Goal: Task Accomplishment & Management: Manage account settings

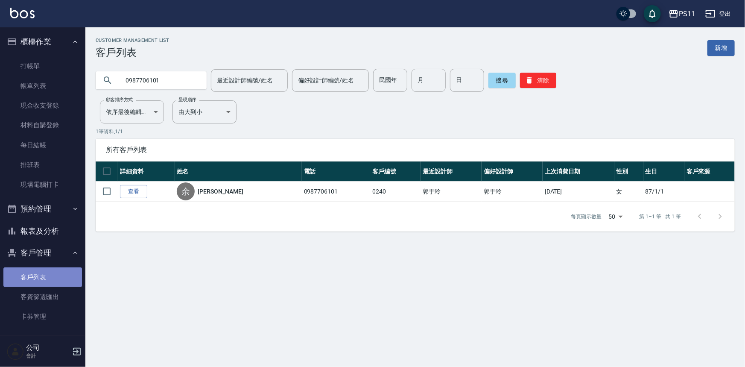
click at [47, 274] on link "客戶列表" at bounding box center [42, 277] width 79 height 20
click at [60, 72] on link "打帳單" at bounding box center [42, 66] width 79 height 20
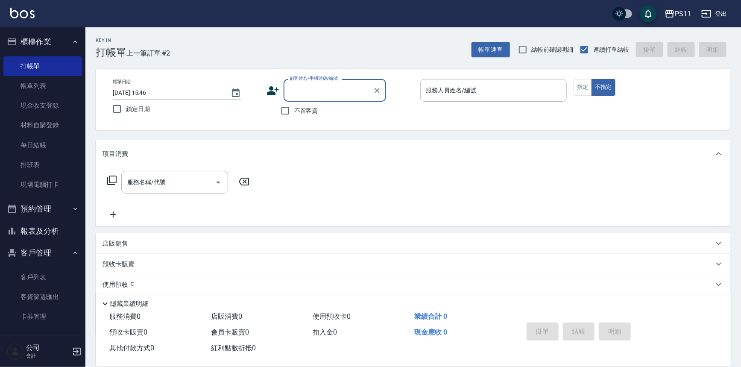
click at [331, 85] on input "顧客姓名/手機號碼/編號" at bounding box center [328, 90] width 82 height 15
click at [321, 112] on li "[PERSON_NAME]/0985506008/2031" at bounding box center [334, 112] width 102 height 14
type input "[PERSON_NAME]/0985506008/2031"
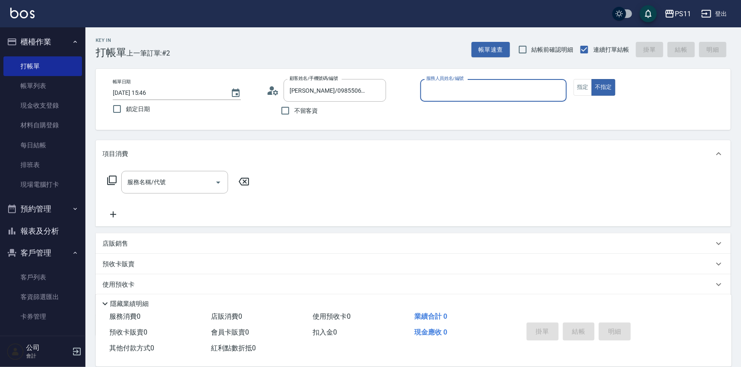
click at [478, 79] on div "服務人員姓名/編號" at bounding box center [493, 90] width 147 height 23
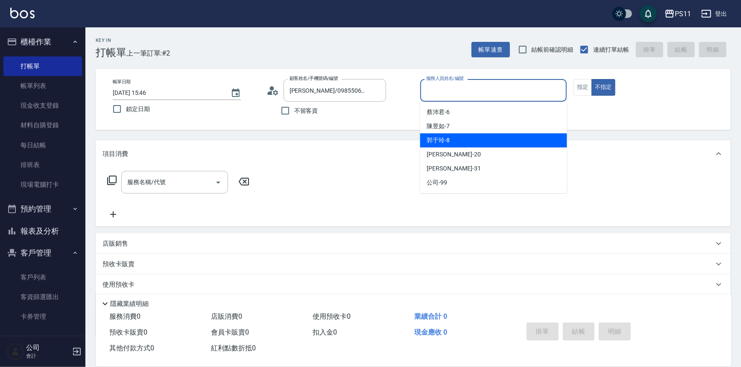
click at [479, 137] on div "[PERSON_NAME]-8" at bounding box center [493, 140] width 147 height 14
type input "郭于玲-8"
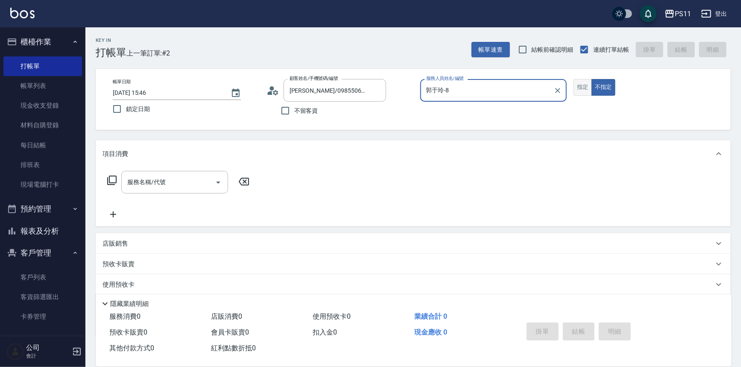
click at [582, 93] on button "指定" at bounding box center [582, 87] width 18 height 17
click at [107, 178] on icon at bounding box center [112, 180] width 10 height 10
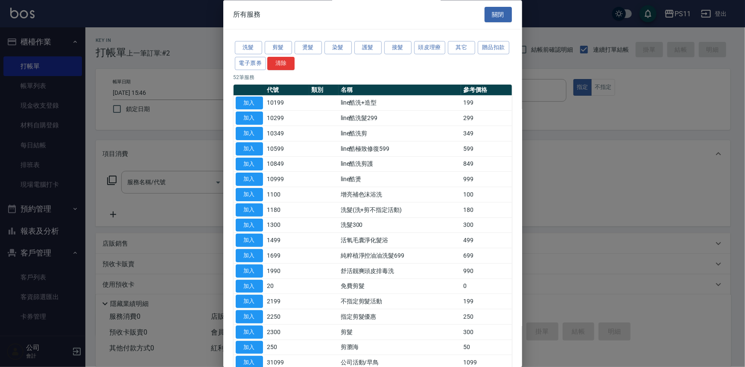
drag, startPoint x: 316, startPoint y: 44, endPoint x: 354, endPoint y: 68, distance: 44.9
click at [316, 45] on button "燙髮" at bounding box center [308, 47] width 27 height 13
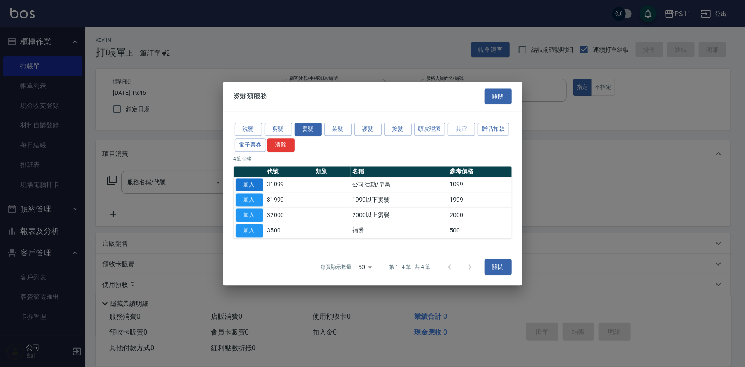
click at [251, 184] on button "加入" at bounding box center [249, 184] width 27 height 13
type input "公司活動/早鳥(31099)"
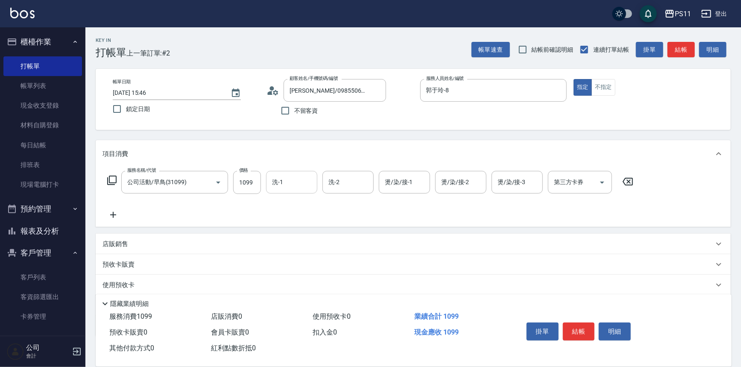
click at [306, 183] on input "洗-1" at bounding box center [292, 182] width 44 height 15
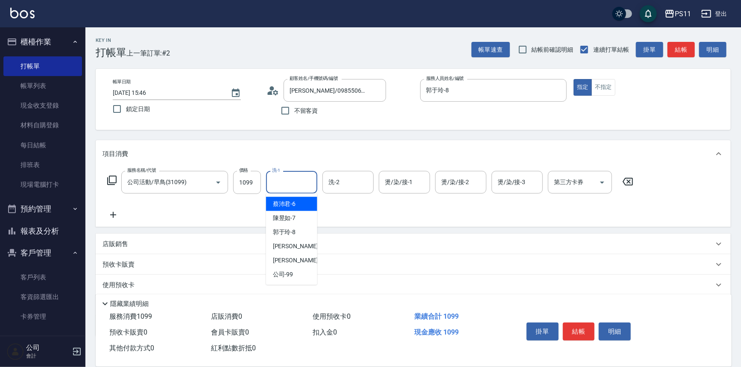
type input "[PERSON_NAME]6"
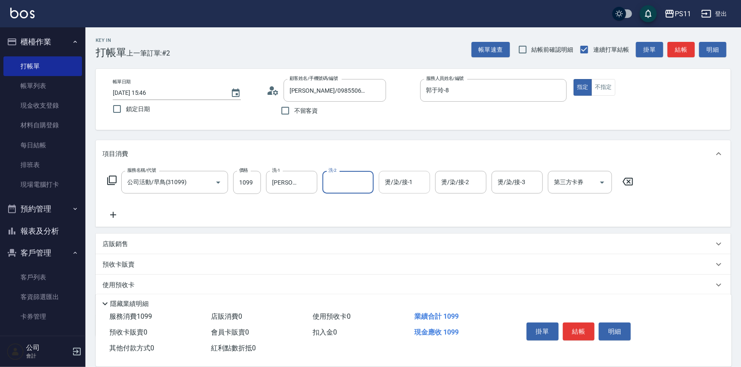
click at [420, 183] on input "燙/染/接-1" at bounding box center [405, 182] width 44 height 15
type input "[PERSON_NAME]-7"
type input "[PERSON_NAME]-31"
click at [312, 177] on div at bounding box center [307, 182] width 11 height 23
click at [311, 178] on icon "Clear" at bounding box center [308, 182] width 9 height 9
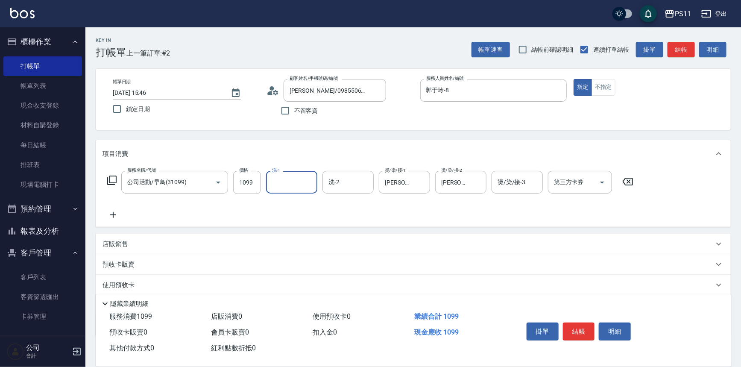
click at [119, 219] on icon at bounding box center [112, 215] width 21 height 10
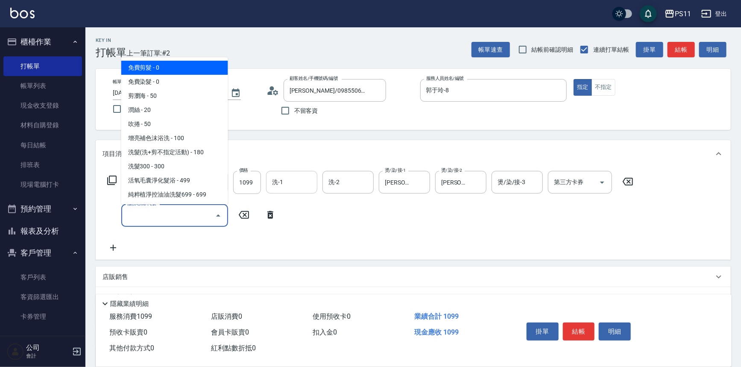
click at [159, 217] on input "服務名稱/代號" at bounding box center [168, 215] width 86 height 15
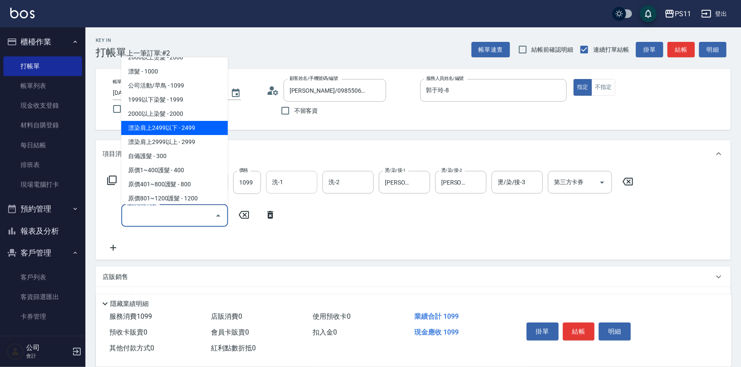
scroll to position [465, 0]
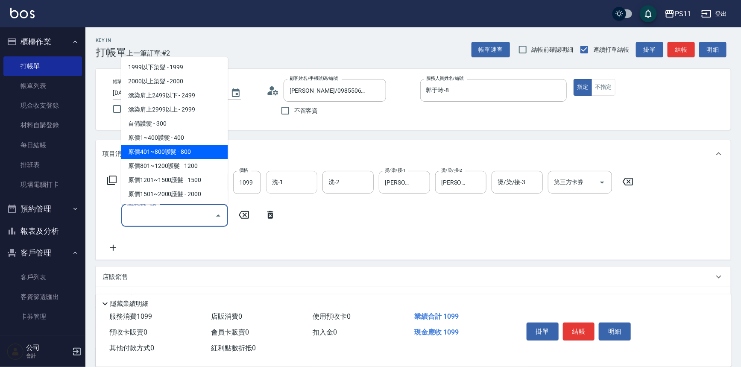
click at [212, 150] on span "原價401~800護髮 - 800" at bounding box center [174, 152] width 107 height 14
type input "原價401~800護髮(50800)"
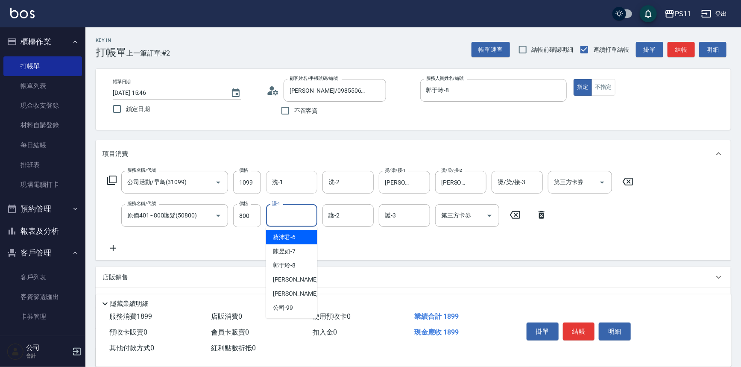
click at [283, 211] on input "護-1" at bounding box center [292, 215] width 44 height 15
type input "331"
click at [295, 208] on input "護-1" at bounding box center [292, 215] width 44 height 15
type input "[PERSON_NAME]-31"
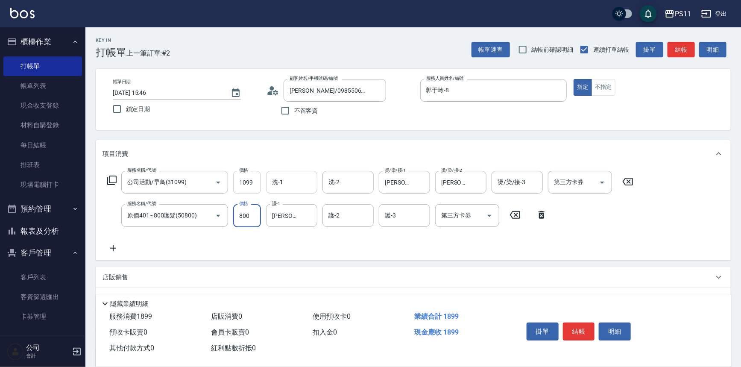
click at [253, 181] on input "1099" at bounding box center [247, 182] width 28 height 23
click at [242, 179] on input "1099" at bounding box center [247, 182] width 28 height 23
type input "1999"
click at [424, 245] on div "服務名稱/代號 公司活動/早鳥(31099) 服務名稱/代號 價格 1999 價格 洗-1 洗-1 洗-2 洗-2 燙/染/接-1 [PERSON_NAME]…" at bounding box center [370, 212] width 536 height 82
click at [579, 327] on button "結帳" at bounding box center [579, 331] width 32 height 18
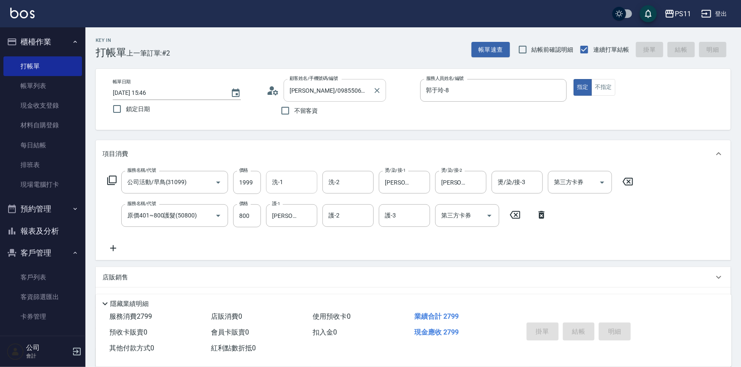
type input "[DATE] 15:47"
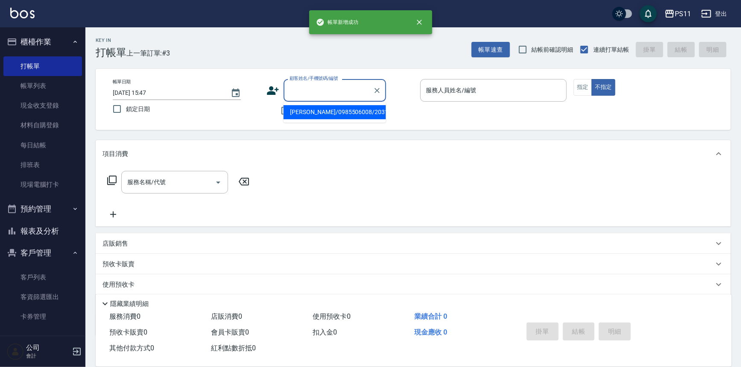
click at [326, 88] on input "顧客姓名/手機號碼/編號" at bounding box center [328, 90] width 82 height 15
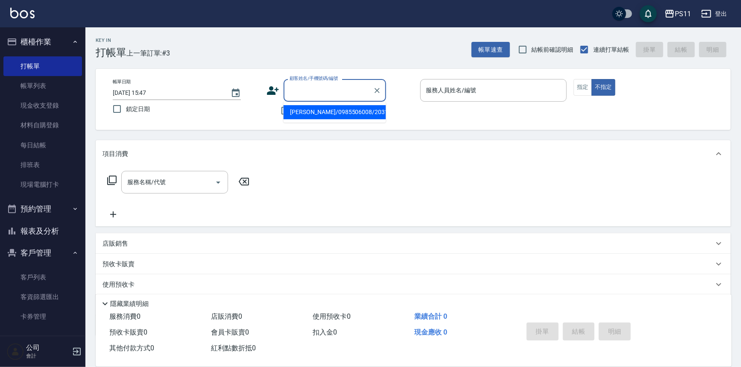
click at [329, 118] on li "[PERSON_NAME]/0985506008/2031" at bounding box center [334, 112] width 102 height 14
type input "[PERSON_NAME]/0985506008/2031"
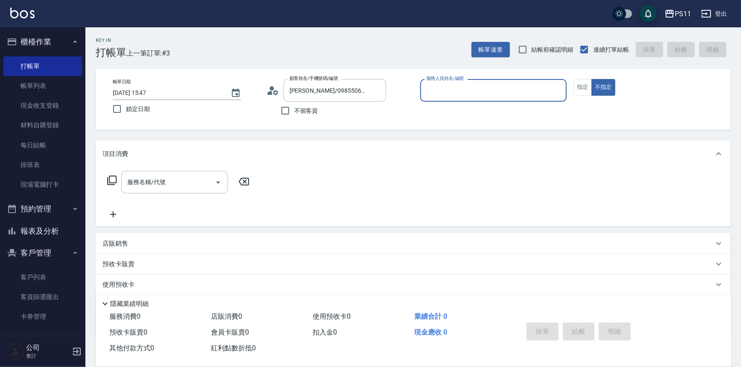
click at [464, 92] on input "服務人員姓名/編號" at bounding box center [493, 90] width 139 height 15
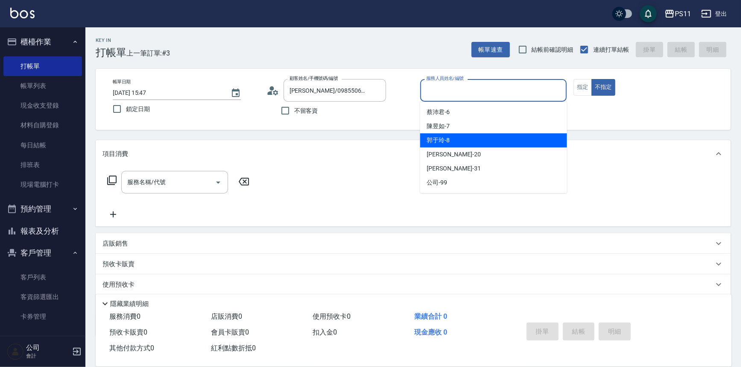
drag, startPoint x: 485, startPoint y: 142, endPoint x: 535, endPoint y: 129, distance: 51.1
click at [486, 142] on div "[PERSON_NAME]-8" at bounding box center [493, 140] width 147 height 14
type input "郭于玲-8"
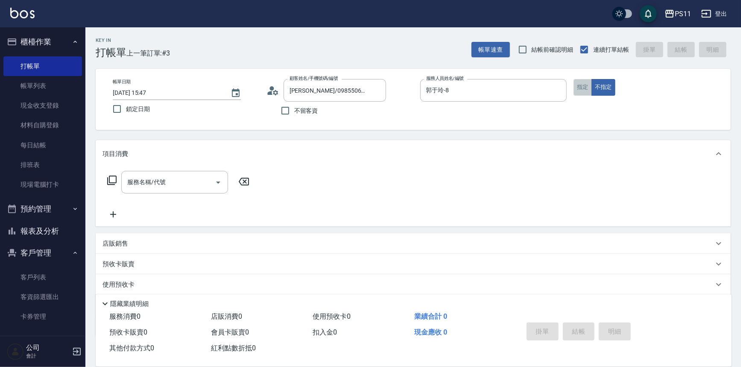
click at [574, 84] on button "指定" at bounding box center [582, 87] width 18 height 17
click at [108, 179] on icon at bounding box center [111, 179] width 9 height 9
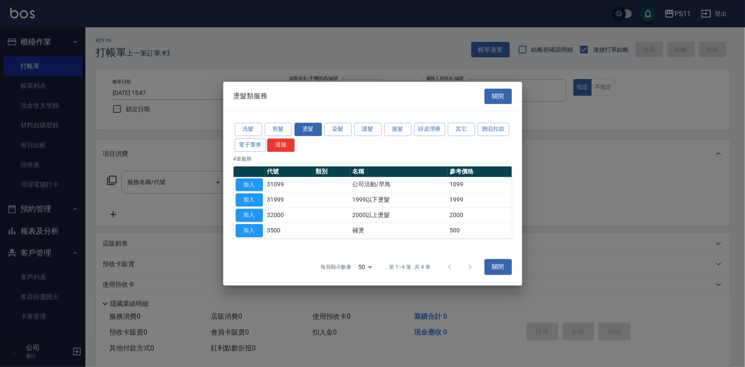
click at [254, 121] on div "洗髮 剪髮 燙髮 染髮 護髮 接髮 頭皮理療 其它 贈品扣款 電子票券 清除" at bounding box center [373, 137] width 278 height 32
click at [258, 130] on button "洗髮" at bounding box center [248, 129] width 27 height 13
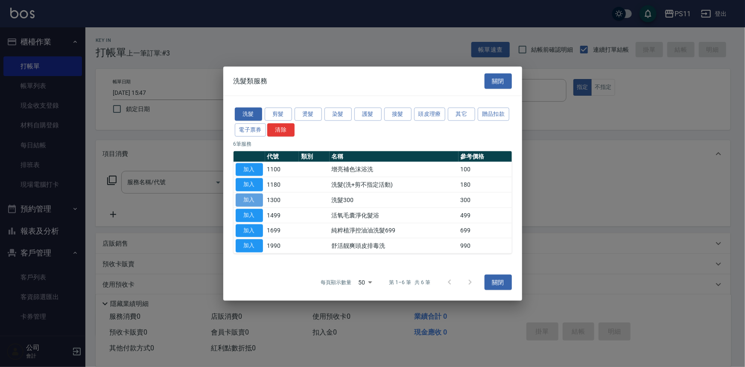
drag, startPoint x: 251, startPoint y: 198, endPoint x: 282, endPoint y: 188, distance: 32.8
click at [251, 198] on button "加入" at bounding box center [249, 199] width 27 height 13
type input "洗髮300(1300)"
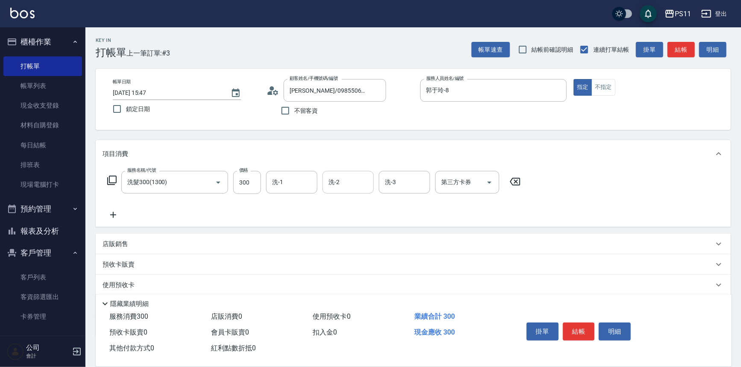
drag, startPoint x: 290, startPoint y: 180, endPoint x: 341, endPoint y: 173, distance: 51.7
click at [290, 180] on input "洗-1" at bounding box center [292, 182] width 44 height 15
type input "[PERSON_NAME]-20"
click at [116, 214] on icon at bounding box center [113, 215] width 6 height 6
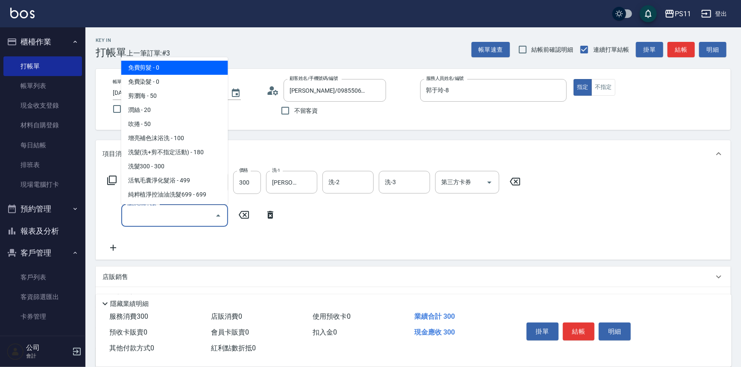
click at [169, 210] on input "服務名稱/代號" at bounding box center [168, 215] width 86 height 15
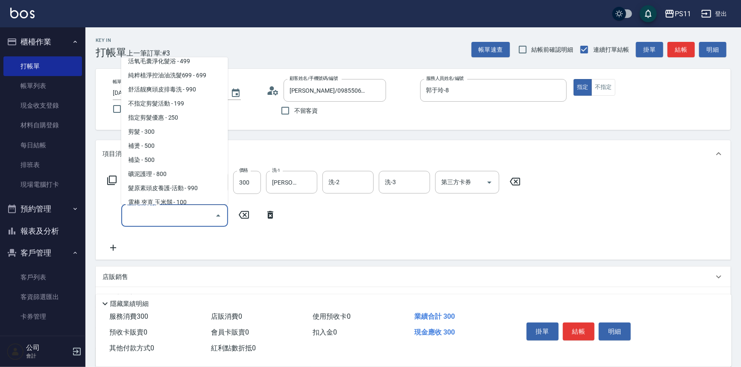
scroll to position [116, 0]
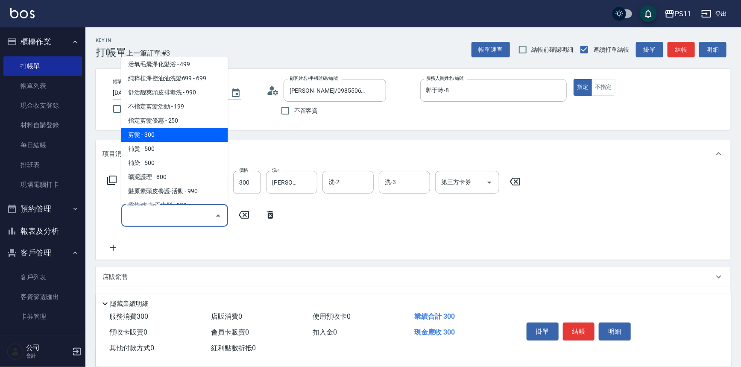
click at [168, 132] on span "剪髮 - 300" at bounding box center [174, 135] width 107 height 14
type input "剪髮(2300)"
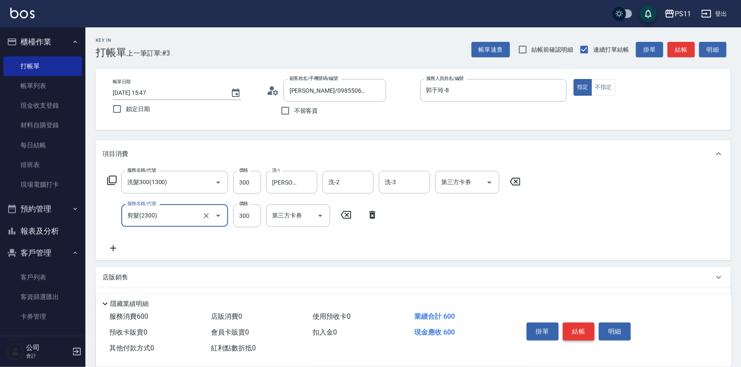
click at [582, 325] on button "結帳" at bounding box center [579, 331] width 32 height 18
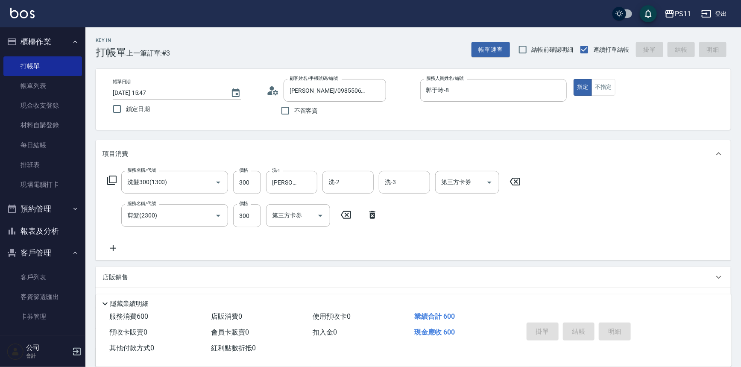
type input "[DATE] 15:48"
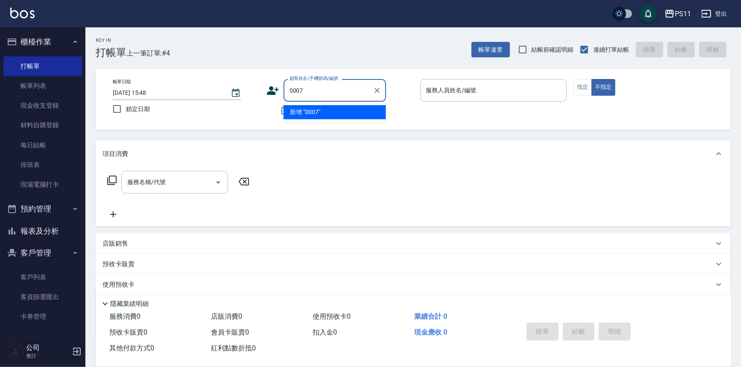
type input "0007"
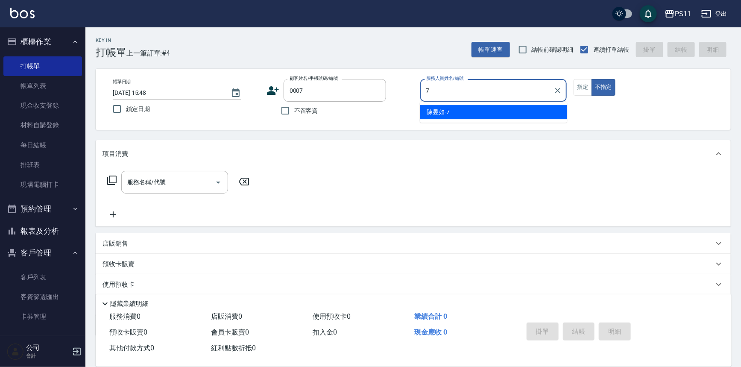
type input "[PERSON_NAME]-7"
type button "false"
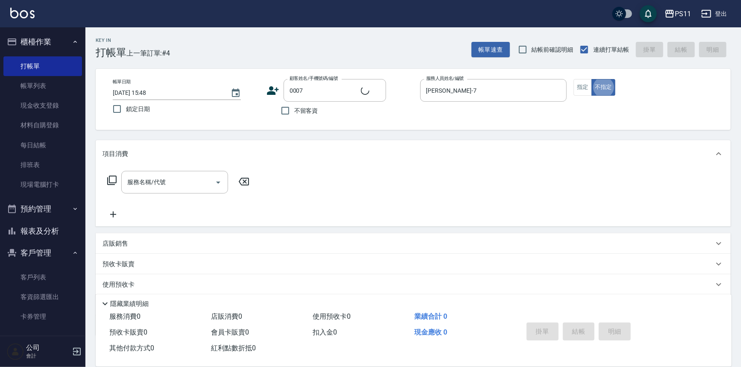
type input "Judy/098888/0007"
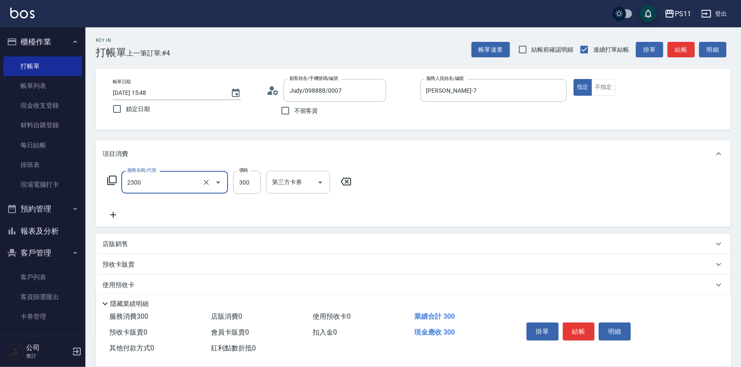
type input "剪髮(2300)"
type input "200"
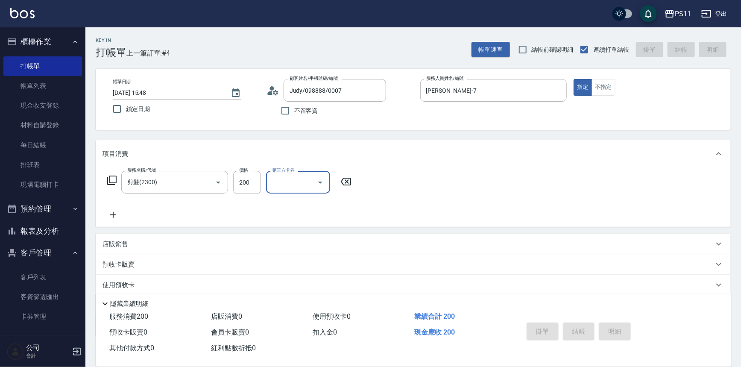
type input "[DATE] 16:04"
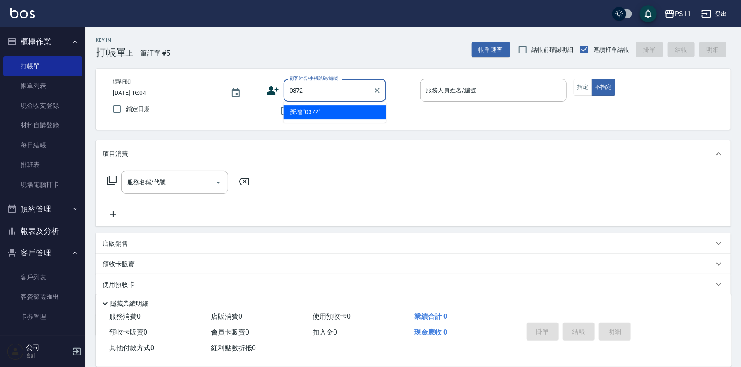
type input "0372"
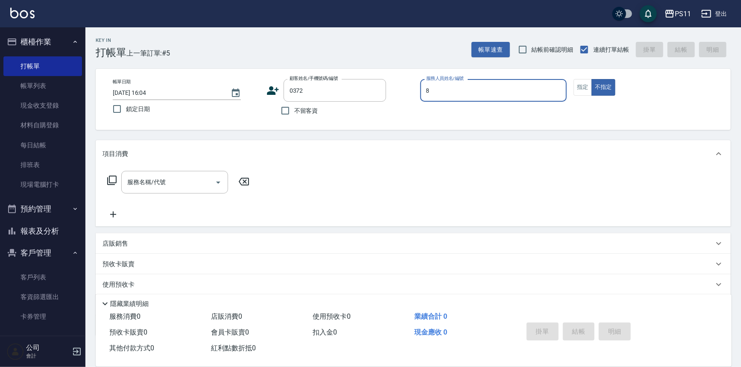
type input "郭于玲-8"
type input "[PERSON_NAME]/0966671709/0372"
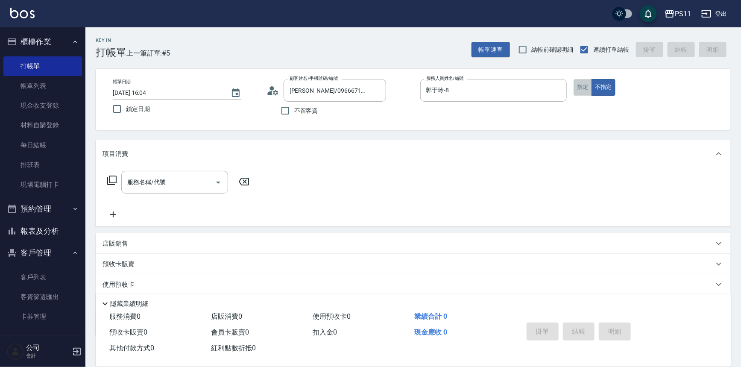
click at [583, 84] on button "指定" at bounding box center [582, 87] width 18 height 17
click at [107, 180] on icon at bounding box center [112, 180] width 10 height 10
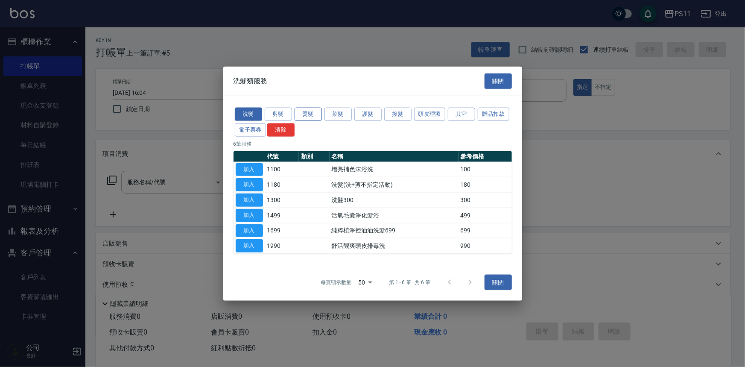
click at [297, 113] on button "燙髮" at bounding box center [308, 114] width 27 height 13
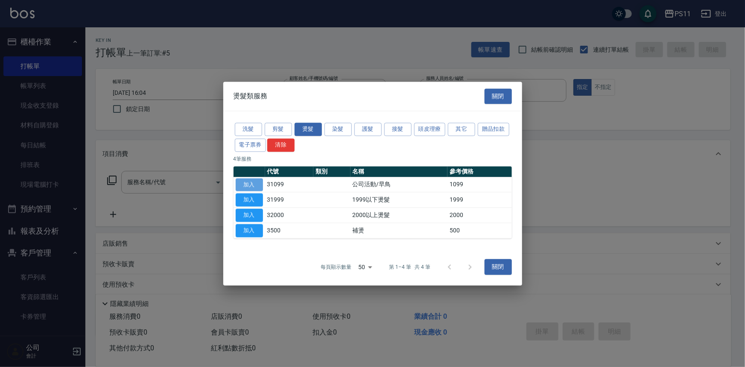
click at [249, 183] on button "加入" at bounding box center [249, 184] width 27 height 13
type input "公司活動/早鳥(31099)"
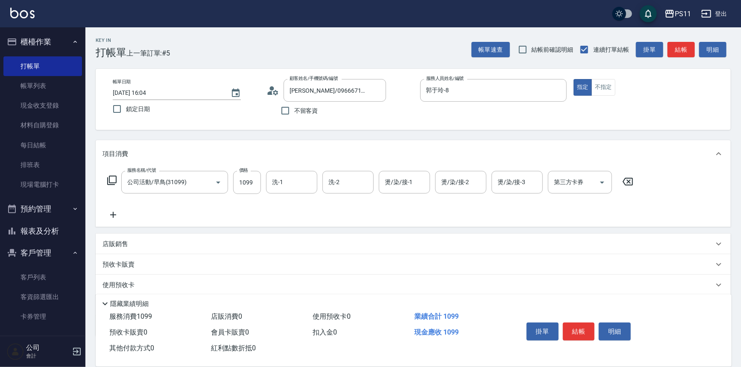
click at [111, 216] on icon at bounding box center [112, 215] width 21 height 10
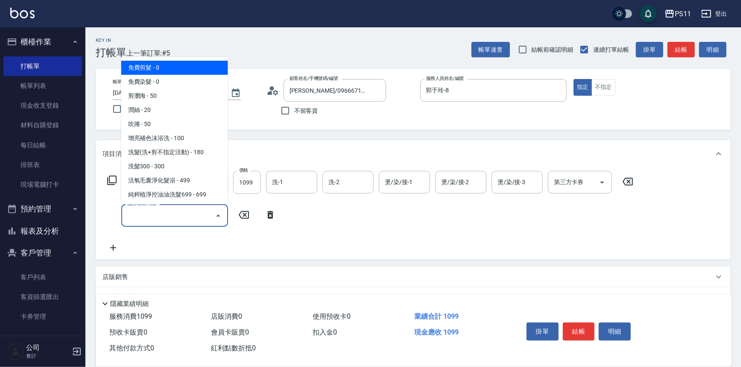
click at [187, 216] on input "服務名稱/代號" at bounding box center [168, 215] width 86 height 15
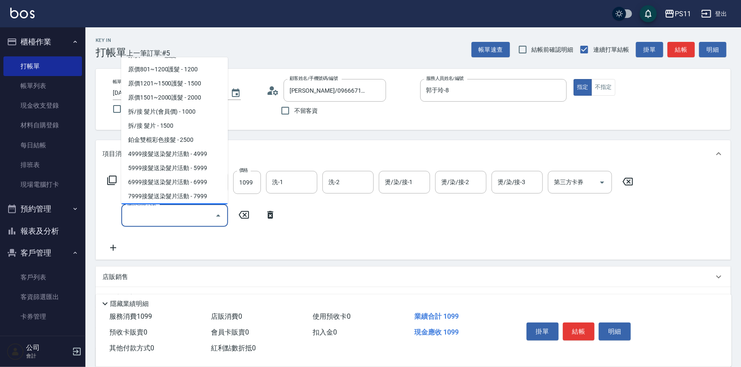
scroll to position [514, 0]
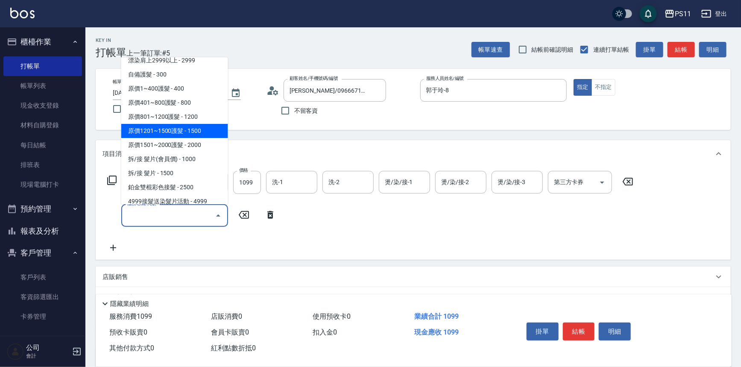
click at [198, 131] on span "原價1201~1500護髮 - 1500" at bounding box center [174, 131] width 107 height 14
type input "原價1201~1500護髮(51500)"
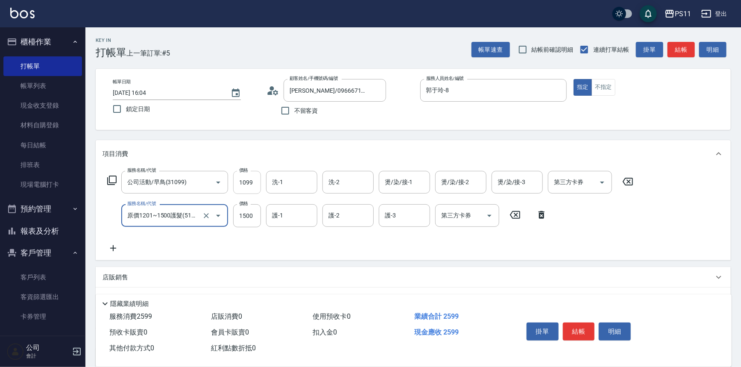
click at [250, 183] on input "1099" at bounding box center [247, 182] width 28 height 23
click at [250, 177] on input "1099" at bounding box center [247, 182] width 28 height 23
click at [251, 187] on input "14999" at bounding box center [247, 182] width 28 height 23
click at [254, 176] on input "14999" at bounding box center [247, 182] width 28 height 23
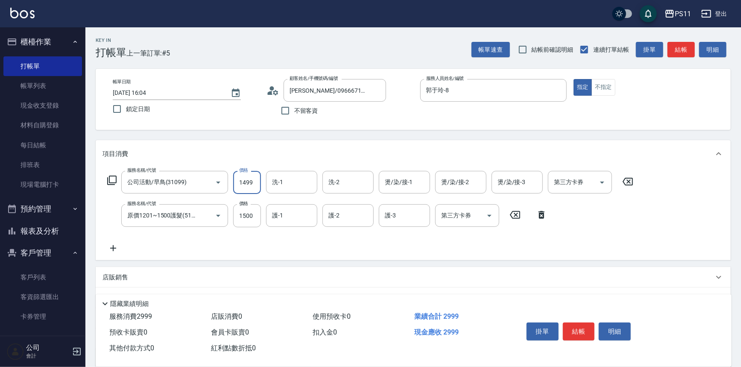
type input "1499"
type input "[PERSON_NAME]-31"
click at [301, 212] on input "護-1" at bounding box center [292, 215] width 44 height 15
click at [256, 213] on input "1500" at bounding box center [247, 215] width 28 height 23
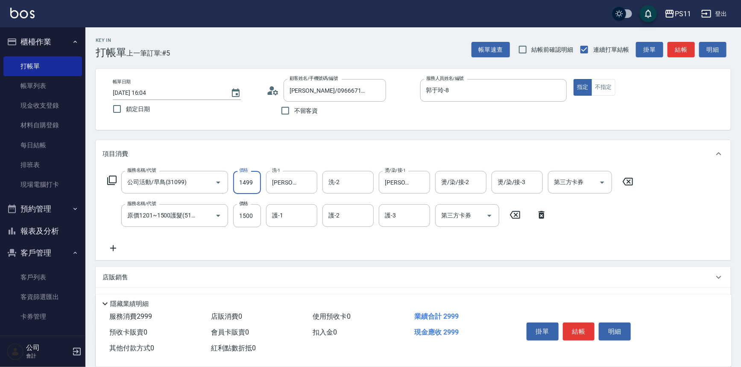
click at [248, 187] on input "1499" at bounding box center [247, 182] width 28 height 23
type input "1599"
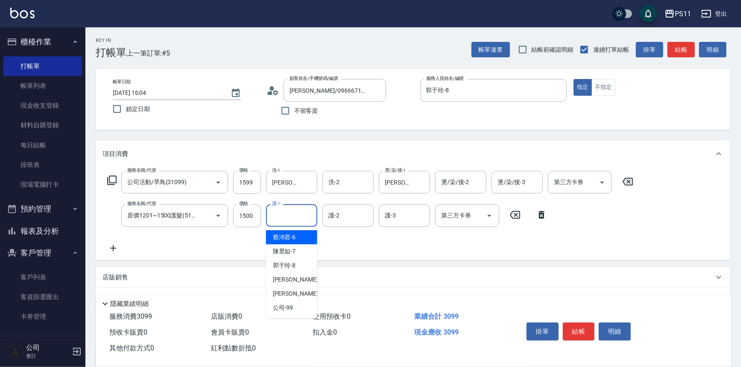
click at [292, 222] on input "護-1" at bounding box center [292, 215] width 44 height 15
type input "[PERSON_NAME]-20"
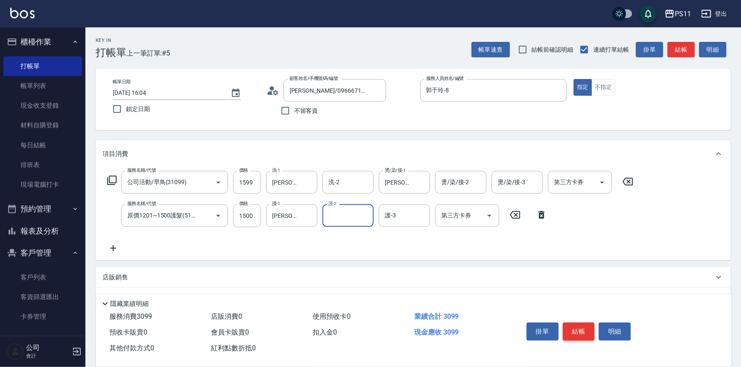
click at [586, 326] on button "結帳" at bounding box center [579, 331] width 32 height 18
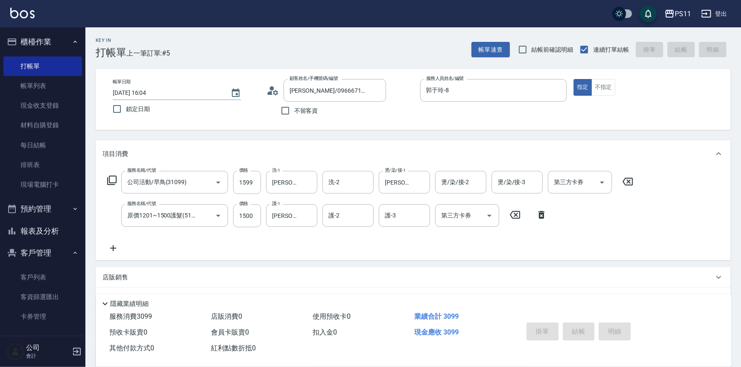
type input "[DATE] 16:08"
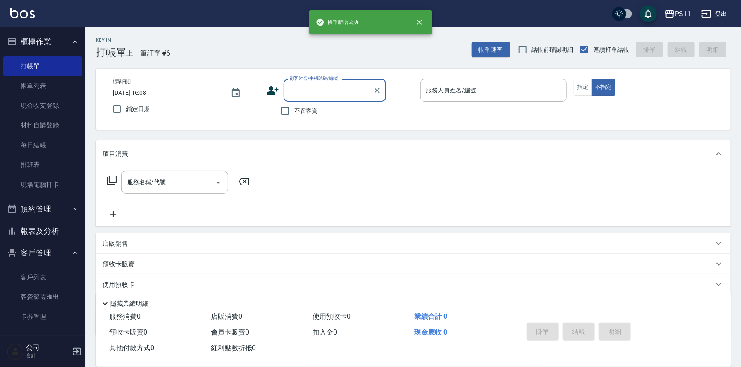
click at [54, 226] on button "報表及分析" at bounding box center [42, 231] width 79 height 22
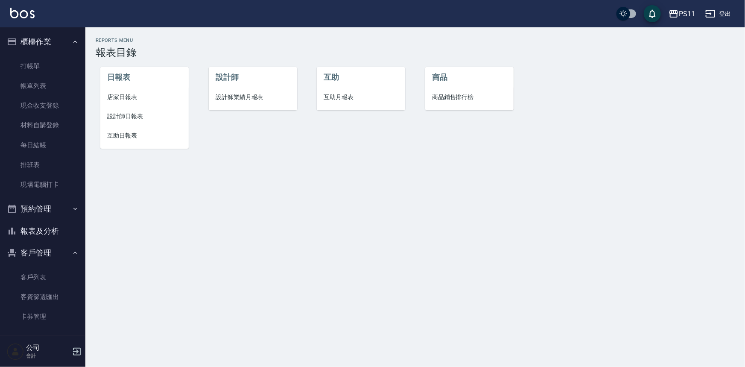
click at [126, 116] on span "設計師日報表" at bounding box center [144, 116] width 75 height 9
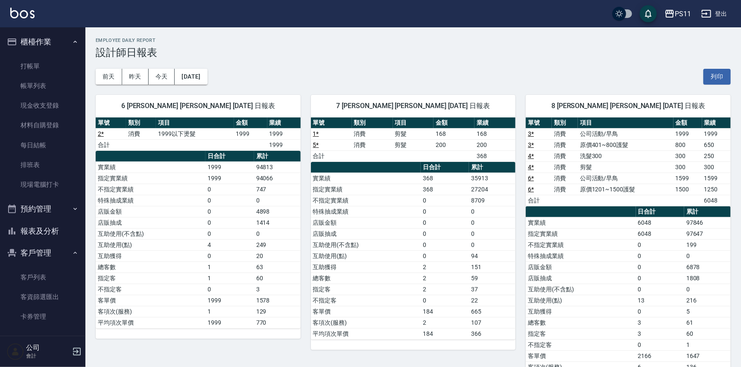
click at [544, 192] on td "6 *" at bounding box center [539, 189] width 26 height 11
click at [51, 231] on button "報表及分析" at bounding box center [42, 231] width 79 height 22
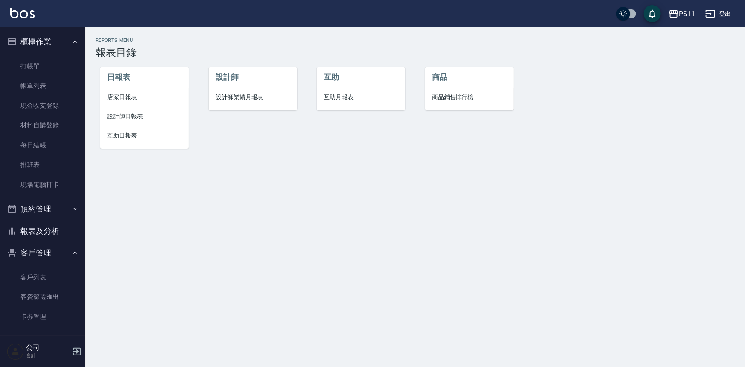
click at [134, 139] on span "互助日報表" at bounding box center [144, 135] width 75 height 9
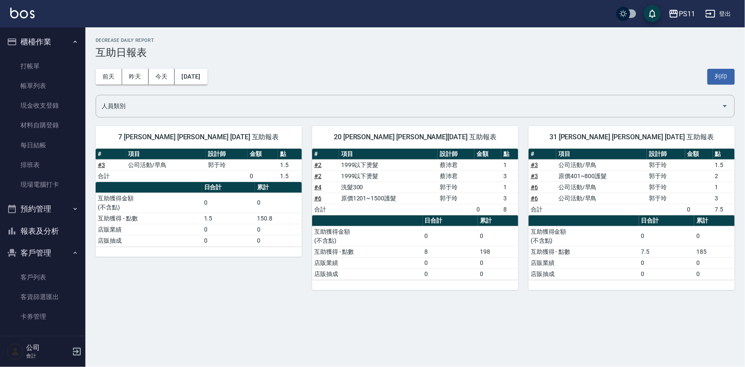
click at [310, 265] on div "20 [PERSON_NAME] [PERSON_NAME][DATE] 互助報表 # 項目 設計師 金額 點 # 2 1999以下燙髮 [PERSON_NA…" at bounding box center [410, 203] width 216 height 174
click at [56, 232] on button "報表及分析" at bounding box center [42, 231] width 79 height 22
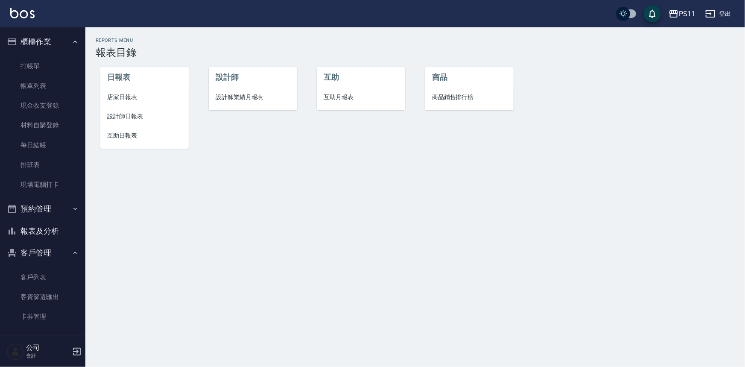
click at [133, 115] on span "設計師日報表" at bounding box center [144, 116] width 75 height 9
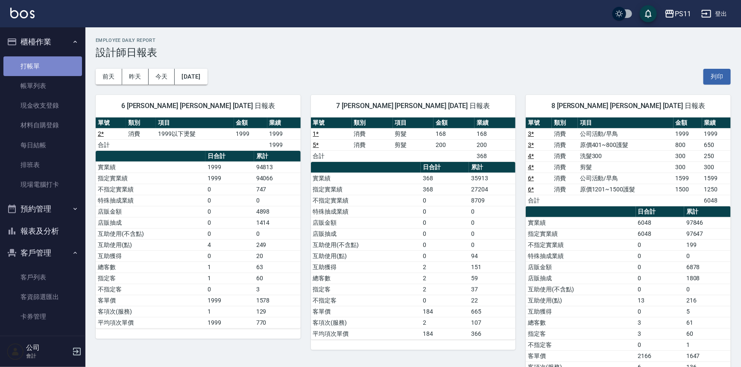
click at [52, 66] on link "打帳單" at bounding box center [42, 66] width 79 height 20
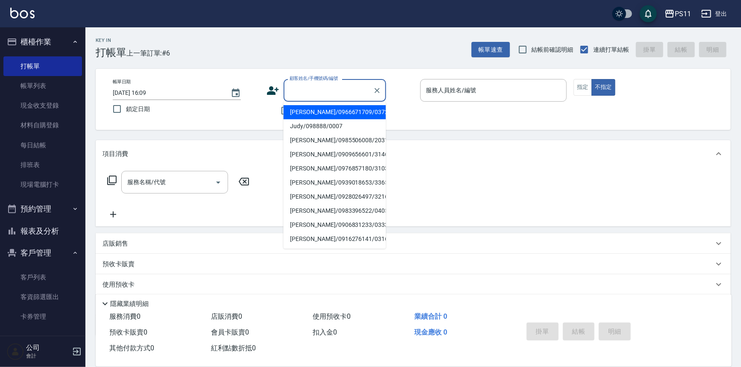
click at [338, 92] on input "顧客姓名/手機號碼/編號" at bounding box center [328, 90] width 82 height 15
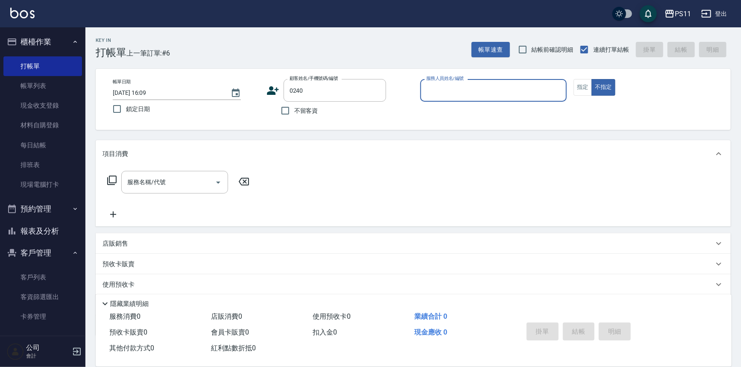
type input "[PERSON_NAME]/0987706101/0240"
type input "郭于玲-8"
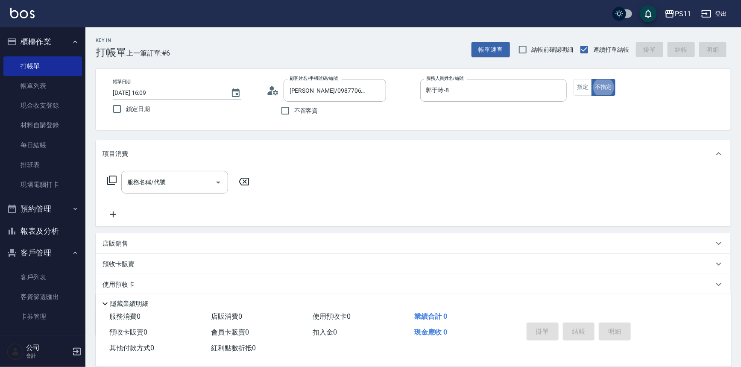
type button "false"
click at [573, 85] on button "指定" at bounding box center [582, 87] width 18 height 17
click at [111, 178] on icon at bounding box center [112, 180] width 10 height 10
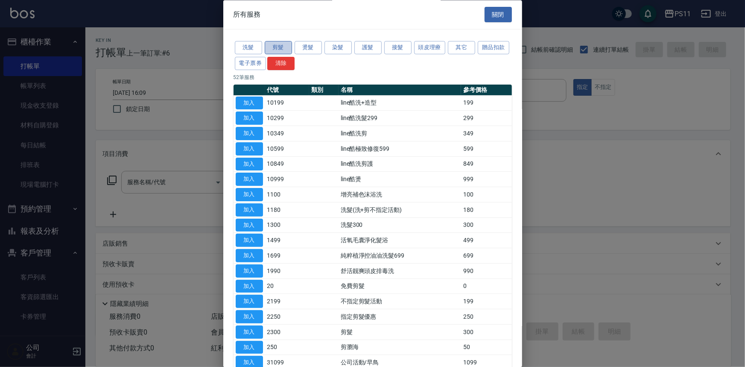
click at [287, 47] on button "剪髮" at bounding box center [278, 47] width 27 height 13
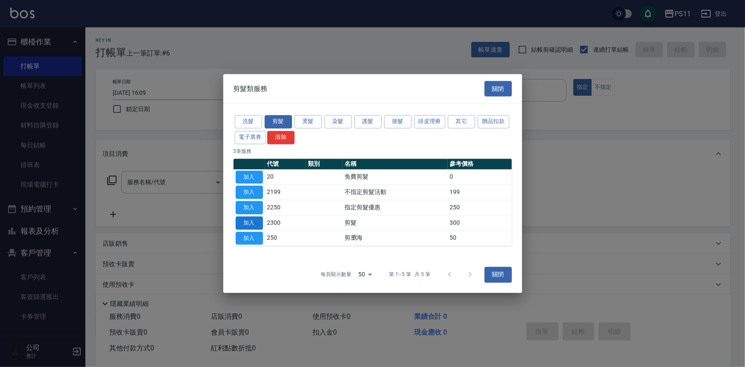
click at [242, 222] on button "加入" at bounding box center [249, 222] width 27 height 13
type input "剪髮(2300)"
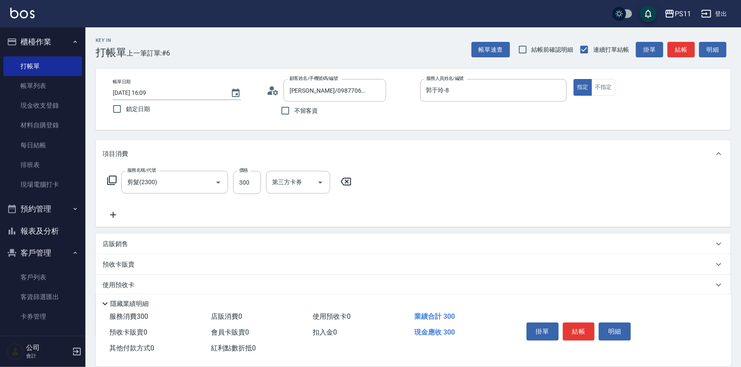
click at [121, 216] on icon at bounding box center [112, 215] width 21 height 10
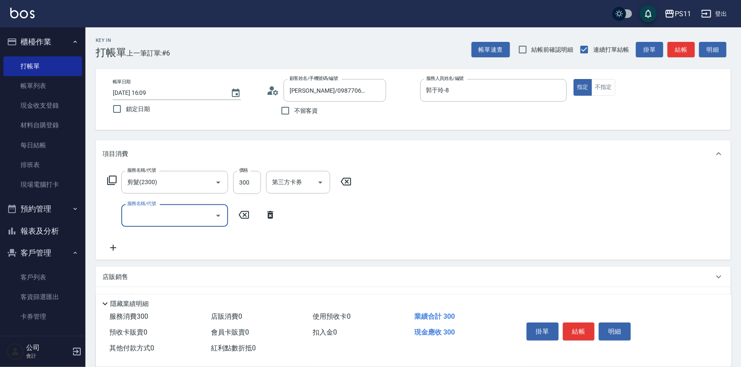
click at [179, 216] on input "服務名稱/代號" at bounding box center [168, 215] width 86 height 15
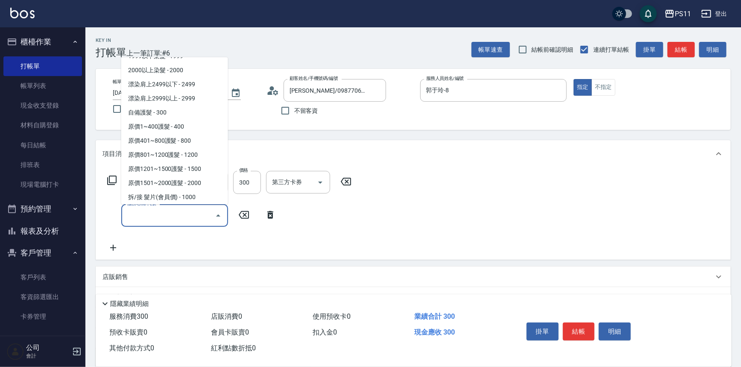
scroll to position [543, 0]
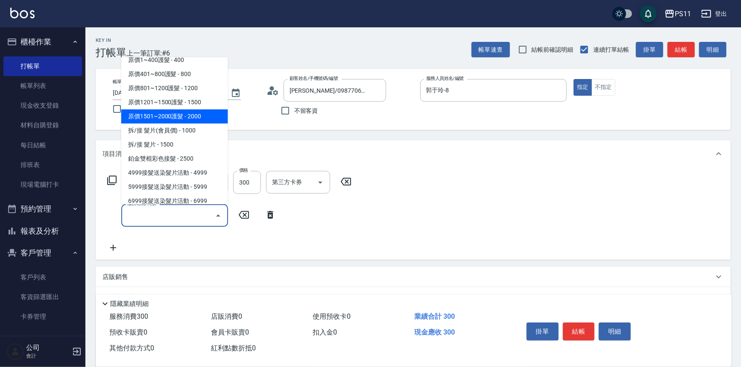
click at [200, 119] on span "原價1501~2000護髮 - 2000" at bounding box center [174, 116] width 107 height 14
type input "原價1501~2000護髮(52000)"
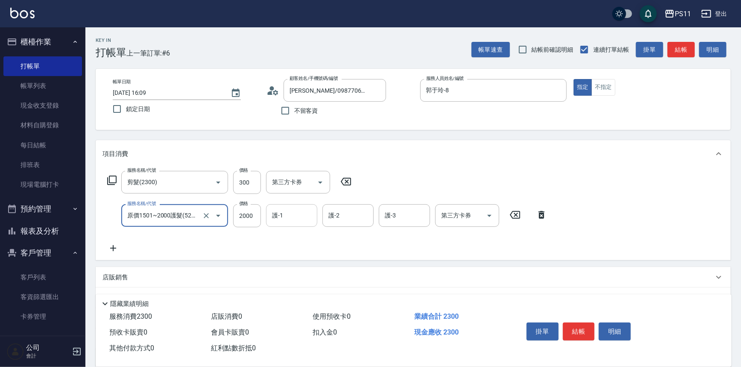
click at [279, 214] on input "護-1" at bounding box center [292, 215] width 44 height 15
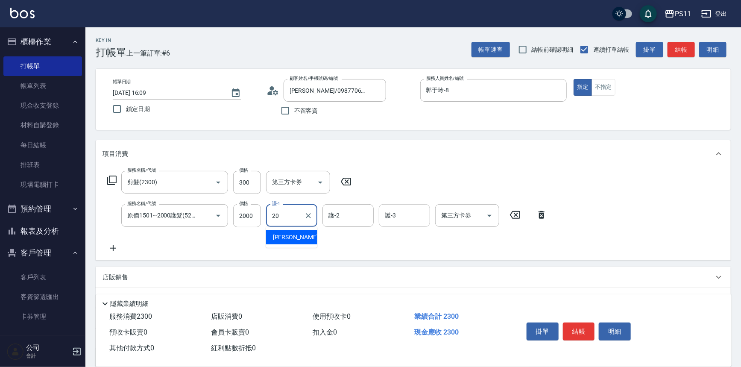
type input "[PERSON_NAME]-20"
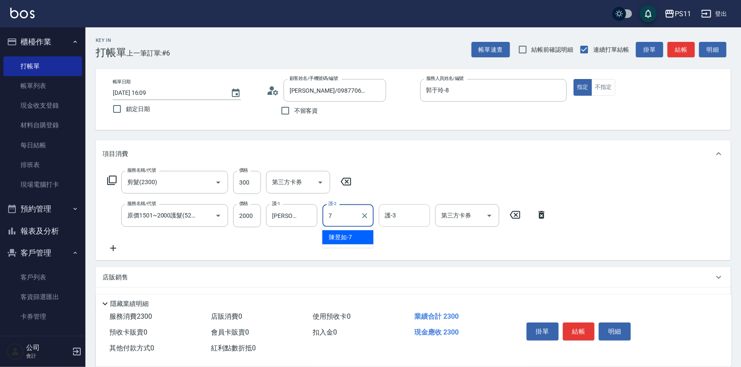
type input "[PERSON_NAME]-7"
click at [118, 246] on icon at bounding box center [112, 248] width 21 height 10
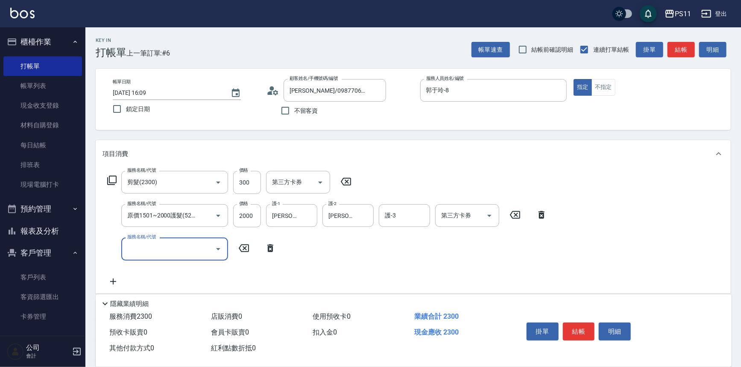
scroll to position [0, 0]
click at [155, 246] on input "服務名稱/代號" at bounding box center [168, 248] width 86 height 15
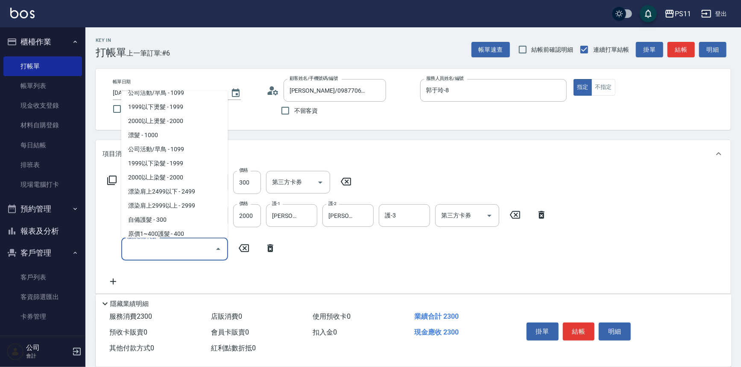
scroll to position [465, 0]
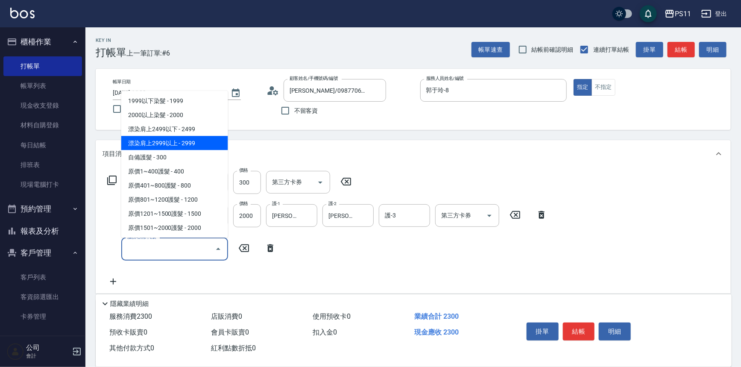
click at [217, 145] on span "漂染肩上2999以上 - 2999" at bounding box center [174, 143] width 107 height 14
type input "漂染肩上2999以上(42999)"
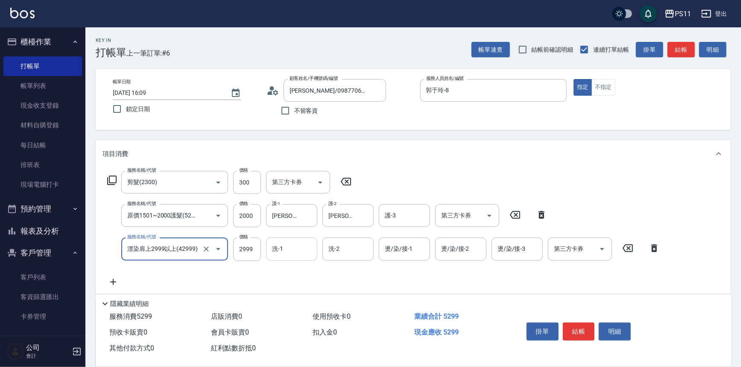
click at [290, 248] on input "洗-1" at bounding box center [292, 248] width 44 height 15
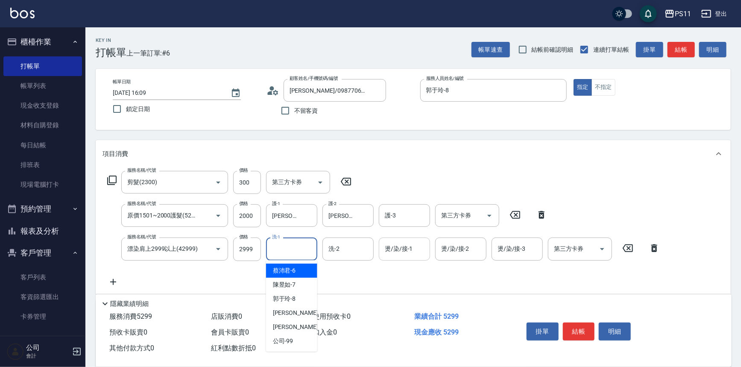
click at [415, 257] on div "燙/染/接-1" at bounding box center [404, 248] width 51 height 23
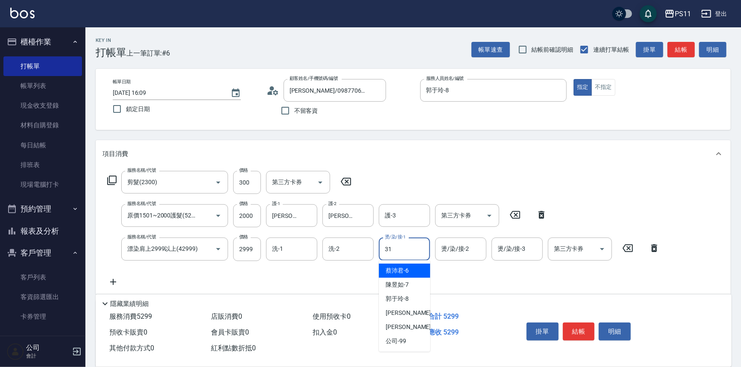
type input "[PERSON_NAME]-31"
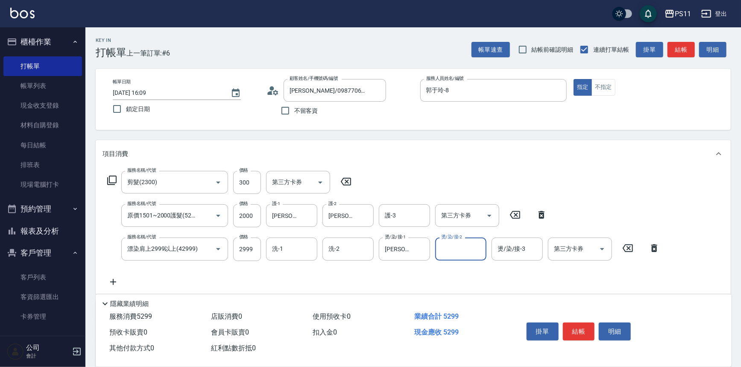
click at [461, 248] on input "燙/染/接-2" at bounding box center [461, 248] width 44 height 15
type input "[PERSON_NAME]-7"
click at [273, 251] on input "洗-1" at bounding box center [292, 248] width 44 height 15
type input "[PERSON_NAME]-31"
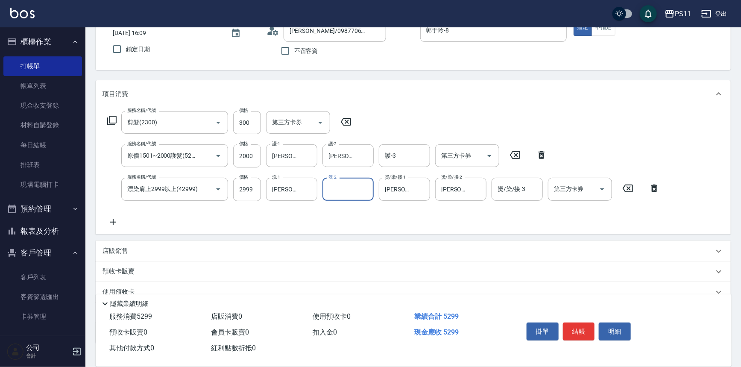
scroll to position [116, 0]
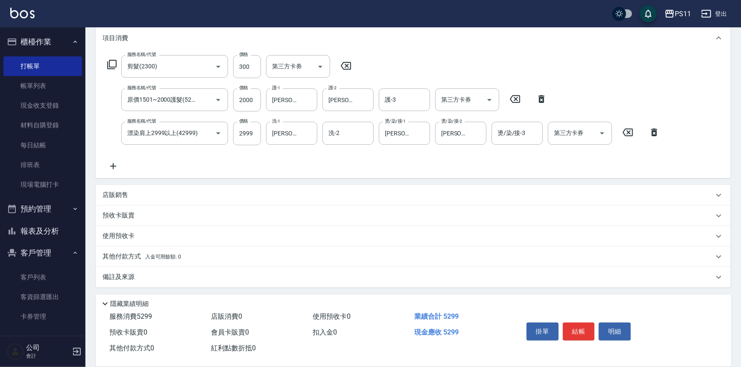
click at [115, 193] on p "店販銷售" at bounding box center [115, 194] width 26 height 9
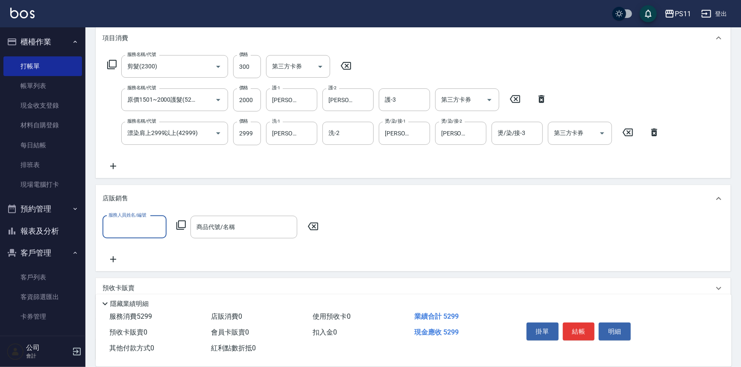
scroll to position [0, 0]
click at [134, 231] on input "服務人員姓名/編號" at bounding box center [134, 226] width 56 height 15
click at [142, 273] on div "[PERSON_NAME]-8" at bounding box center [134, 276] width 64 height 14
type input "郭于玲-8"
click at [183, 221] on icon at bounding box center [181, 225] width 10 height 10
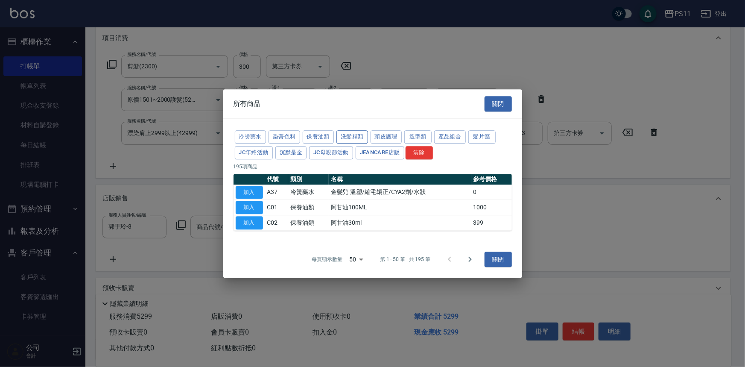
click at [348, 132] on button "洗髮精類" at bounding box center [352, 136] width 32 height 13
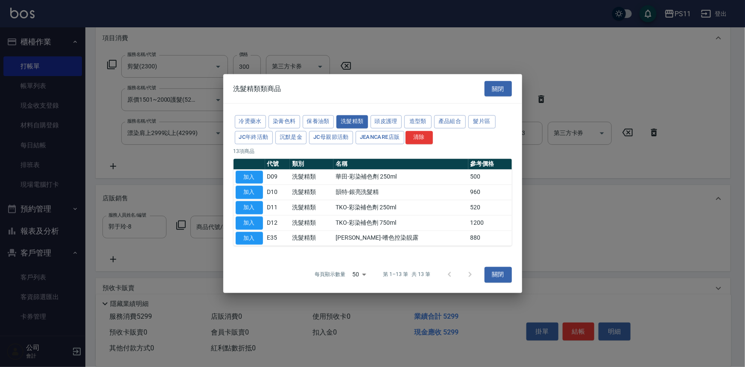
drag, startPoint x: 255, startPoint y: 191, endPoint x: 265, endPoint y: 190, distance: 9.8
click at [255, 191] on button "加入" at bounding box center [249, 192] width 27 height 13
type input "韻特-銀亮洗髮精"
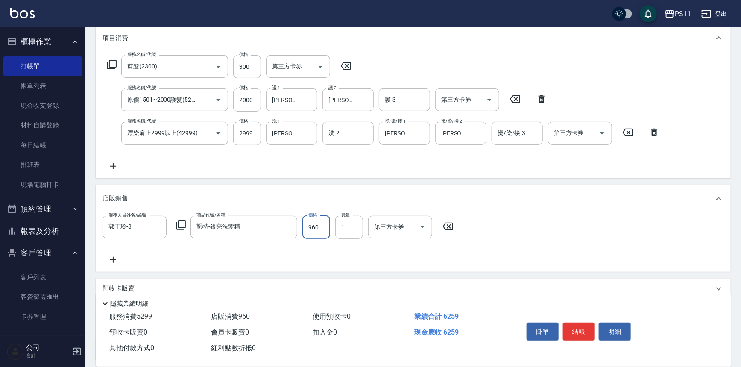
click at [326, 227] on input "960" at bounding box center [316, 227] width 28 height 23
type input "748"
click at [251, 132] on input "2999" at bounding box center [247, 133] width 28 height 23
click at [242, 130] on input "3299" at bounding box center [247, 133] width 28 height 23
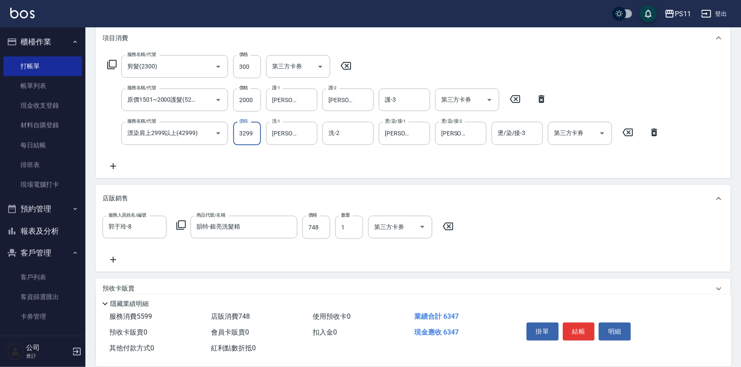
click at [251, 130] on input "3299" at bounding box center [247, 133] width 28 height 23
type input "3199"
click at [359, 161] on div "服務名稱/代號 剪髮(2300) 服務名稱/代號 價格 300 價格 第三方卡券 第三方卡券 服務名稱/代號 原價1501~2000護髮(52000) 服務名…" at bounding box center [383, 113] width 562 height 116
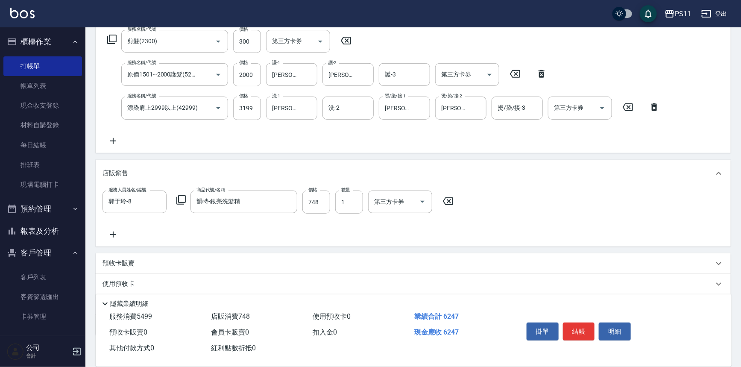
scroll to position [189, 0]
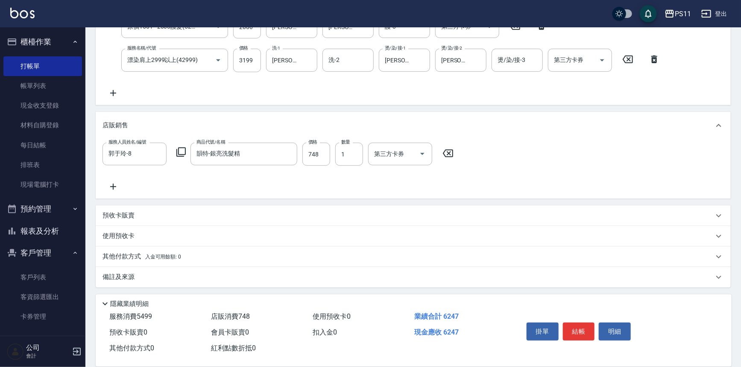
drag, startPoint x: 130, startPoint y: 256, endPoint x: 135, endPoint y: 256, distance: 4.7
click at [131, 256] on p "其他付款方式 入金可用餘額: 0" at bounding box center [141, 256] width 79 height 9
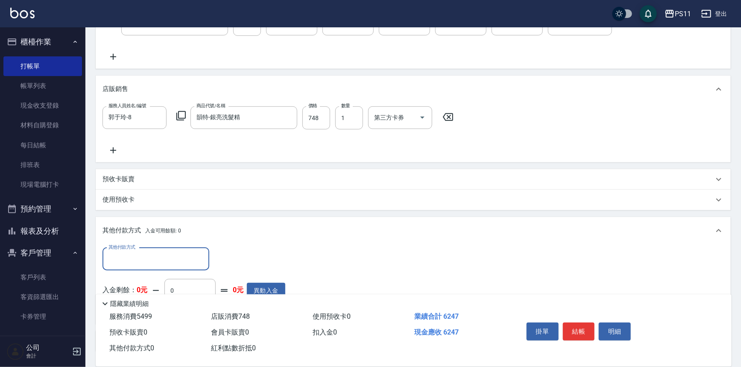
scroll to position [0, 0]
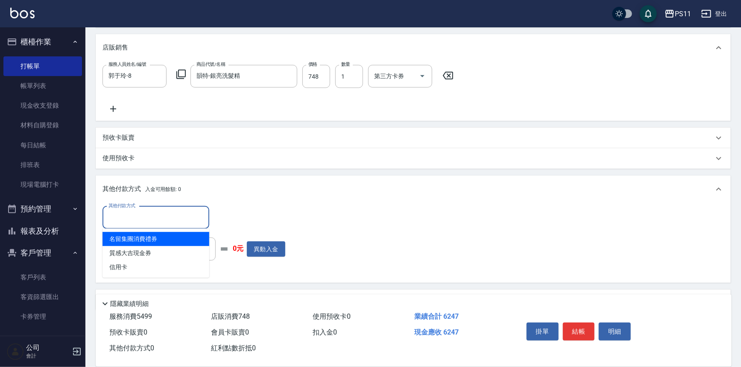
drag, startPoint x: 142, startPoint y: 214, endPoint x: 154, endPoint y: 265, distance: 51.8
click at [143, 214] on input "其他付款方式" at bounding box center [155, 217] width 99 height 15
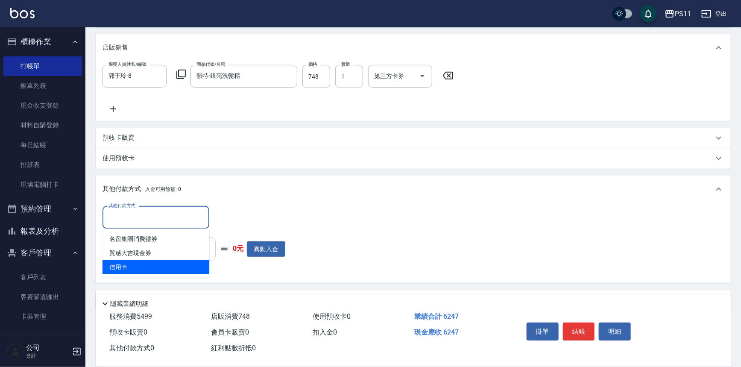
drag, startPoint x: 154, startPoint y: 269, endPoint x: 205, endPoint y: 248, distance: 55.3
click at [156, 266] on span "信用卡" at bounding box center [155, 267] width 107 height 14
type input "信用卡"
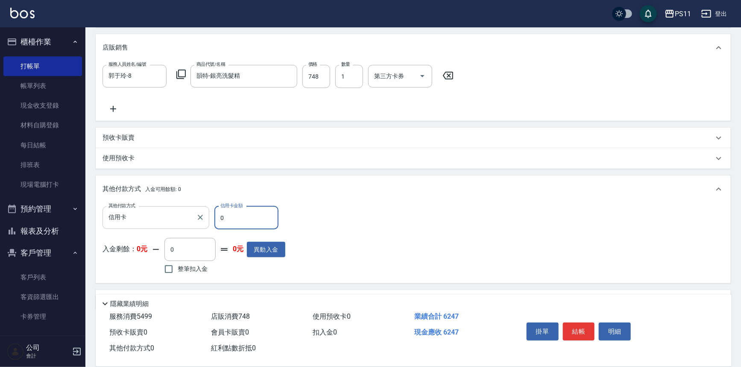
drag, startPoint x: 237, startPoint y: 221, endPoint x: 110, endPoint y: 221, distance: 127.7
click at [110, 221] on div "其他付款方式 信用卡 其他付款方式 信用卡金額 0 信用卡金額" at bounding box center [193, 217] width 183 height 23
type input "6247"
click at [576, 322] on button "結帳" at bounding box center [579, 331] width 32 height 18
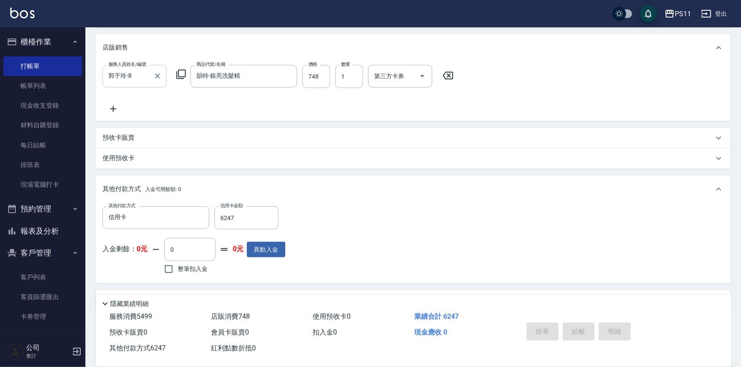
type input "[DATE] 16:10"
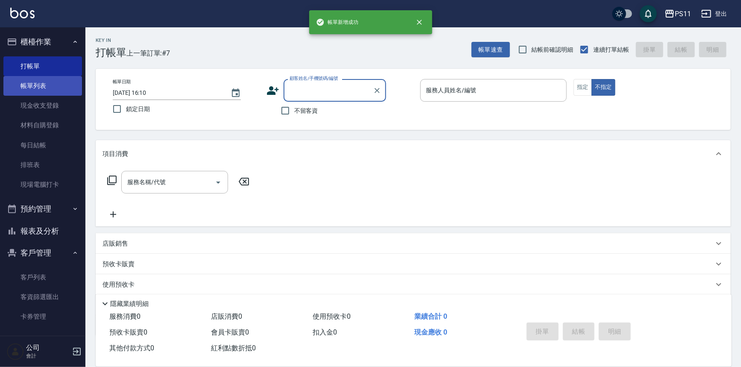
click at [47, 85] on link "帳單列表" at bounding box center [42, 86] width 79 height 20
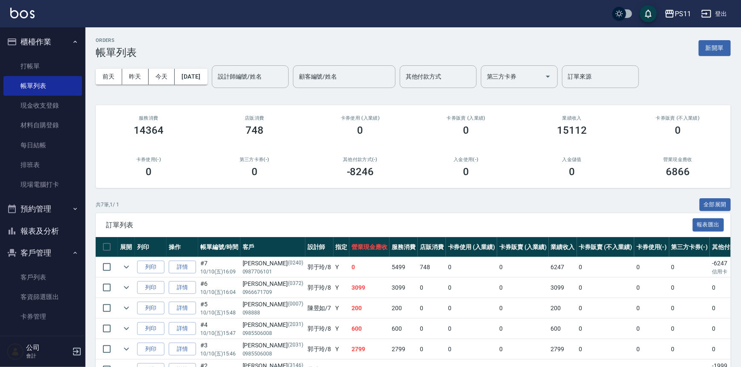
click at [53, 231] on button "報表及分析" at bounding box center [42, 231] width 79 height 22
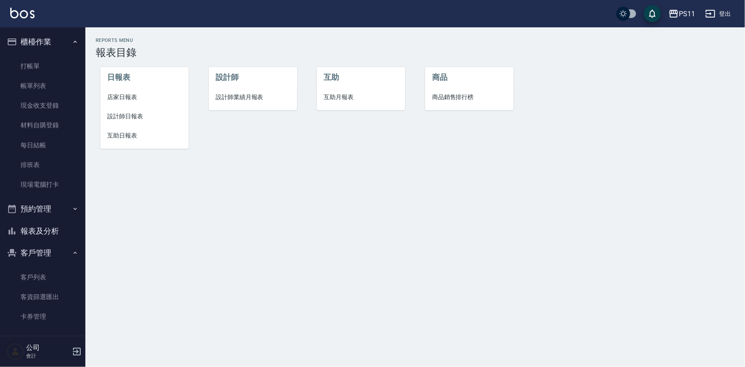
click at [116, 139] on span "互助日報表" at bounding box center [144, 135] width 75 height 9
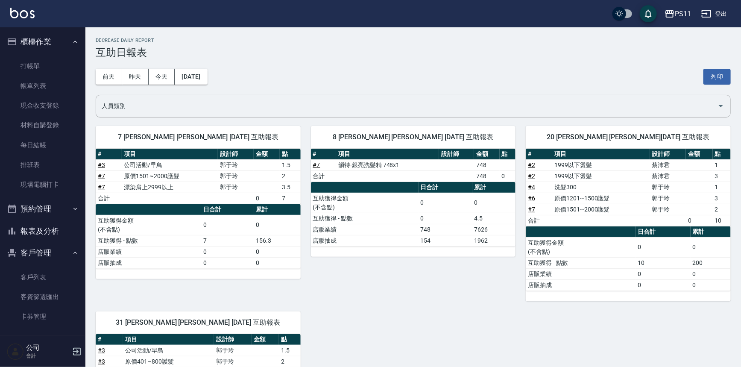
click at [363, 269] on div "8 [PERSON_NAME] [PERSON_NAME] [DATE] 互助報表 # 項目 設計師 金額 點 # 7 韻特-銀亮洗髮精 748x1 748 …" at bounding box center [408, 208] width 215 height 185
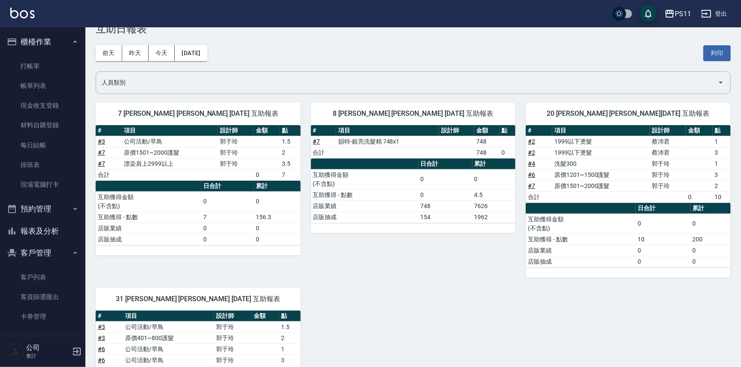
scroll to position [23, 0]
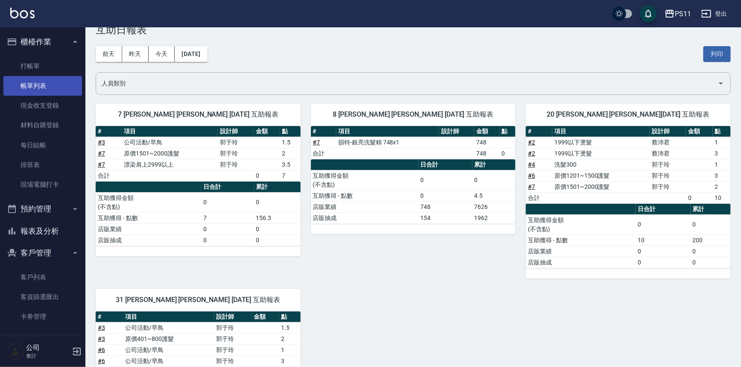
click at [44, 85] on link "帳單列表" at bounding box center [42, 86] width 79 height 20
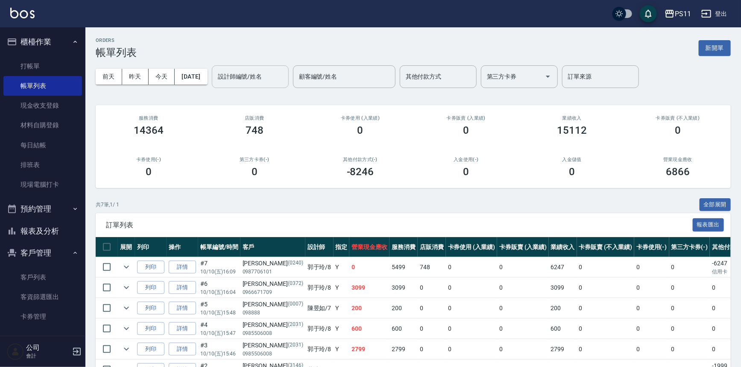
click at [252, 78] on input "設計師編號/姓名" at bounding box center [250, 76] width 69 height 15
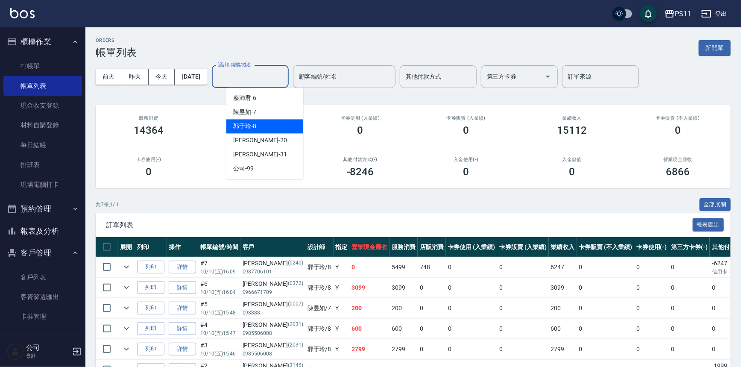
click at [256, 124] on span "[PERSON_NAME]-8" at bounding box center [244, 126] width 23 height 9
type input "郭于玲-8"
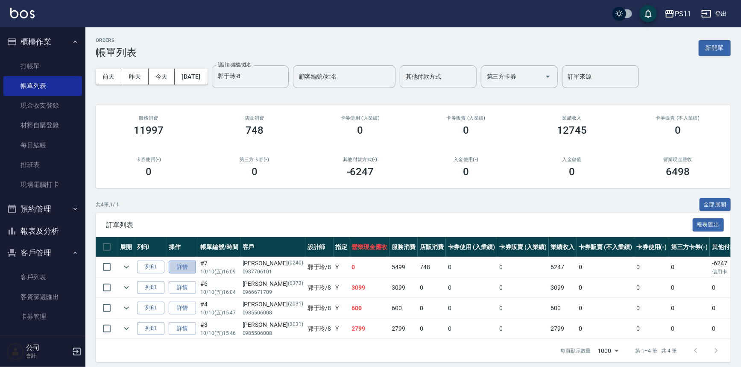
click at [181, 265] on link "詳情" at bounding box center [182, 266] width 27 height 13
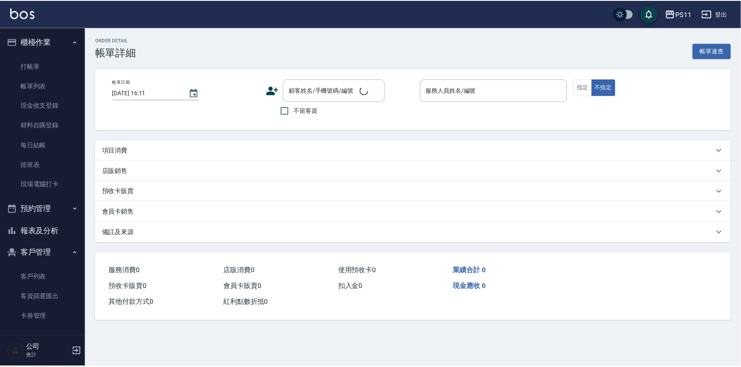
scroll to position [12, 0]
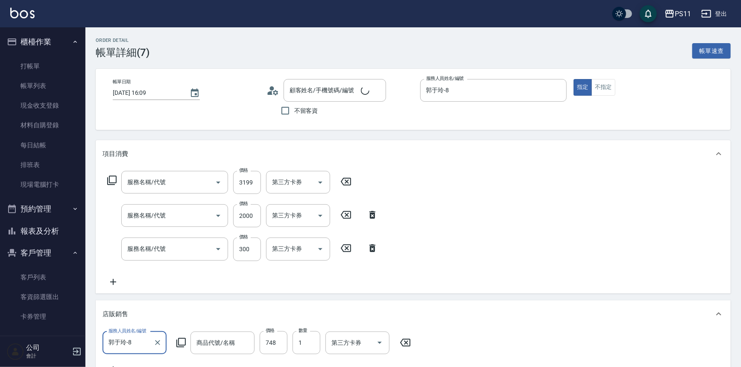
type input "[DATE] 16:09"
type input "郭于玲-8"
type input "漂染肩上2999以上(42999)"
type input "原價1501~2000護髮(52000)"
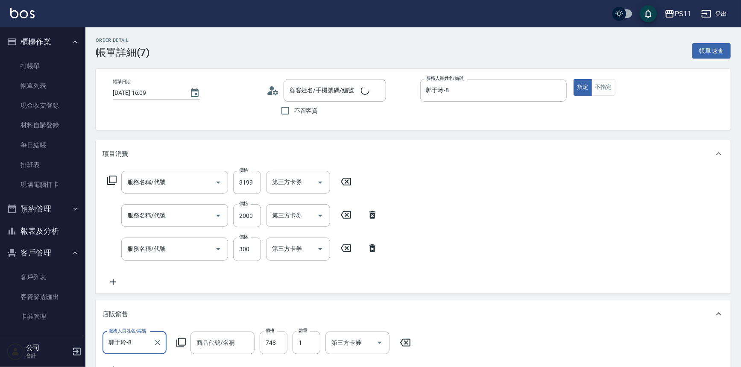
type input "剪髮(2300)"
type input "韻特-銀亮洗髮精"
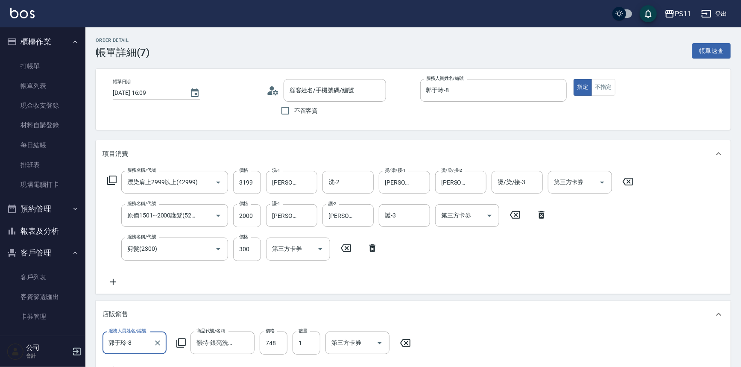
type input "[PERSON_NAME]/0987706101/0240"
click at [365, 212] on icon "Clear" at bounding box center [364, 215] width 9 height 9
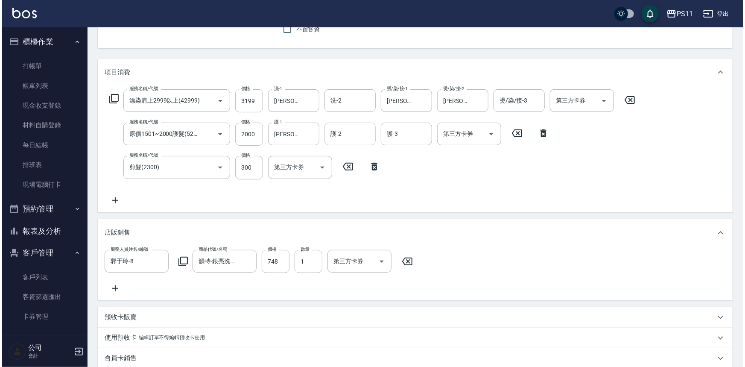
scroll to position [300, 0]
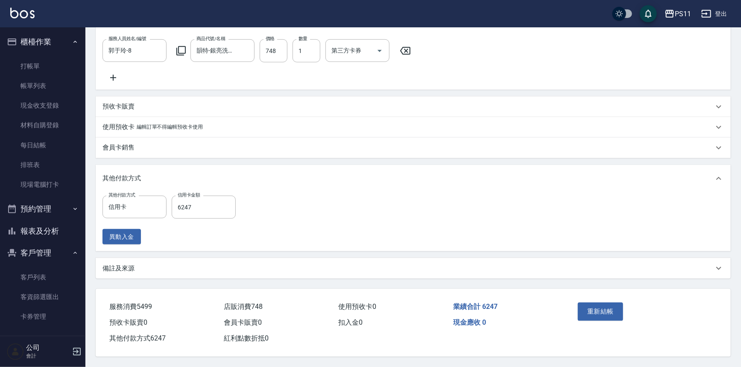
drag, startPoint x: 646, startPoint y: 235, endPoint x: 587, endPoint y: 356, distance: 134.8
click at [591, 305] on button "重新結帳" at bounding box center [600, 311] width 45 height 18
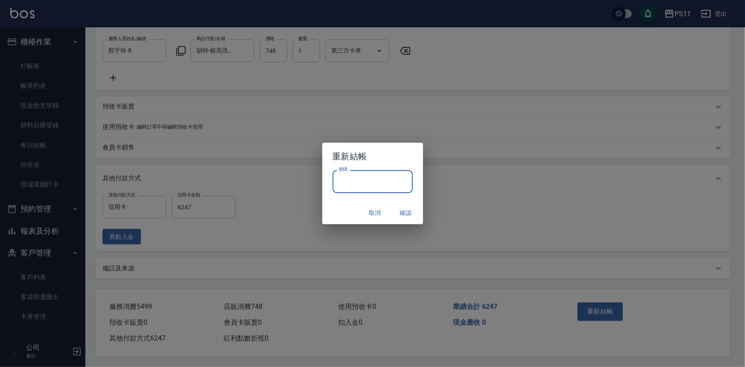
click at [374, 191] on input "密碼" at bounding box center [373, 181] width 80 height 23
drag, startPoint x: 350, startPoint y: 179, endPoint x: 252, endPoint y: 183, distance: 97.4
click at [252, 183] on div "重新結帳 密碼 ******** 密碼 取消 確認" at bounding box center [372, 183] width 745 height 367
type input "****"
click at [400, 211] on button "確認" at bounding box center [405, 213] width 27 height 16
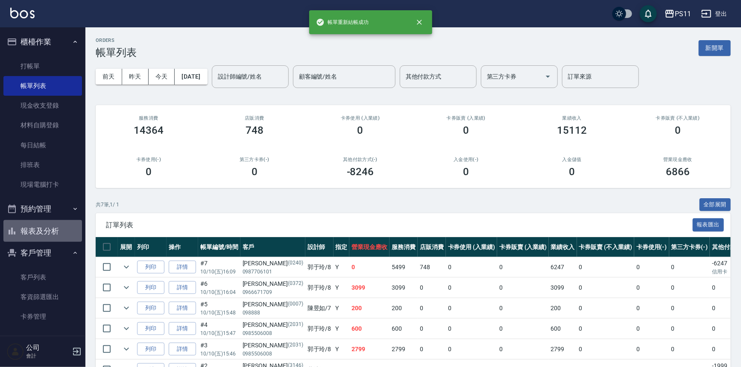
click at [50, 228] on button "報表及分析" at bounding box center [42, 231] width 79 height 22
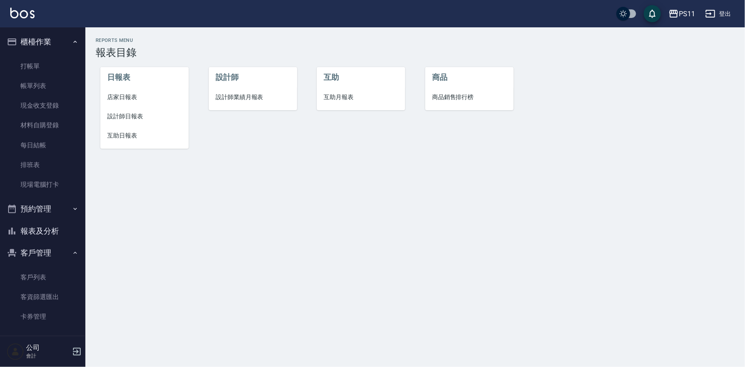
click at [133, 134] on span "互助日報表" at bounding box center [144, 135] width 75 height 9
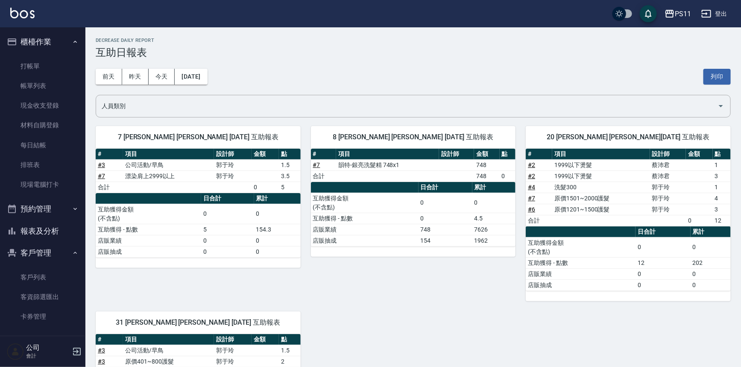
click at [526, 274] on td "店販業績" at bounding box center [581, 273] width 110 height 11
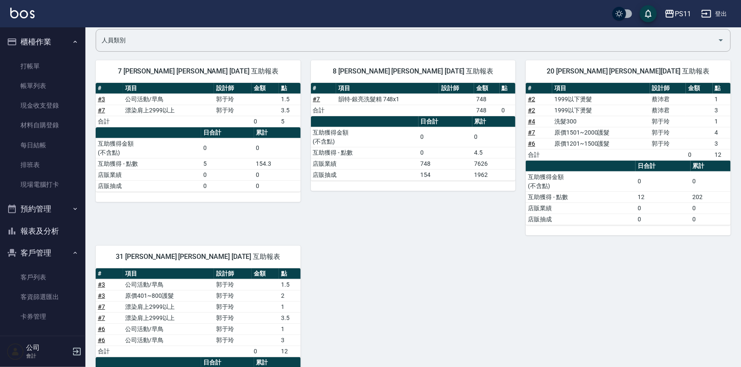
scroll to position [23, 0]
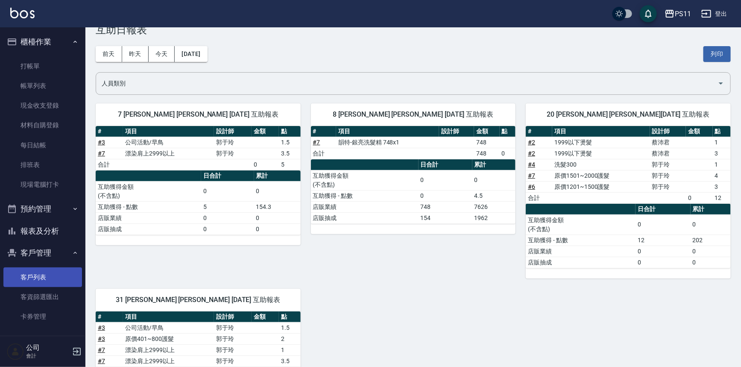
click at [52, 275] on link "客戶列表" at bounding box center [42, 277] width 79 height 20
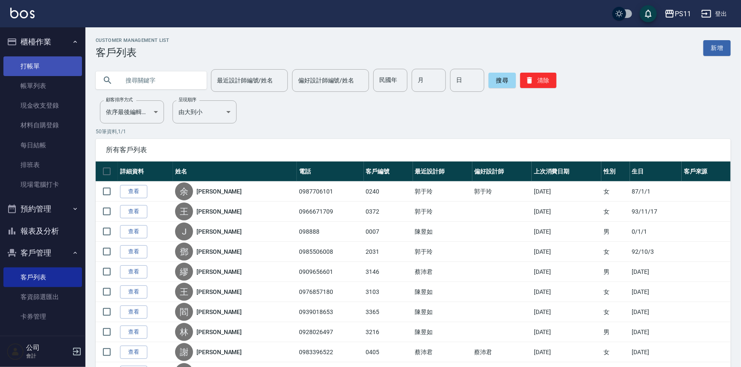
click at [30, 61] on link "打帳單" at bounding box center [42, 66] width 79 height 20
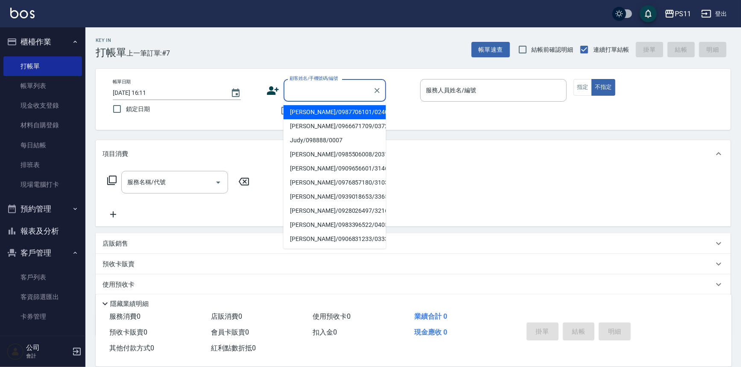
click at [332, 96] on input "顧客姓名/手機號碼/編號" at bounding box center [328, 90] width 82 height 15
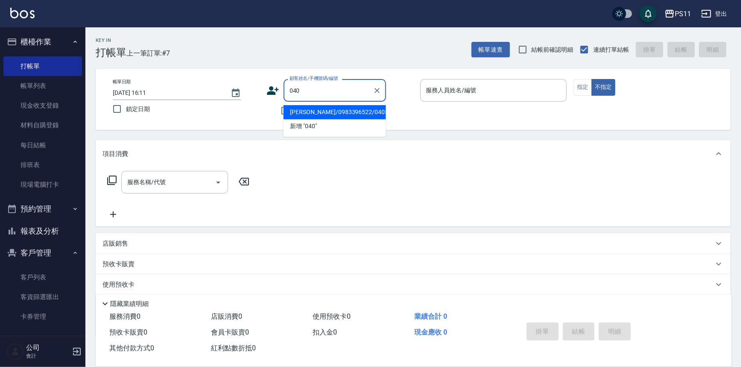
type input "[PERSON_NAME]/0983396522/0405"
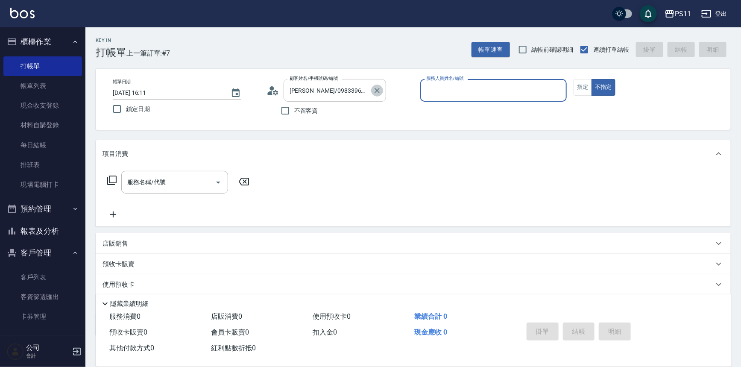
click at [377, 93] on icon "Clear" at bounding box center [377, 90] width 9 height 9
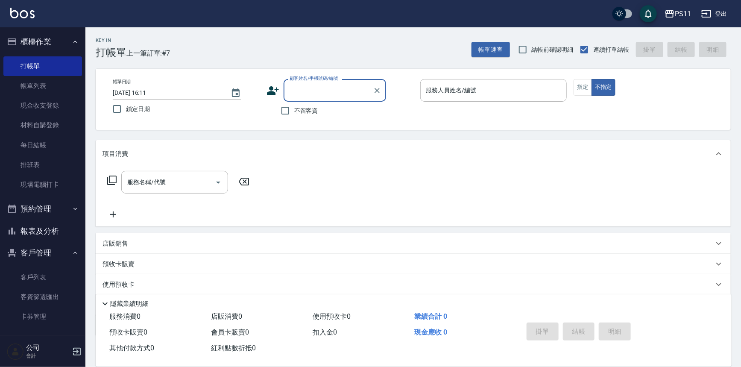
click at [348, 85] on input "顧客姓名/手機號碼/編號" at bounding box center [328, 90] width 82 height 15
type input "[PERSON_NAME]/0987706101/0240"
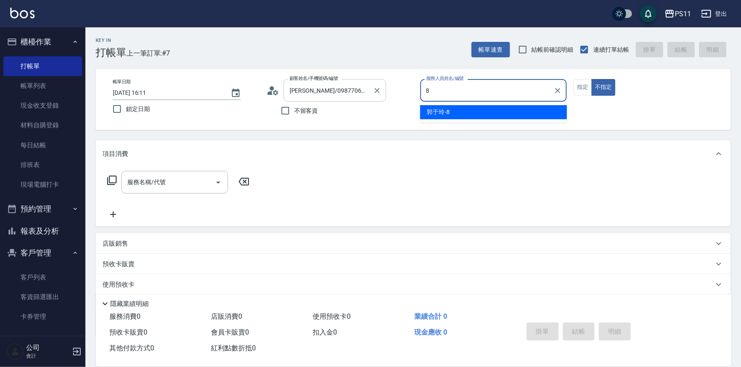
type input "郭于玲-8"
type button "false"
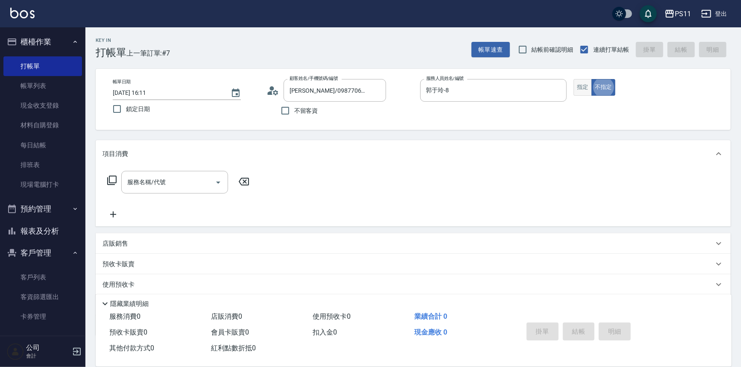
click at [584, 87] on button "指定" at bounding box center [582, 87] width 18 height 17
click at [111, 170] on div "服務名稱/代號 服務名稱/代號" at bounding box center [413, 196] width 635 height 59
click at [112, 176] on icon at bounding box center [111, 179] width 9 height 9
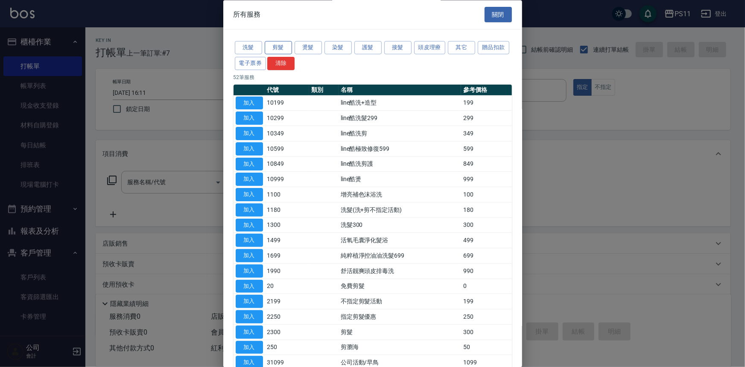
click at [280, 47] on button "剪髮" at bounding box center [278, 47] width 27 height 13
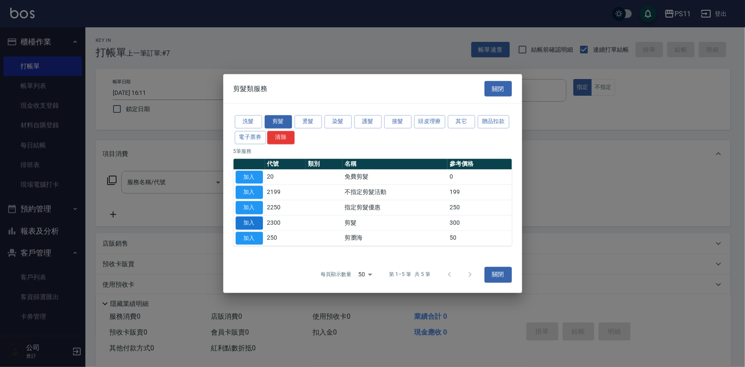
drag, startPoint x: 259, startPoint y: 223, endPoint x: 209, endPoint y: 222, distance: 50.4
click at [258, 223] on button "加入" at bounding box center [249, 222] width 27 height 13
type input "剪髮(2300)"
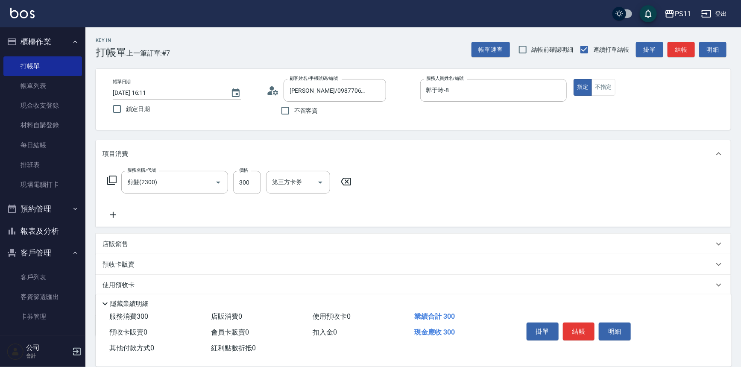
click at [120, 217] on icon at bounding box center [112, 215] width 21 height 10
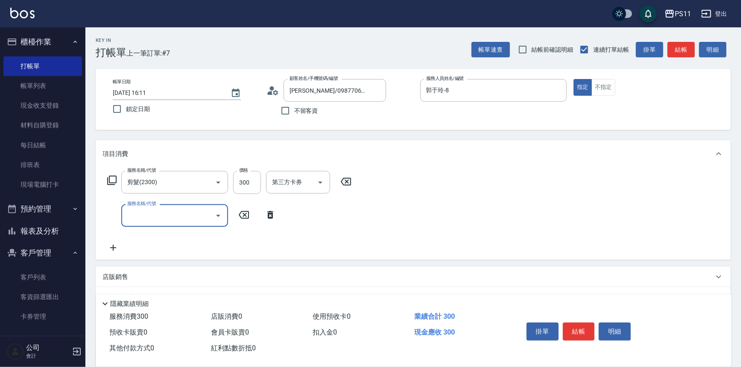
drag, startPoint x: 120, startPoint y: 217, endPoint x: 177, endPoint y: 211, distance: 57.1
click at [177, 211] on input "服務名稱/代號" at bounding box center [168, 215] width 86 height 15
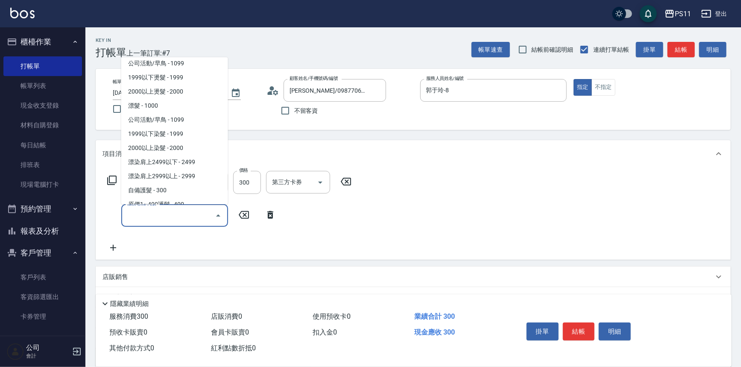
scroll to position [398, 0]
click at [179, 120] on span "公司活動/早鳥 - 1099" at bounding box center [174, 121] width 107 height 14
type input "公司活動/早鳥(41099)"
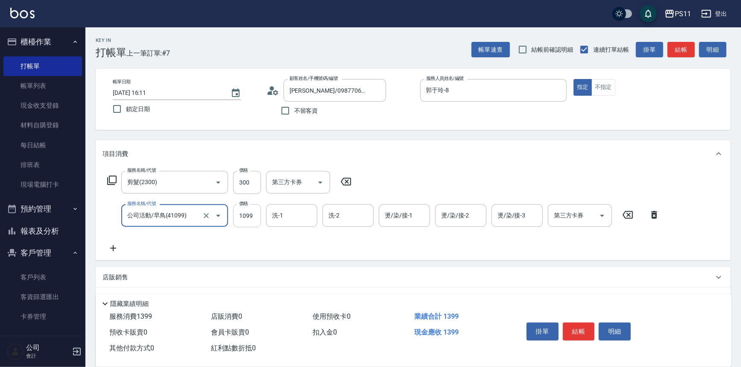
click at [249, 216] on input "1099" at bounding box center [247, 215] width 28 height 23
type input "1999"
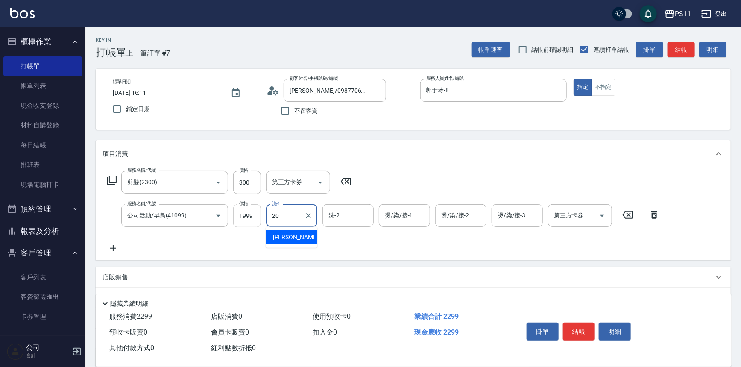
type input "[PERSON_NAME]-20"
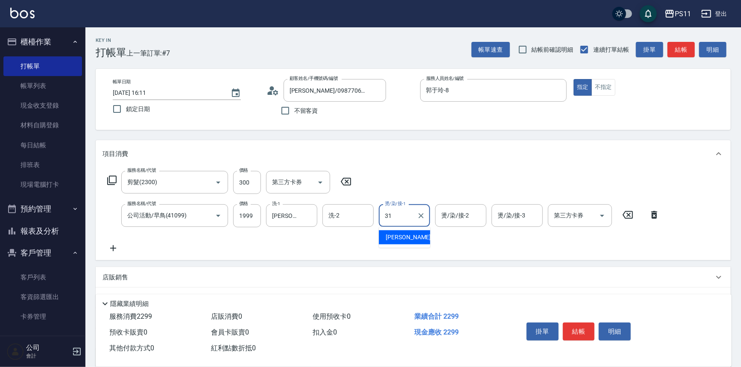
type input "[PERSON_NAME]-31"
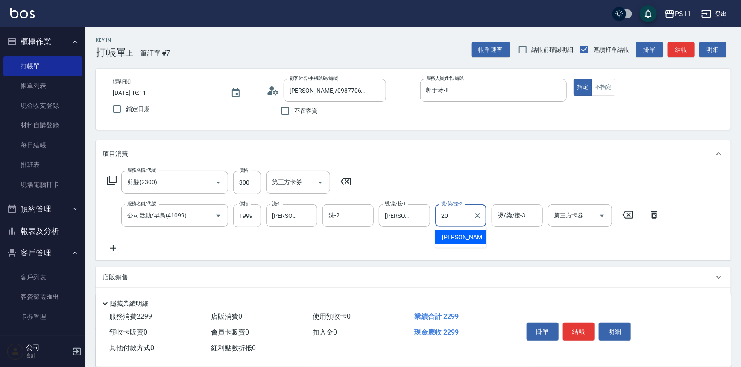
type input "[PERSON_NAME]-20"
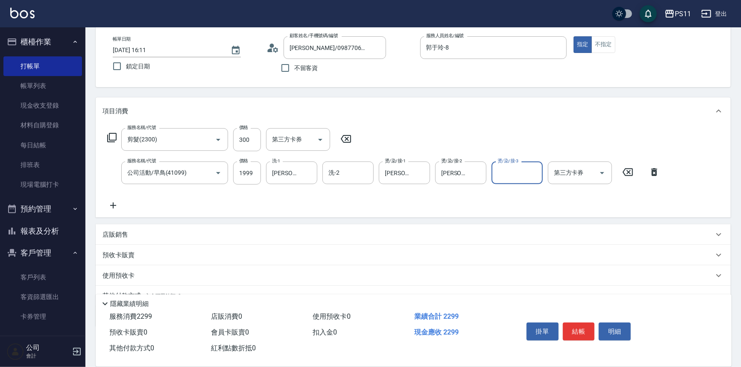
scroll to position [82, 0]
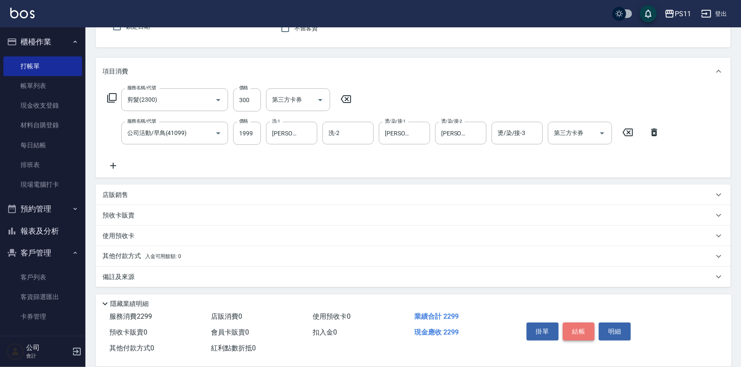
click at [582, 333] on button "結帳" at bounding box center [579, 331] width 32 height 18
type input "[DATE] 16:12"
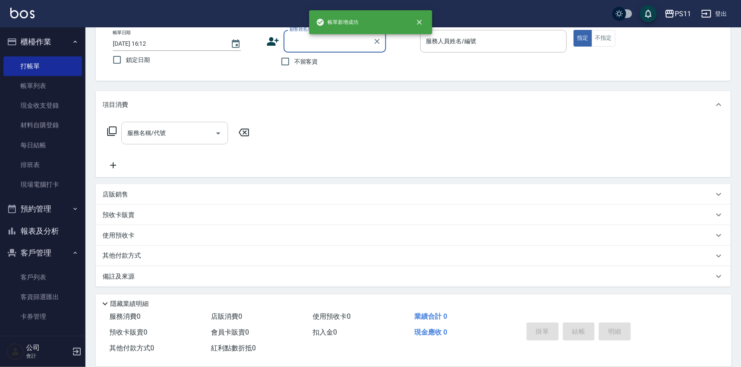
scroll to position [49, 0]
click at [69, 234] on button "報表及分析" at bounding box center [42, 231] width 79 height 22
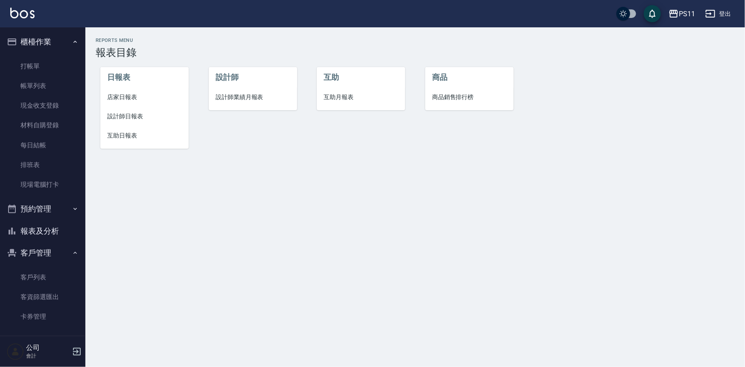
click at [117, 120] on span "設計師日報表" at bounding box center [144, 116] width 75 height 9
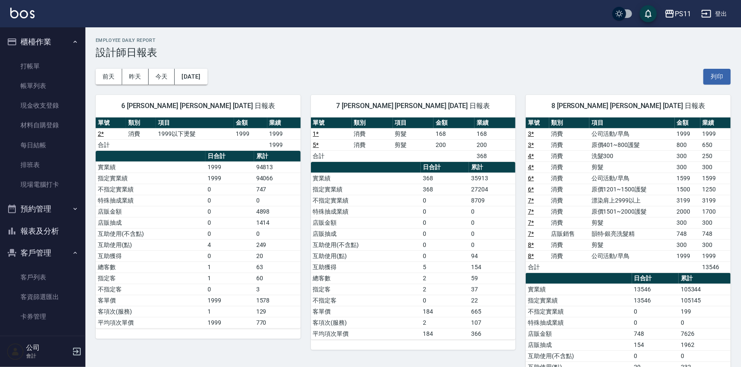
click at [418, 192] on td "指定實業績" at bounding box center [366, 189] width 110 height 11
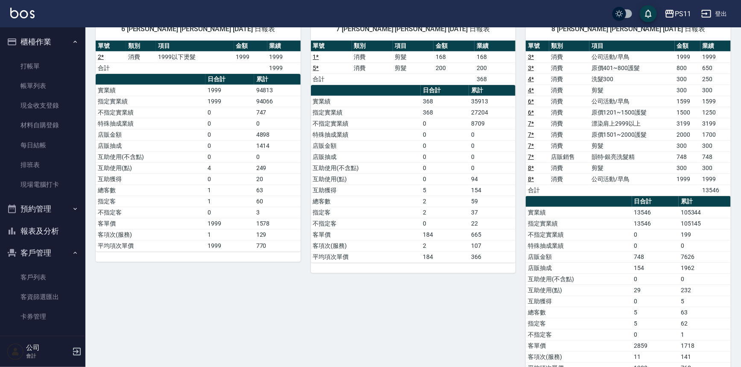
scroll to position [64, 0]
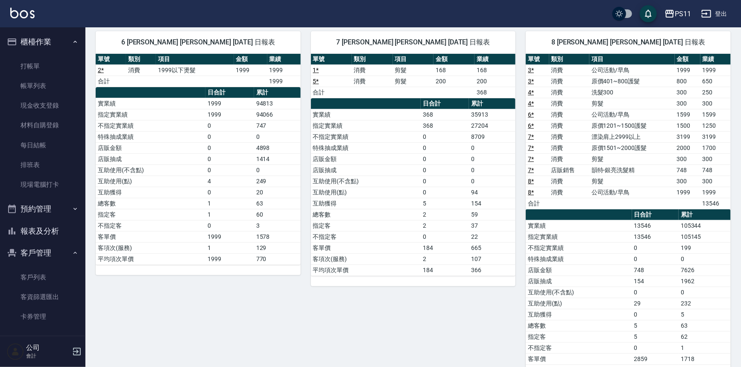
click at [64, 231] on button "報表及分析" at bounding box center [42, 231] width 79 height 22
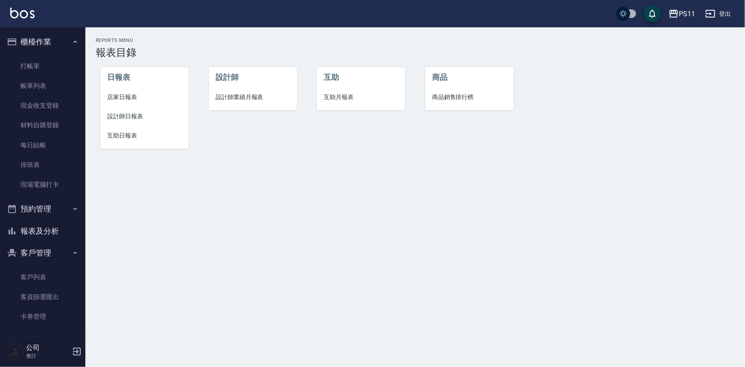
click at [126, 134] on span "互助日報表" at bounding box center [144, 135] width 75 height 9
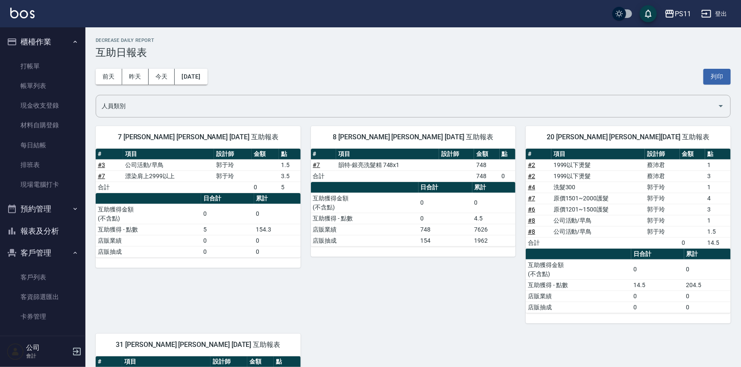
scroll to position [172, 0]
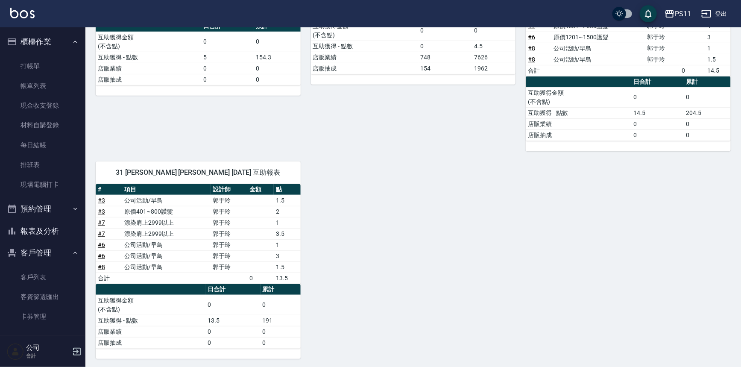
drag, startPoint x: 295, startPoint y: 158, endPoint x: 297, endPoint y: 292, distance: 133.7
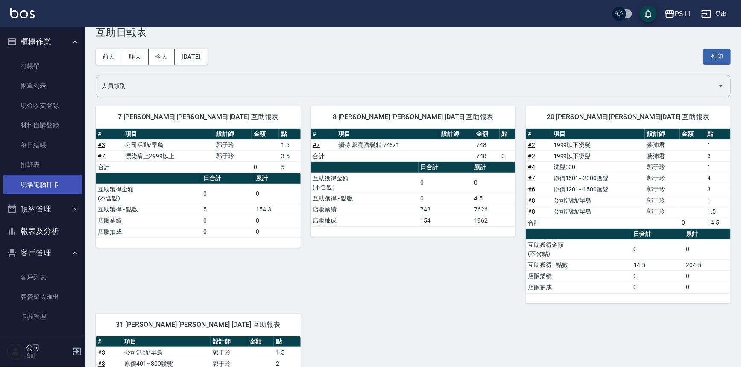
scroll to position [17, 0]
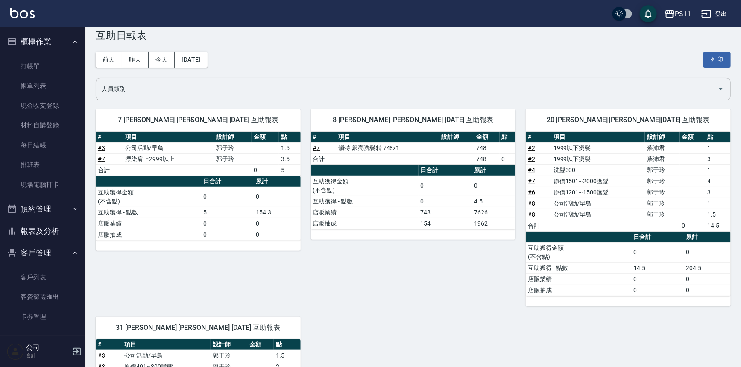
click at [55, 230] on button "報表及分析" at bounding box center [42, 231] width 79 height 22
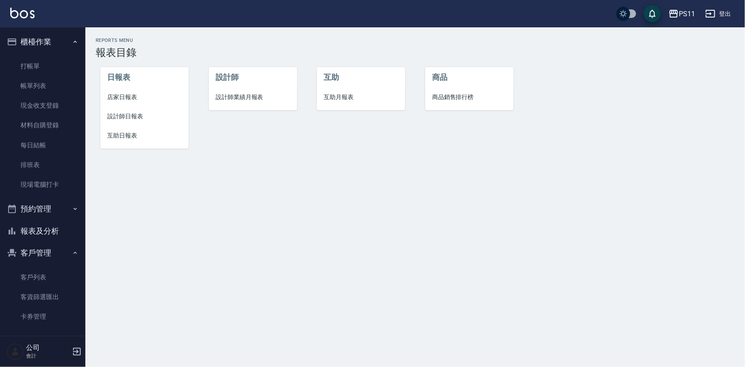
click at [148, 120] on span "設計師日報表" at bounding box center [144, 116] width 75 height 9
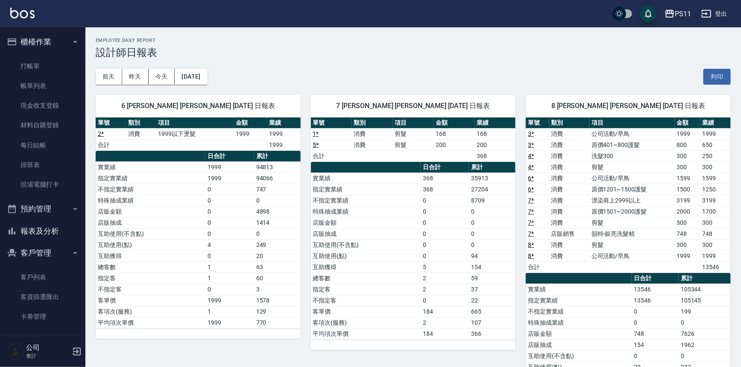
click at [397, 166] on th "a dense table" at bounding box center [366, 167] width 110 height 11
click at [302, 269] on div "7 [PERSON_NAME] [PERSON_NAME] [DATE] 日報表 單號 類別 項目 金額 業績 1 * 消費 剪髮 168 168 5 * 消…" at bounding box center [408, 273] width 215 height 376
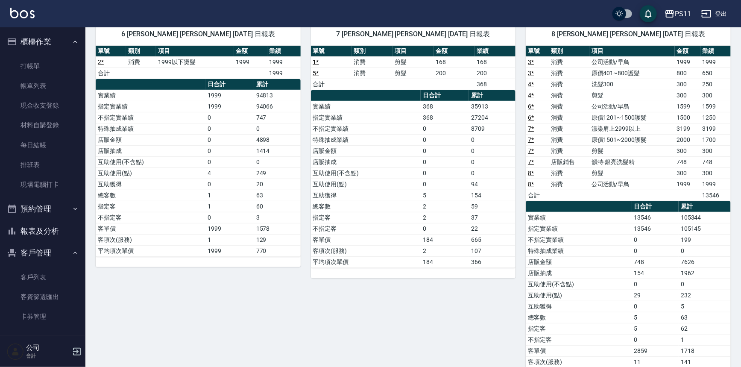
scroll to position [77, 0]
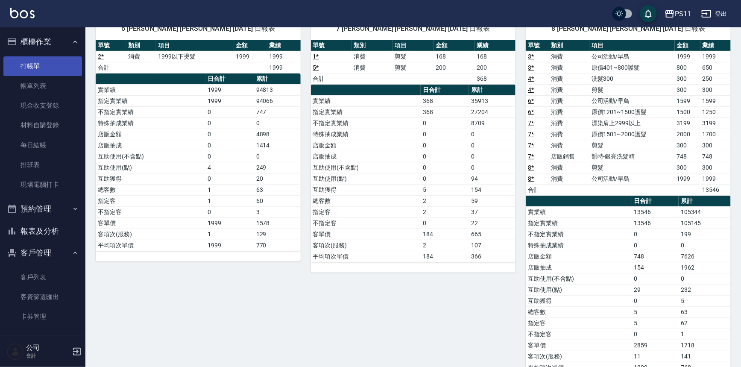
click at [50, 57] on link "打帳單" at bounding box center [42, 66] width 79 height 20
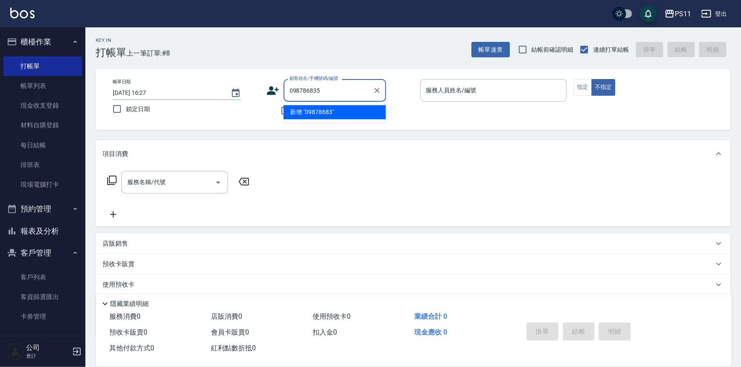
type input "0987868359"
click at [375, 92] on icon "Clear" at bounding box center [376, 90] width 5 height 5
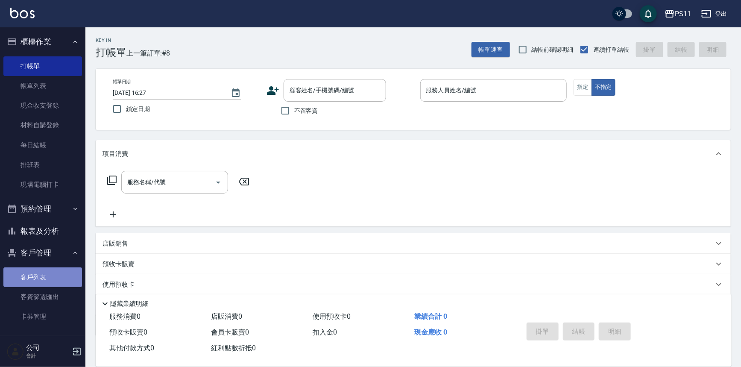
click at [58, 286] on link "客戶列表" at bounding box center [42, 277] width 79 height 20
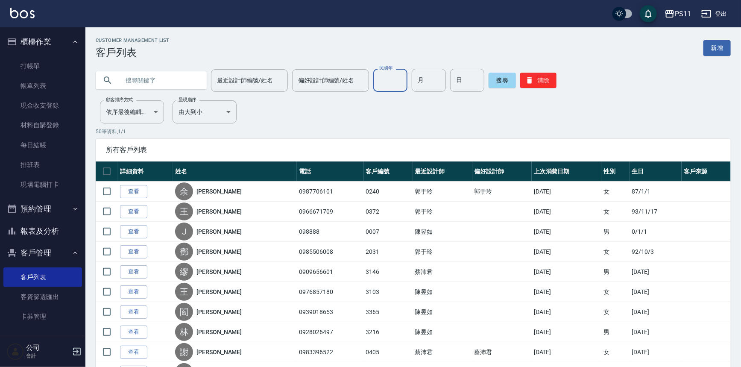
click at [381, 77] on input "民國年" at bounding box center [390, 80] width 34 height 23
type input "79"
type input "10"
type input "24"
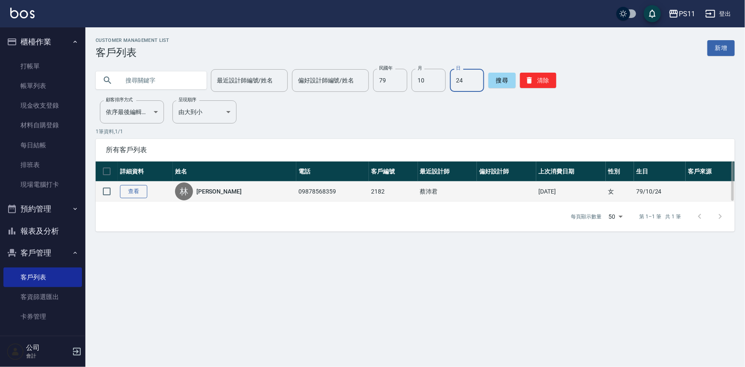
click at [137, 188] on link "查看" at bounding box center [133, 191] width 27 height 13
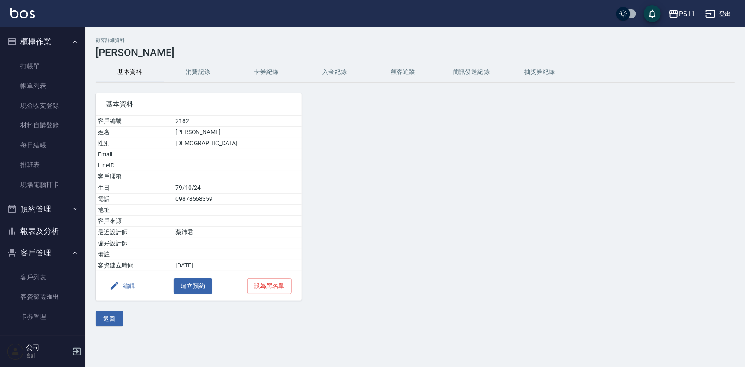
click at [126, 283] on button "編輯" at bounding box center [122, 286] width 33 height 16
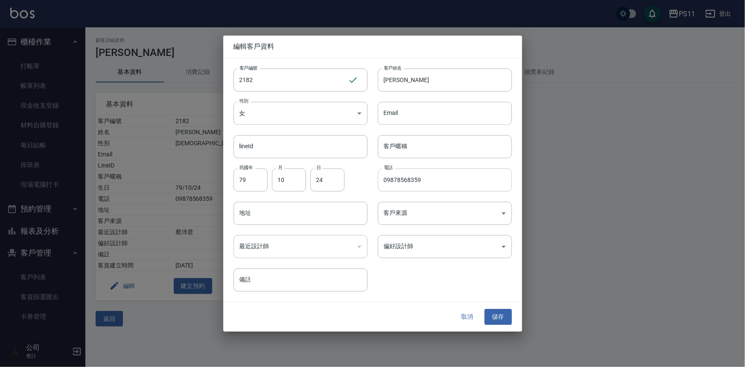
click at [407, 180] on input "09878568359" at bounding box center [445, 179] width 134 height 23
click at [402, 179] on input "09878568359" at bounding box center [445, 179] width 134 height 23
type input "0987868359"
click at [505, 317] on button "儲存" at bounding box center [498, 317] width 27 height 16
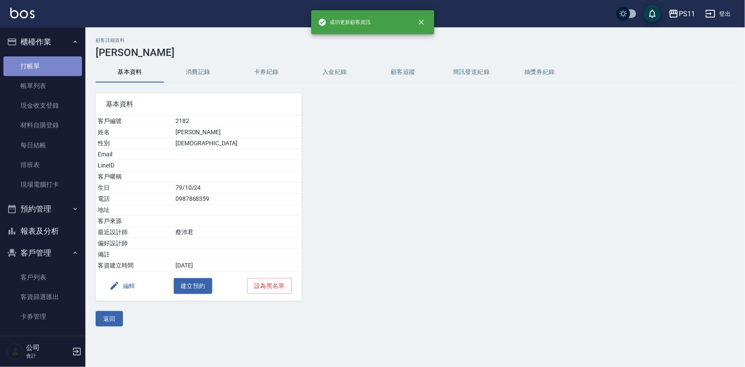
click at [66, 61] on link "打帳單" at bounding box center [42, 66] width 79 height 20
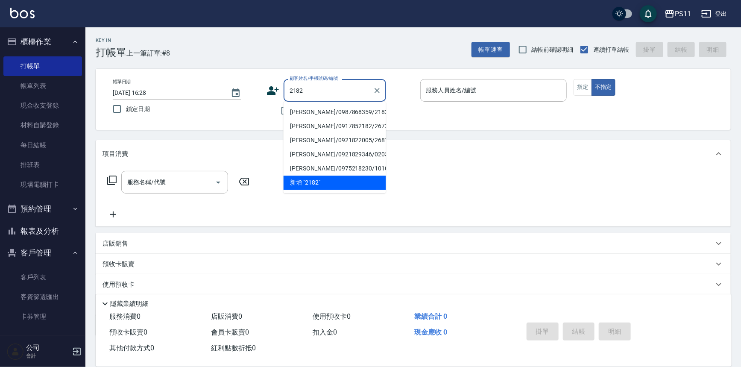
type input "[PERSON_NAME]/0987868359/2182"
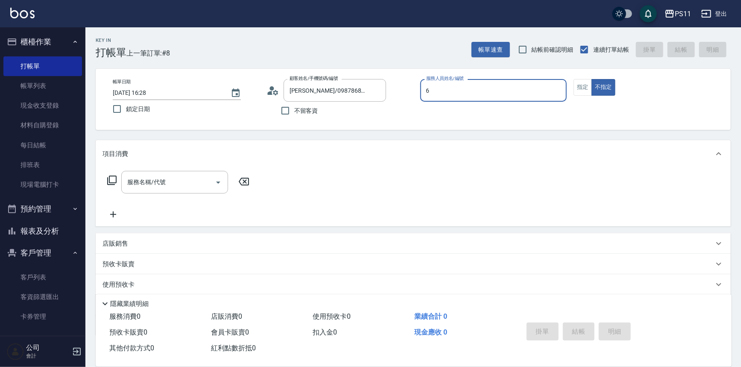
type input "[PERSON_NAME]6"
type button "false"
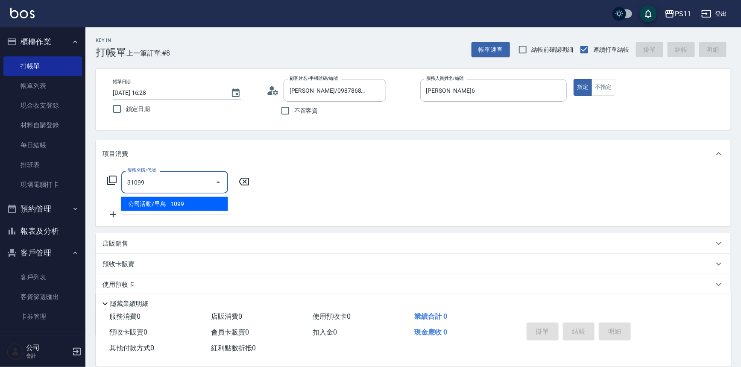
type input "公司活動/早鳥(31099)"
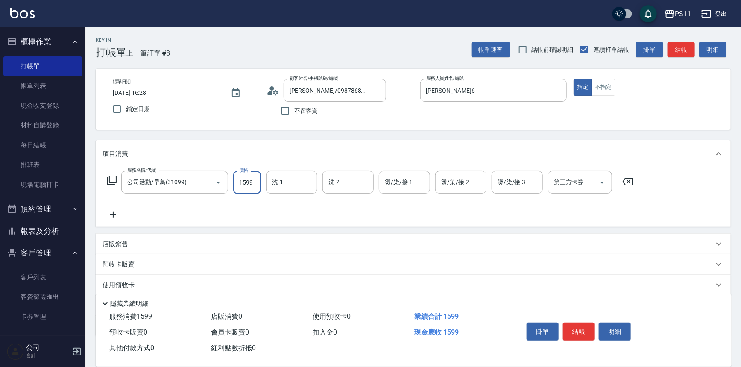
type input "1599"
type input "[PERSON_NAME]-31"
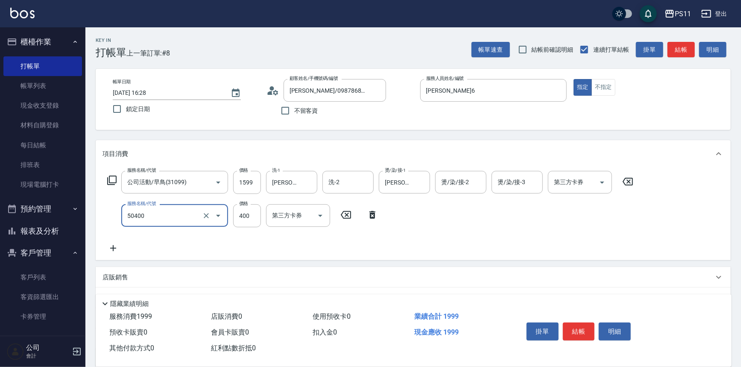
type input "原價1~400護髮(50400)"
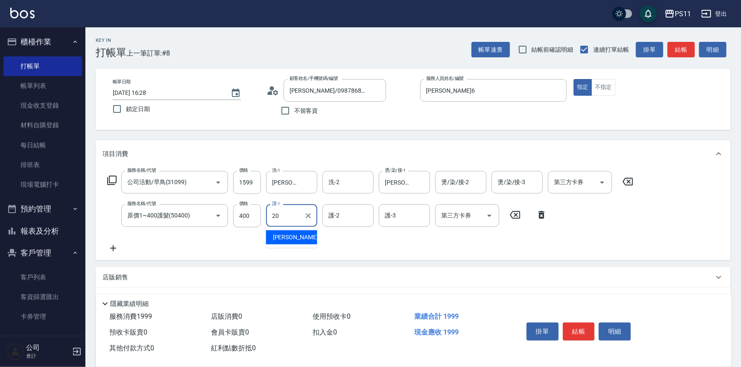
type input "[PERSON_NAME]-20"
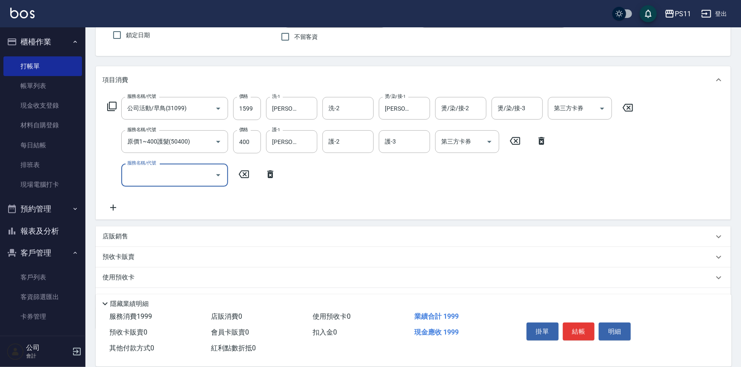
scroll to position [115, 0]
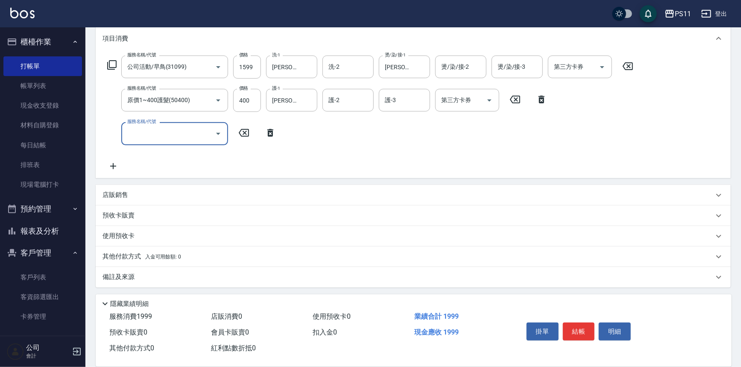
click at [123, 254] on p "其他付款方式 入金可用餘額: 0" at bounding box center [141, 256] width 79 height 9
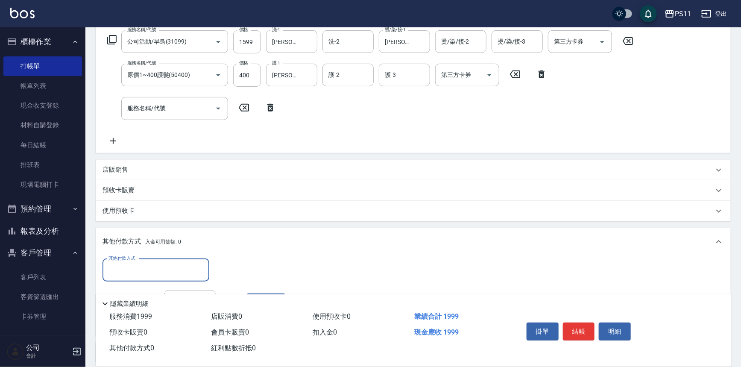
scroll to position [154, 0]
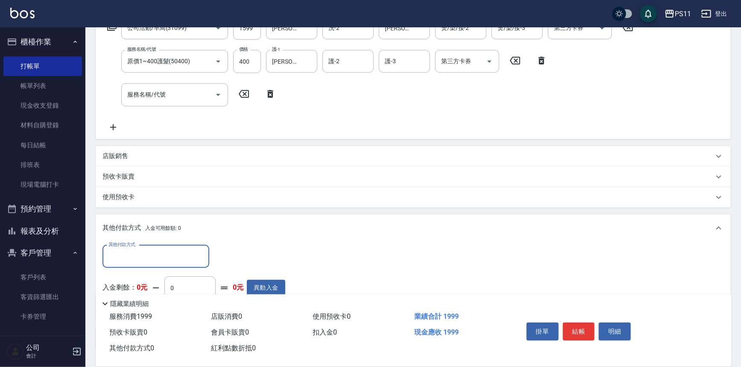
click at [163, 260] on input "其他付款方式" at bounding box center [155, 256] width 99 height 15
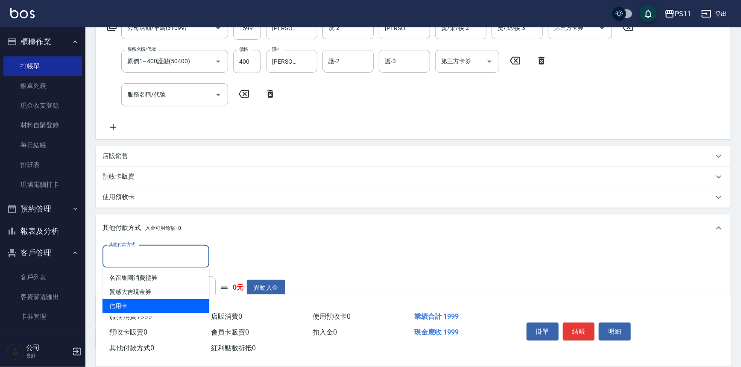
click at [170, 299] on span "信用卡" at bounding box center [155, 306] width 107 height 14
type input "信用卡"
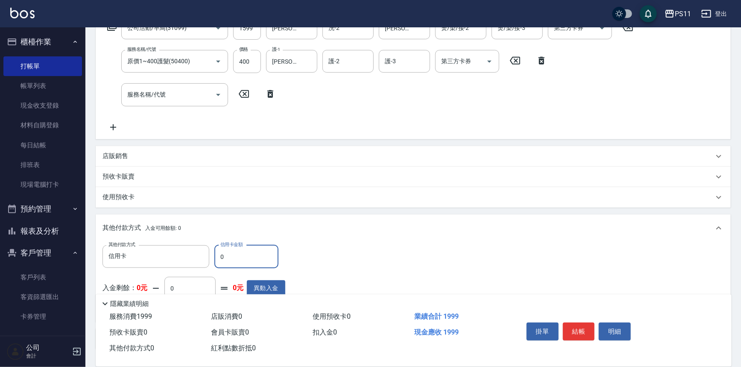
drag, startPoint x: 233, startPoint y: 259, endPoint x: 213, endPoint y: 255, distance: 20.0
click at [213, 255] on div "其他付款方式 信用卡 其他付款方式 信用卡金額 0 信用卡金額" at bounding box center [193, 256] width 183 height 23
type input "1999"
type input "[DATE] 16:29"
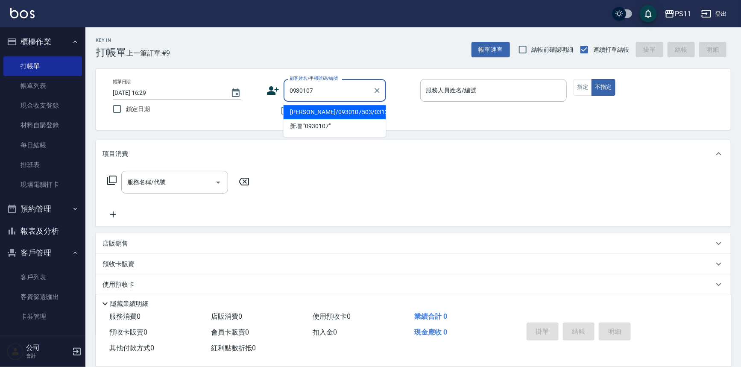
click at [333, 114] on li "[PERSON_NAME]/0930107503/0312" at bounding box center [334, 112] width 102 height 14
type input "[PERSON_NAME]/0930107503/0312"
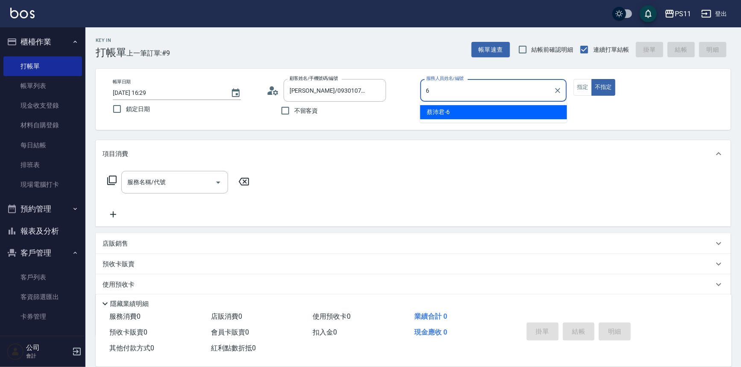
type input "[PERSON_NAME]6"
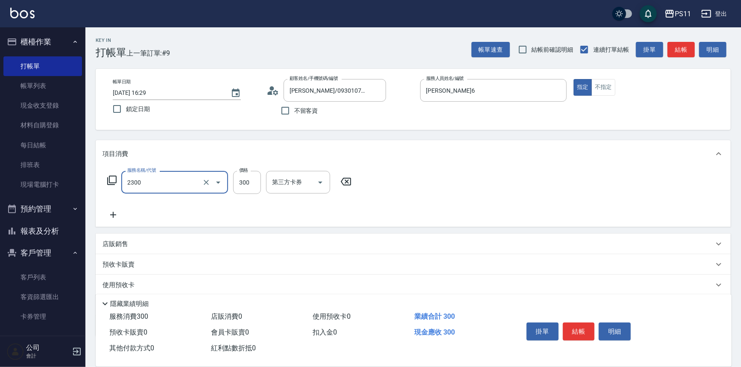
type input "剪髮(2300)"
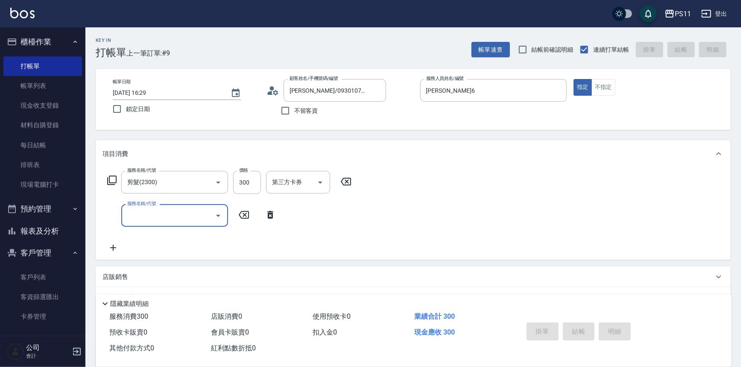
type input "[DATE] 16:46"
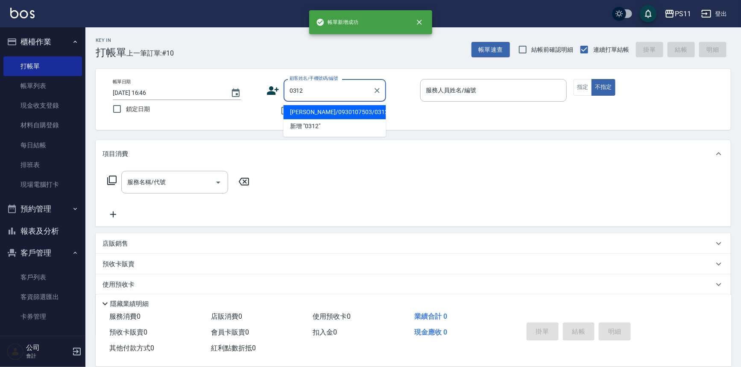
type input "[PERSON_NAME]/0930107503/0312"
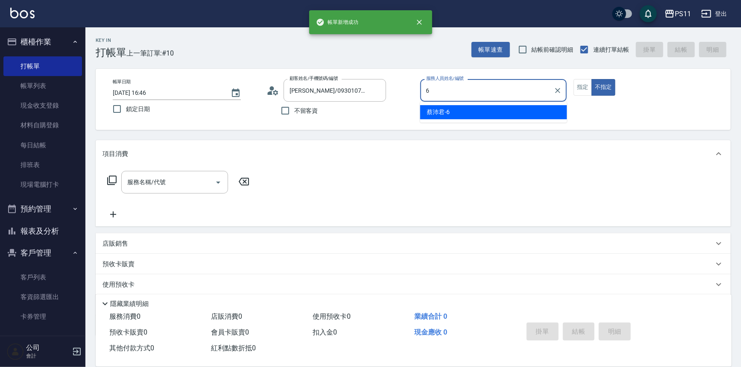
type input "[PERSON_NAME]6"
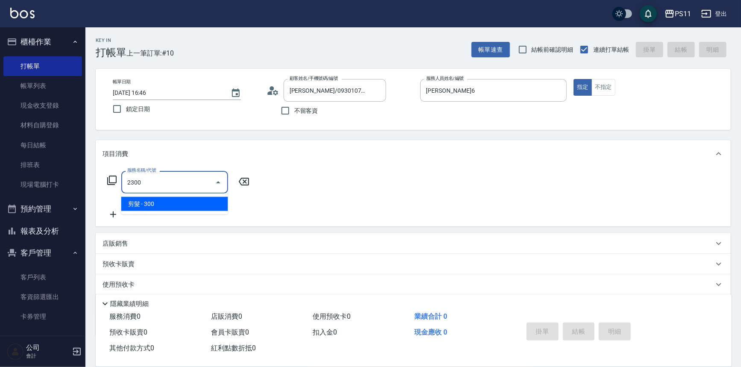
type input "剪髮(2300)"
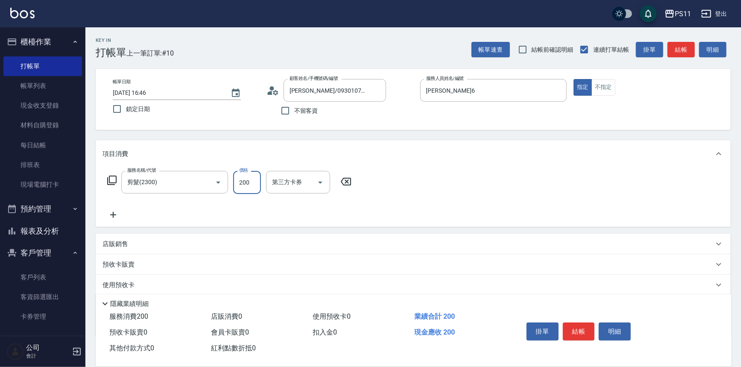
type input "200"
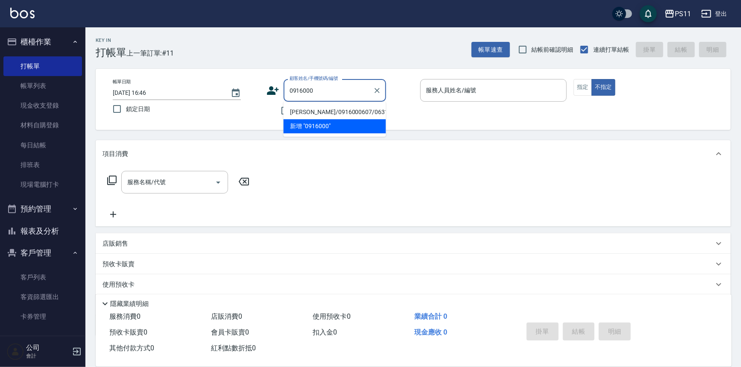
click at [356, 111] on li "[PERSON_NAME]/0916000607/0631" at bounding box center [334, 112] width 102 height 14
type input "[PERSON_NAME]/0916000607/0631"
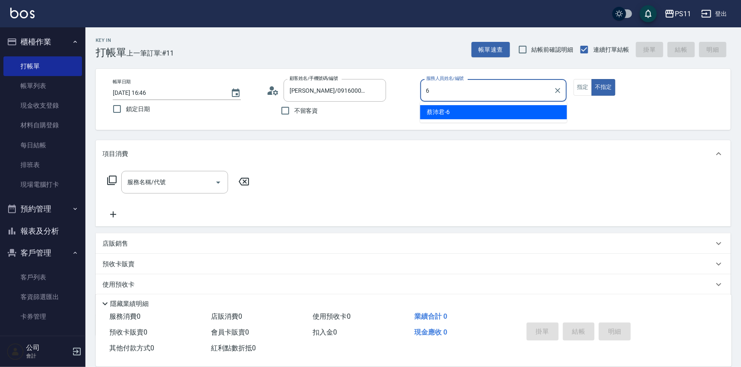
type input "[PERSON_NAME]6"
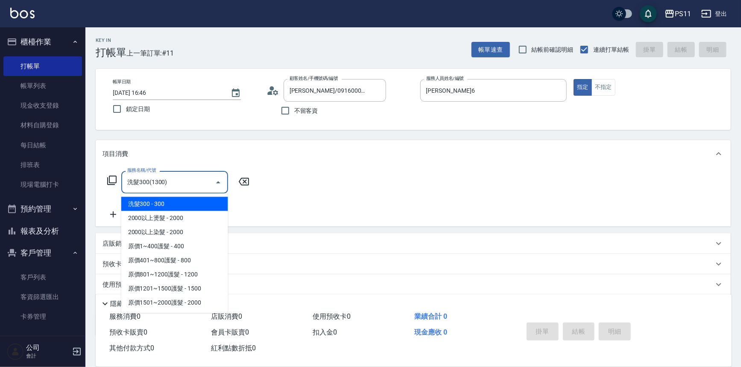
type input "洗髮300(1300)"
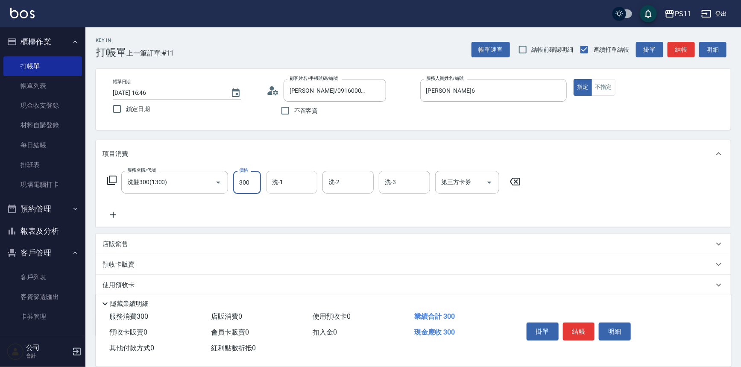
drag, startPoint x: 285, startPoint y: 181, endPoint x: 273, endPoint y: 175, distance: 13.4
click at [283, 180] on input "洗-1" at bounding box center [292, 182] width 44 height 15
type input "[PERSON_NAME]6"
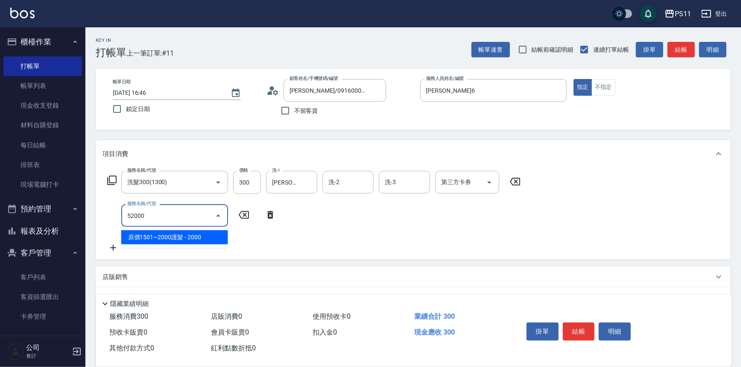
type input "原價1501~2000護髮(52000)"
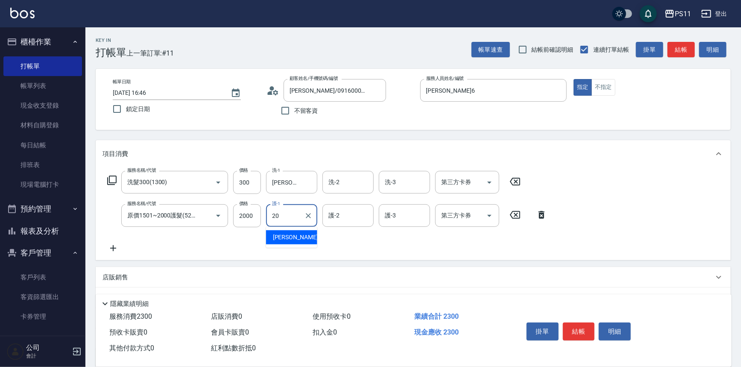
type input "[PERSON_NAME]-20"
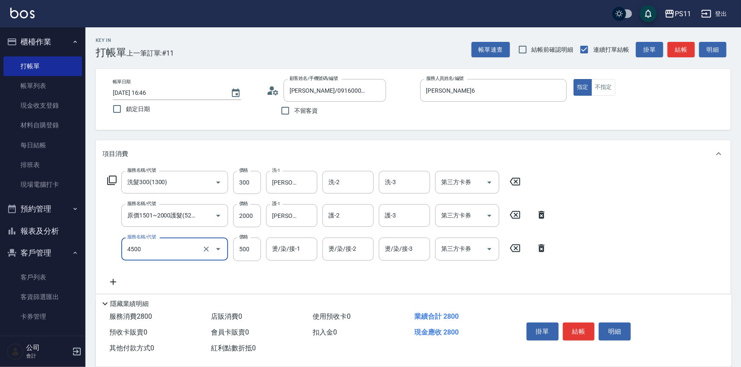
type input "補染(4500)"
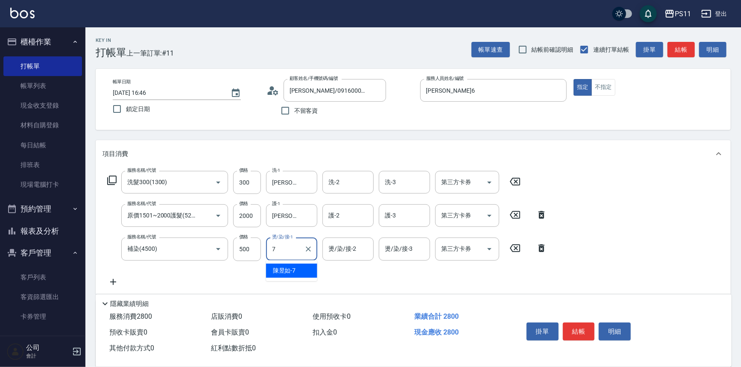
type input "[PERSON_NAME]-7"
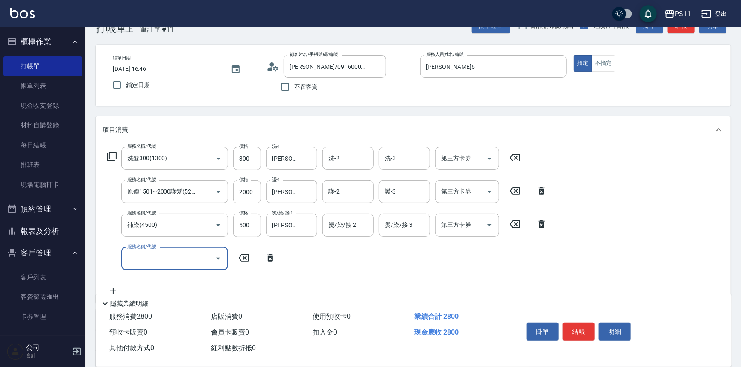
scroll to position [149, 0]
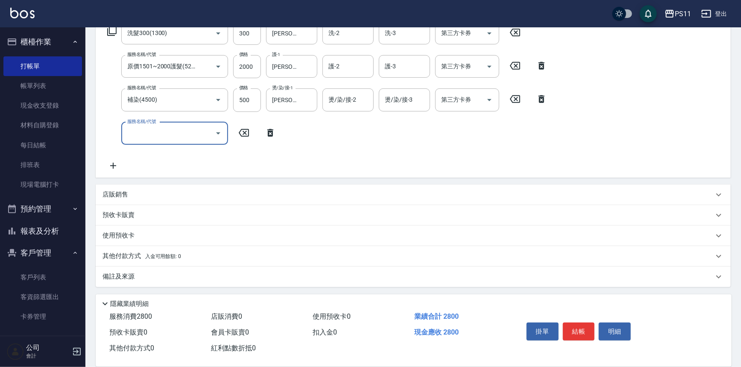
click at [115, 252] on p "其他付款方式 入金可用餘額: 0" at bounding box center [141, 255] width 79 height 9
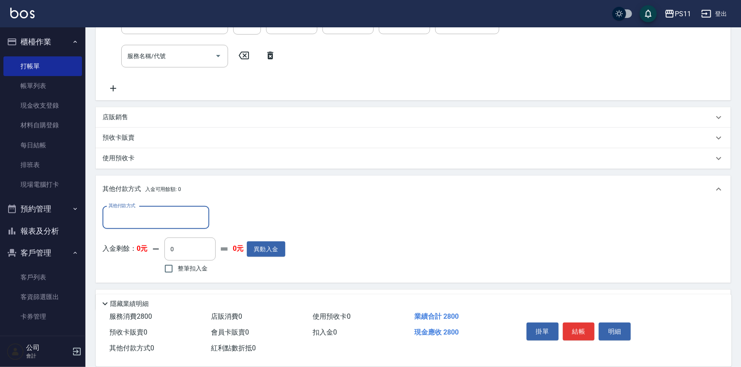
scroll to position [226, 0]
click at [149, 222] on input "其他付款方式" at bounding box center [155, 217] width 99 height 15
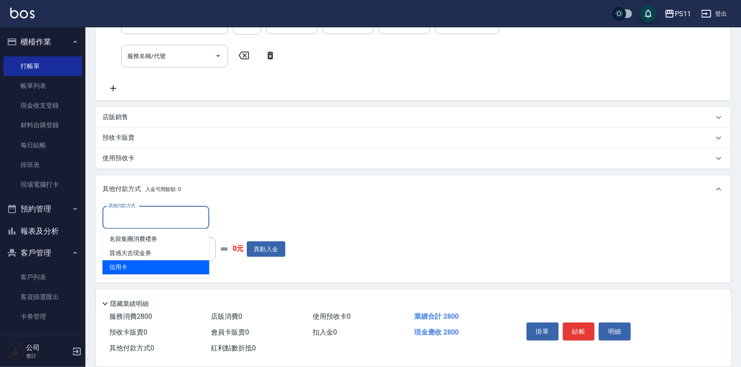
drag, startPoint x: 167, startPoint y: 266, endPoint x: 190, endPoint y: 239, distance: 34.9
click at [168, 265] on span "信用卡" at bounding box center [155, 267] width 107 height 14
type input "信用卡"
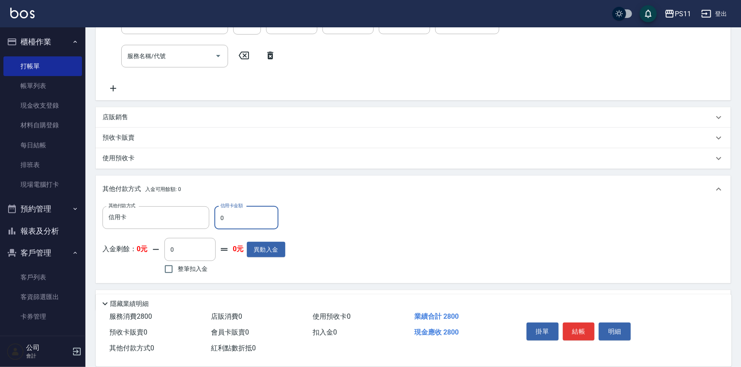
drag, startPoint x: 226, startPoint y: 214, endPoint x: 217, endPoint y: 216, distance: 9.3
click at [217, 216] on input "0" at bounding box center [246, 217] width 64 height 23
type input "2800"
type input "[DATE] 16:53"
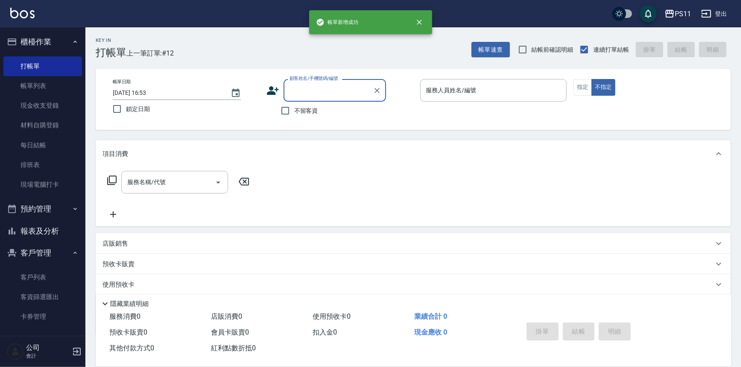
click at [57, 227] on button "報表及分析" at bounding box center [42, 231] width 79 height 22
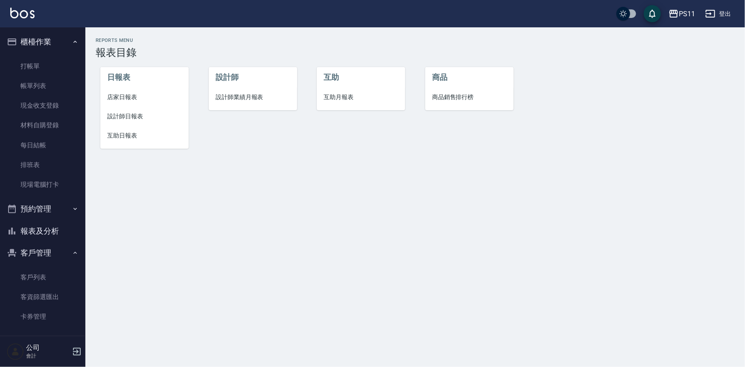
click at [116, 111] on li "設計師日報表" at bounding box center [144, 116] width 88 height 19
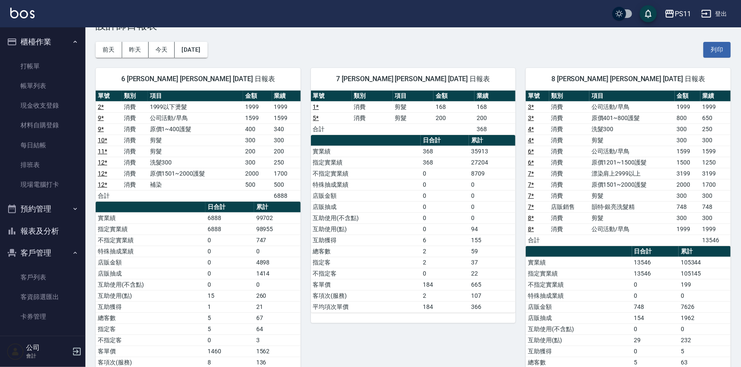
scroll to position [38, 0]
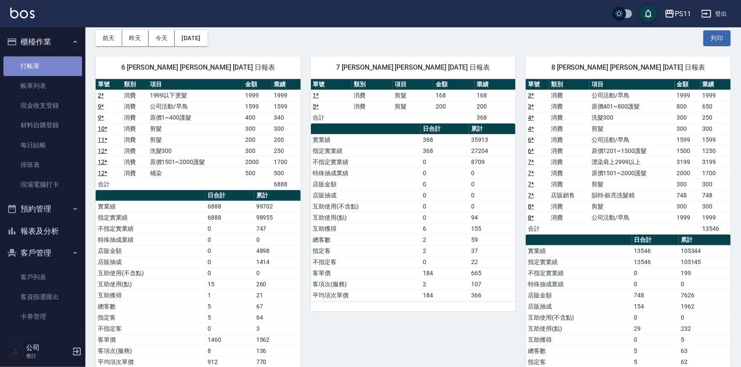
click at [44, 67] on link "打帳單" at bounding box center [42, 66] width 79 height 20
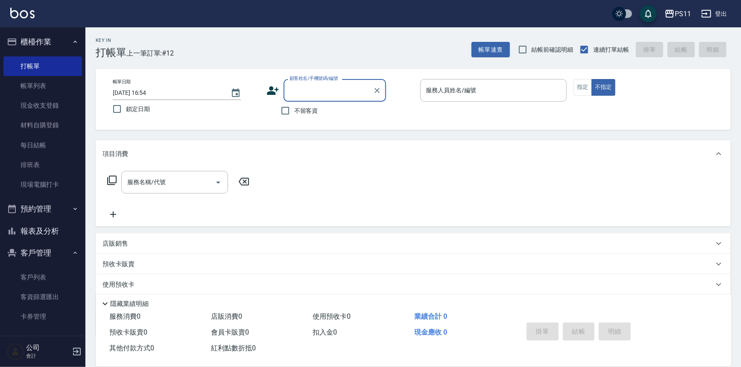
drag, startPoint x: 45, startPoint y: 86, endPoint x: 188, endPoint y: 15, distance: 159.8
click at [45, 86] on link "帳單列表" at bounding box center [42, 86] width 79 height 20
type input "2124"
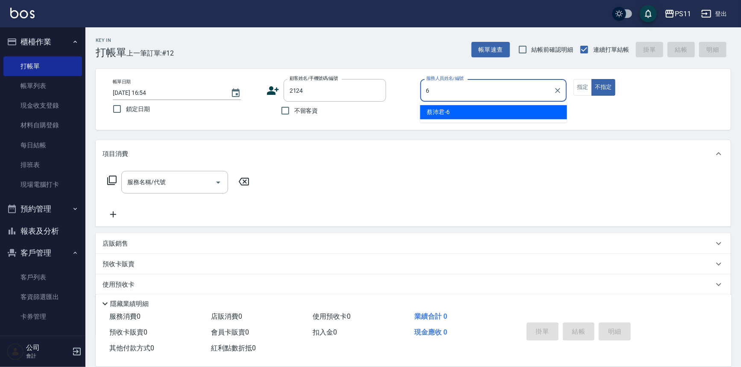
type input "[PERSON_NAME]6"
type button "false"
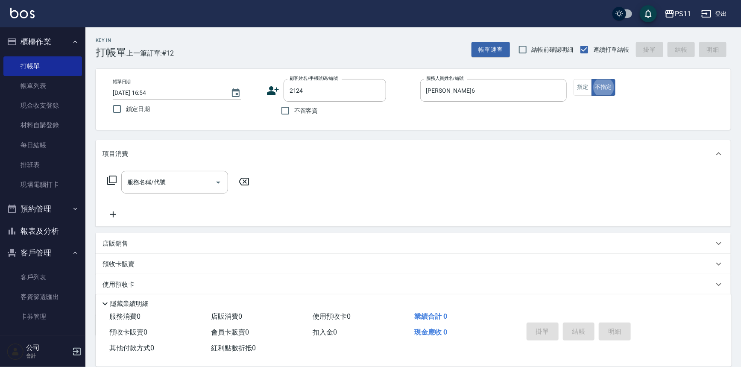
type input "[PERSON_NAME]/0916400201/2124"
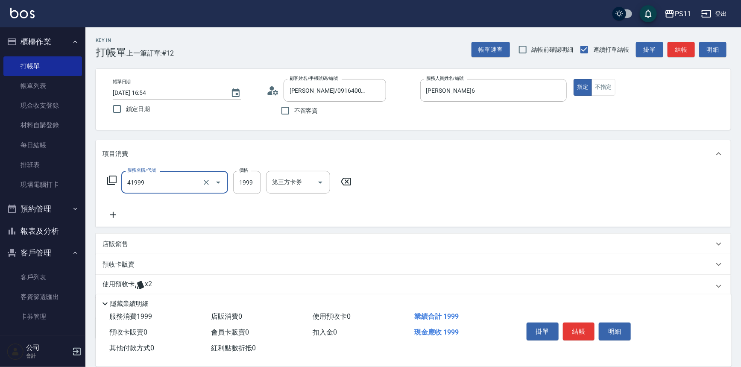
type input "1999以下染髮(41999)"
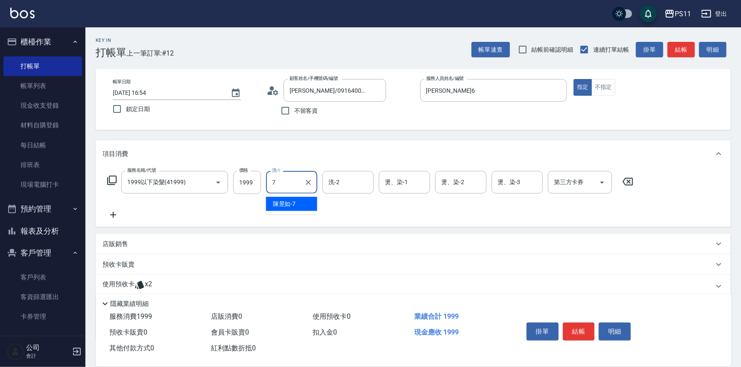
type input "[PERSON_NAME]-7"
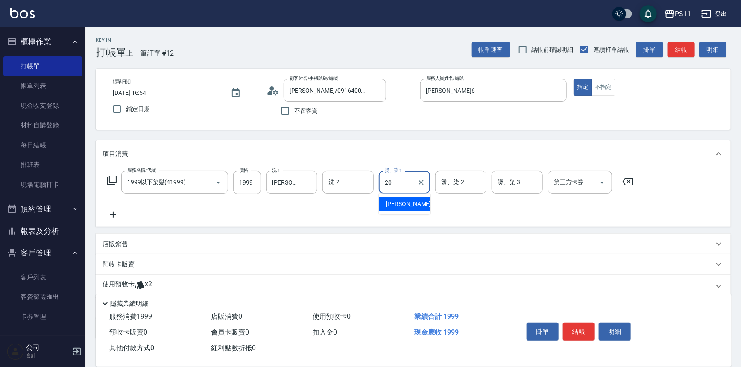
type input "[PERSON_NAME]-20"
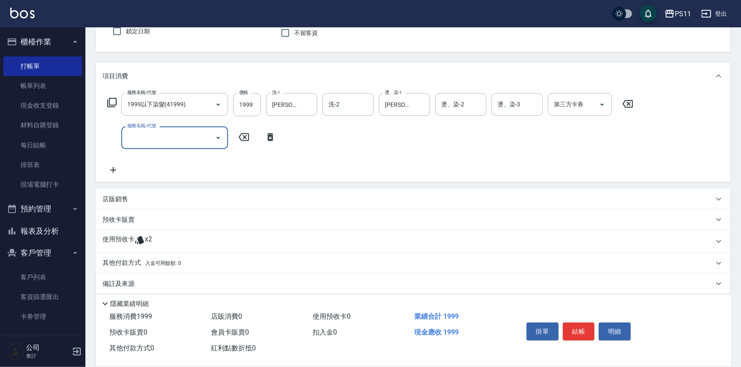
scroll to position [85, 0]
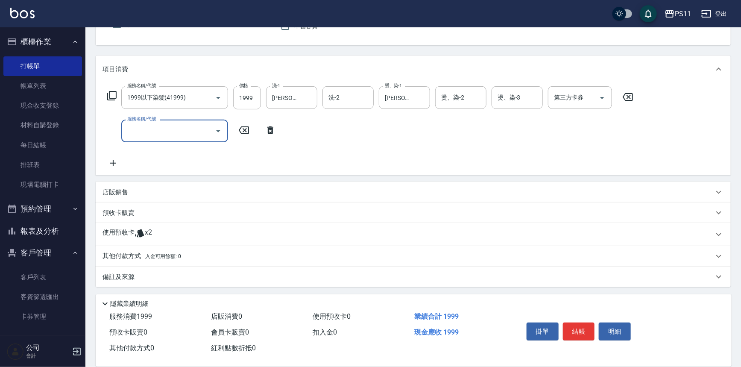
click at [124, 233] on p "使用預收卡" at bounding box center [118, 234] width 32 height 13
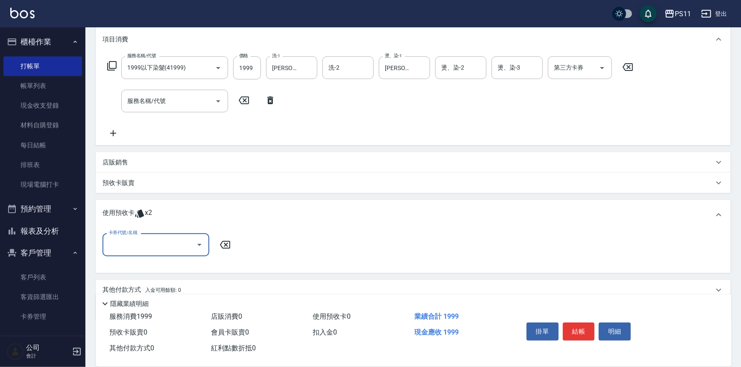
scroll to position [137, 0]
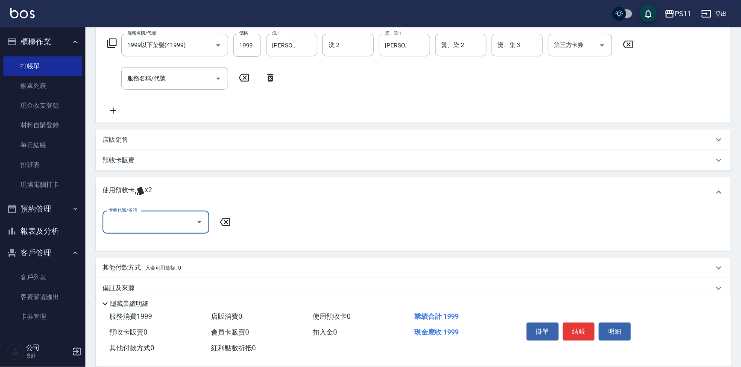
click at [139, 222] on input "卡券代號/名稱" at bounding box center [149, 221] width 86 height 15
click at [147, 242] on div "結構式包套3次4500 剩餘2張" at bounding box center [155, 243] width 107 height 14
type input "結構式包套3次4500"
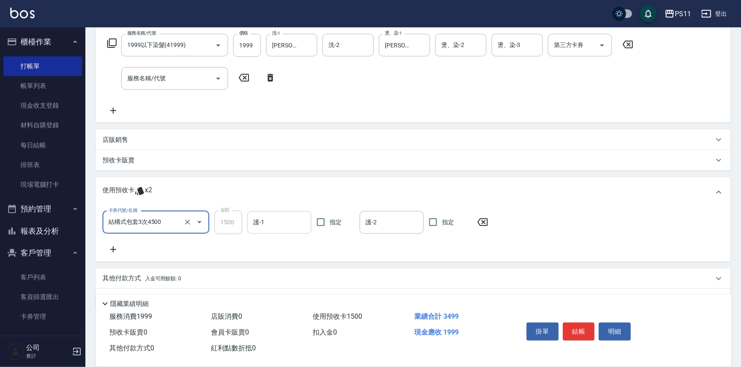
click at [254, 221] on input "護-1" at bounding box center [279, 222] width 56 height 15
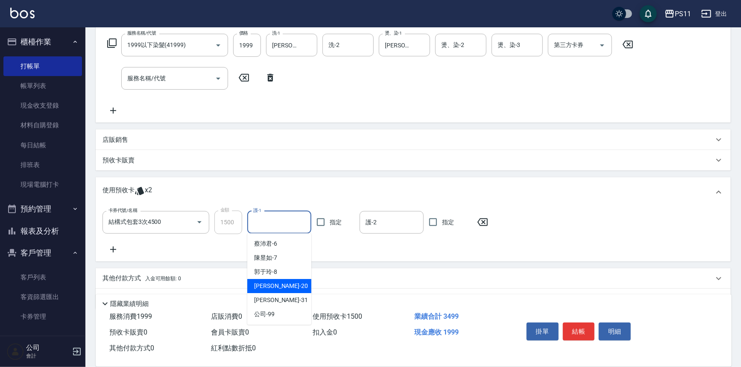
click at [286, 283] on div "[PERSON_NAME] -20" at bounding box center [279, 286] width 64 height 14
type input "[PERSON_NAME]-20"
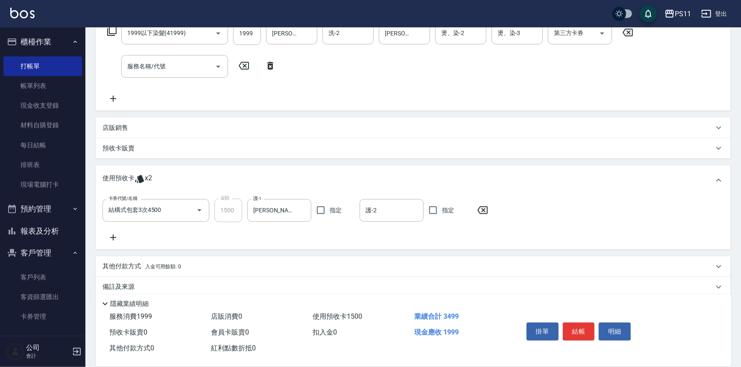
scroll to position [159, 0]
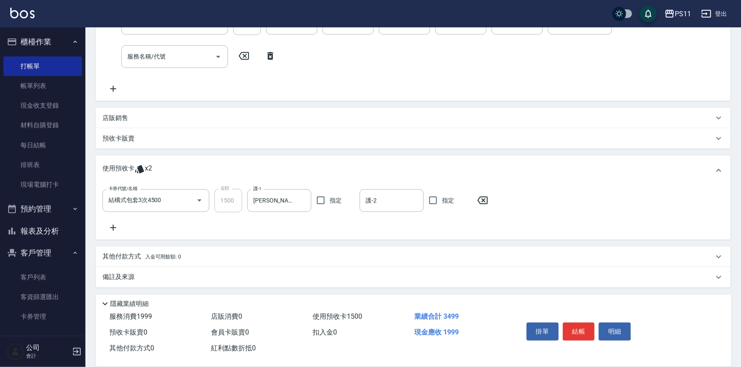
click at [115, 255] on p "其他付款方式 入金可用餘額: 0" at bounding box center [141, 256] width 79 height 9
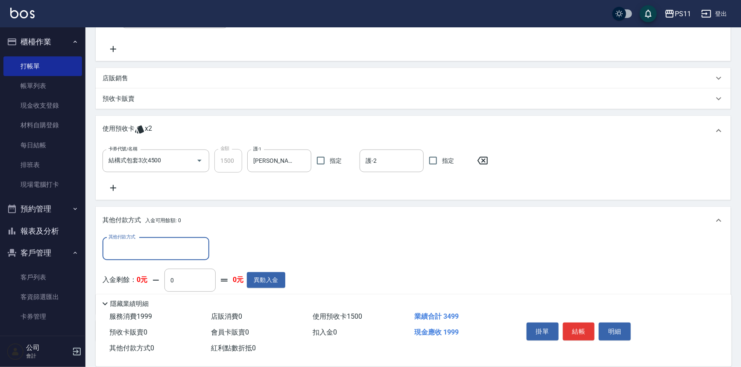
scroll to position [0, 0]
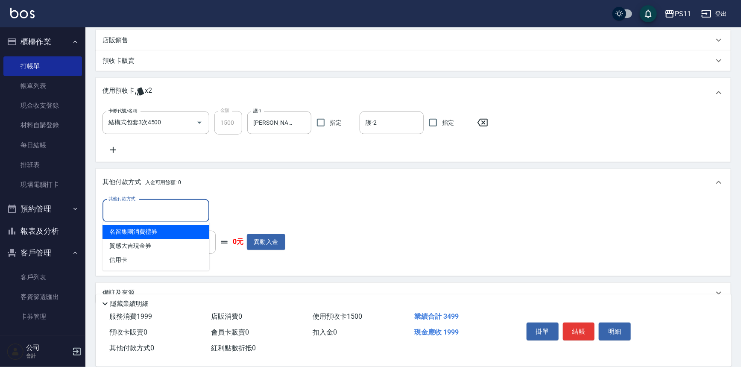
click at [151, 210] on input "其他付款方式" at bounding box center [155, 210] width 99 height 15
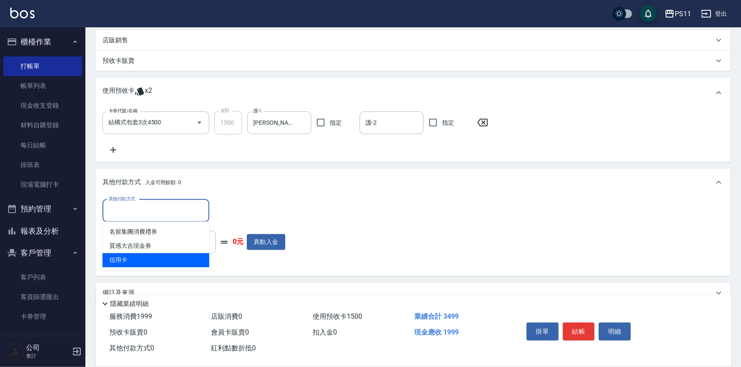
click at [158, 260] on span "信用卡" at bounding box center [155, 260] width 107 height 14
type input "信用卡"
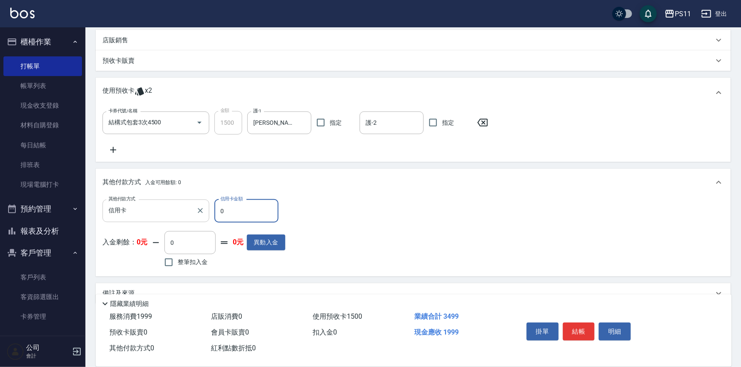
drag, startPoint x: 232, startPoint y: 207, endPoint x: 207, endPoint y: 206, distance: 24.4
click at [207, 206] on div "其他付款方式 信用卡 其他付款方式 信用卡金額 0 信用卡金額" at bounding box center [193, 210] width 183 height 23
type input "1999"
type input "[DATE] 16:55"
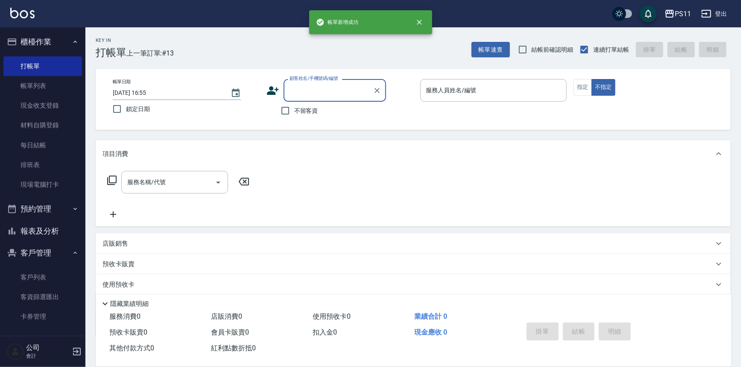
drag, startPoint x: 50, startPoint y: 227, endPoint x: 85, endPoint y: 162, distance: 73.5
click at [50, 228] on button "報表及分析" at bounding box center [42, 231] width 79 height 22
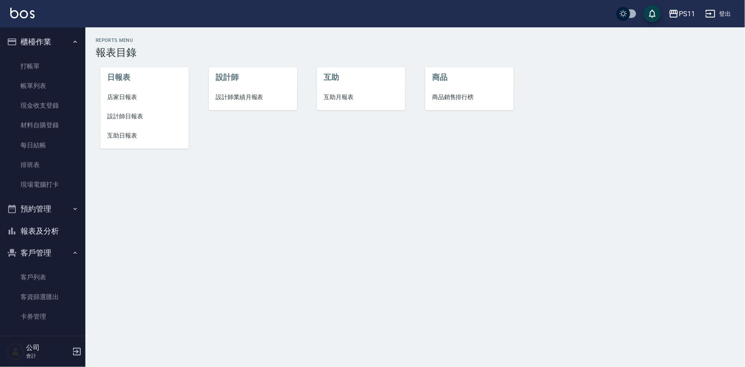
click at [117, 115] on span "設計師日報表" at bounding box center [144, 116] width 75 height 9
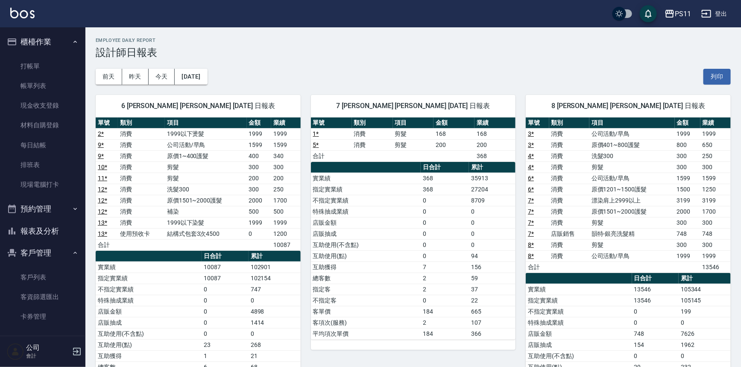
click at [48, 226] on button "報表及分析" at bounding box center [42, 231] width 79 height 22
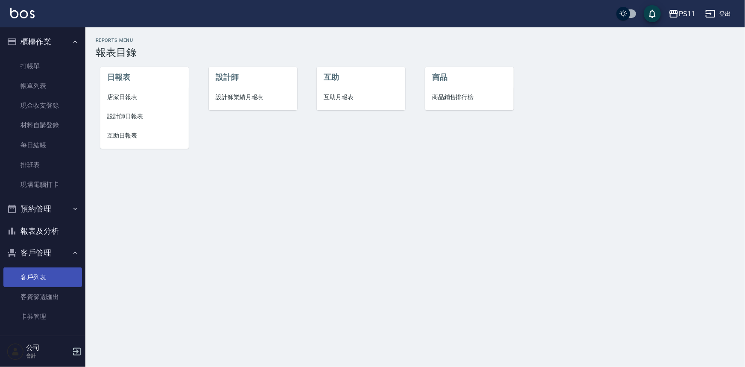
click at [31, 286] on link "客戶列表" at bounding box center [42, 277] width 79 height 20
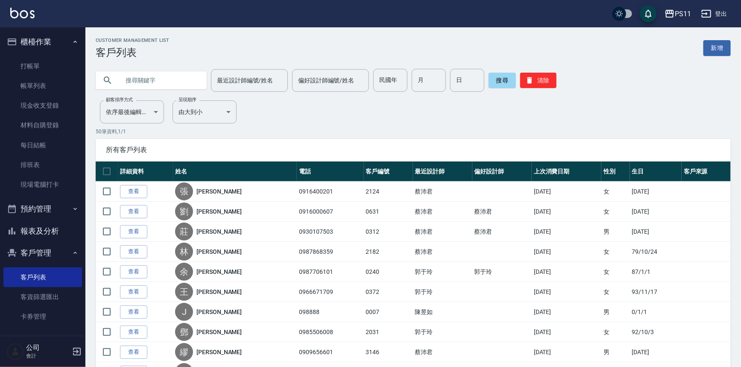
click at [163, 83] on input "text" at bounding box center [160, 80] width 80 height 23
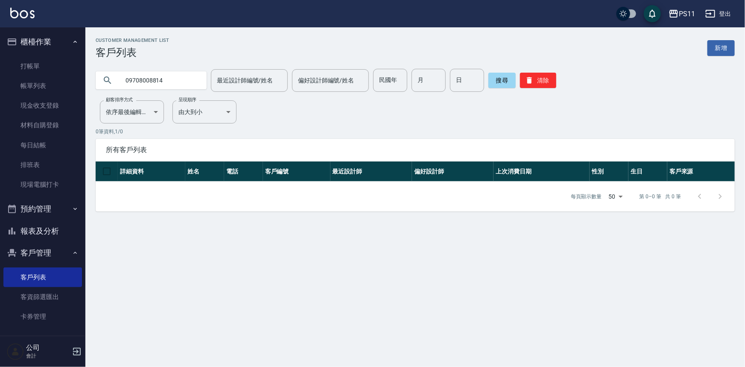
click at [149, 81] on input "09708008814" at bounding box center [160, 80] width 80 height 23
type input "0970808814"
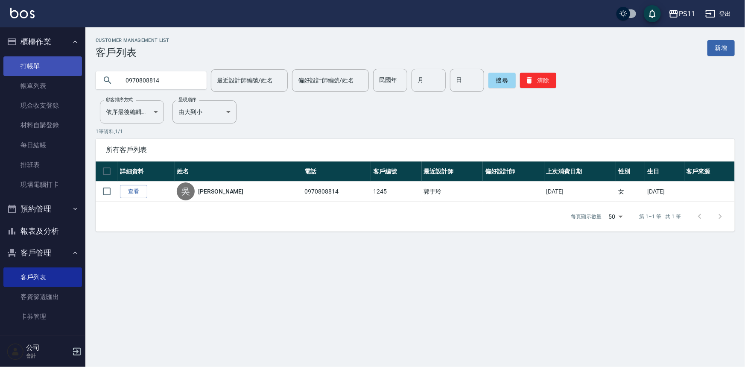
click at [53, 61] on link "打帳單" at bounding box center [42, 66] width 79 height 20
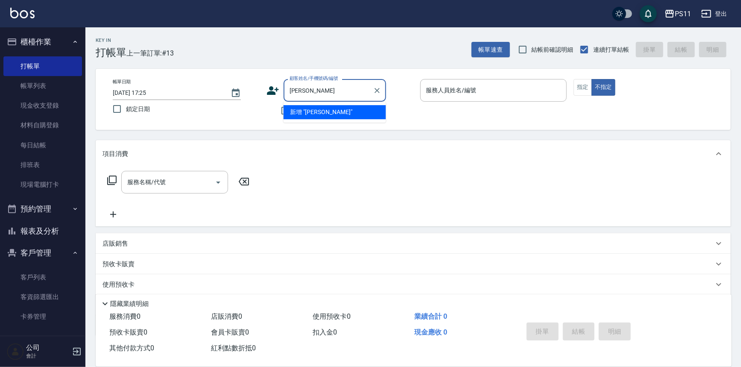
type input "[PERSON_NAME]"
click at [591, 79] on button "不指定" at bounding box center [603, 87] width 24 height 17
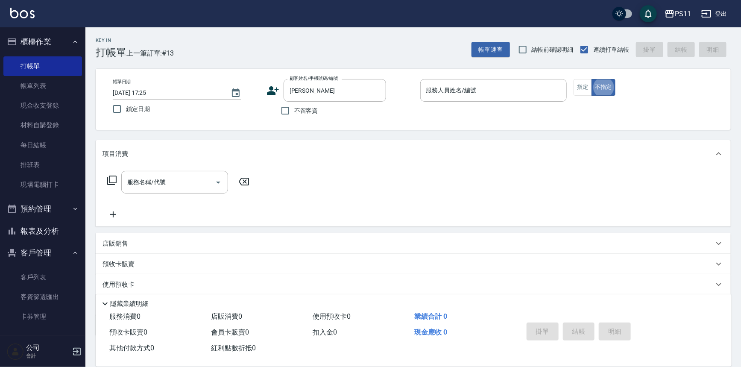
type button "false"
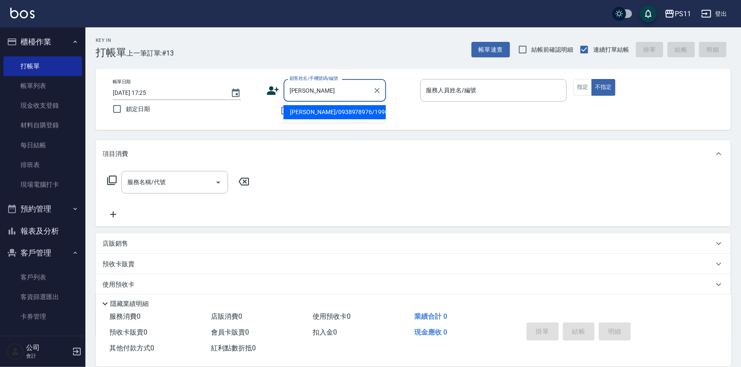
click at [321, 90] on input "[PERSON_NAME]" at bounding box center [328, 90] width 82 height 15
click at [341, 108] on li "[PERSON_NAME]/0938978976/1996" at bounding box center [334, 112] width 102 height 14
type input "[PERSON_NAME]/0938978976/1996"
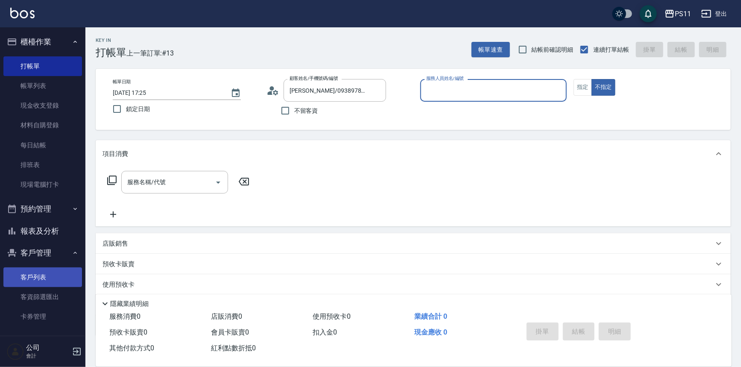
click at [31, 283] on link "客戶列表" at bounding box center [42, 277] width 79 height 20
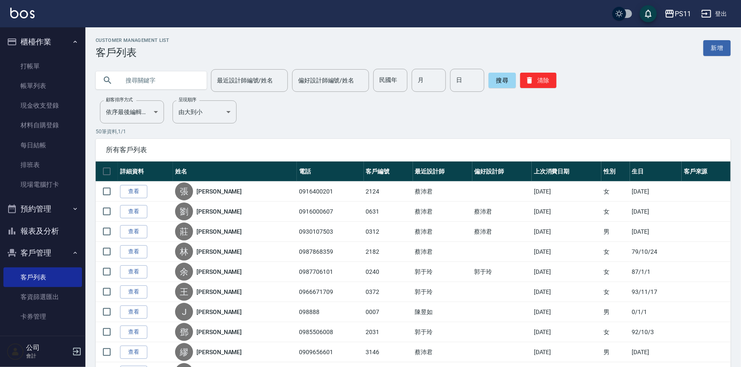
click at [116, 73] on div at bounding box center [151, 80] width 111 height 18
click at [120, 77] on input "text" at bounding box center [160, 80] width 80 height 23
type input "0980369974"
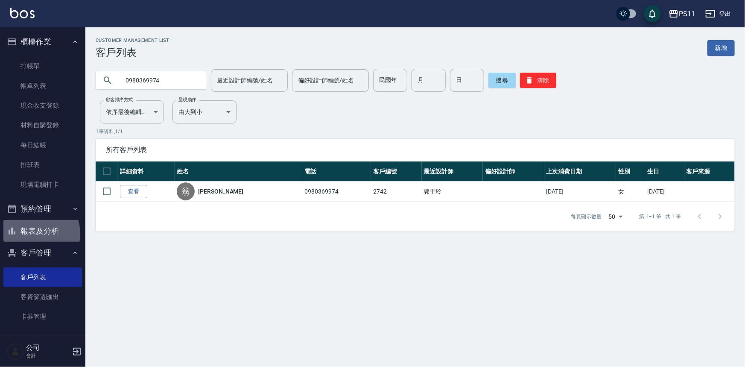
click at [32, 234] on button "報表及分析" at bounding box center [42, 231] width 79 height 22
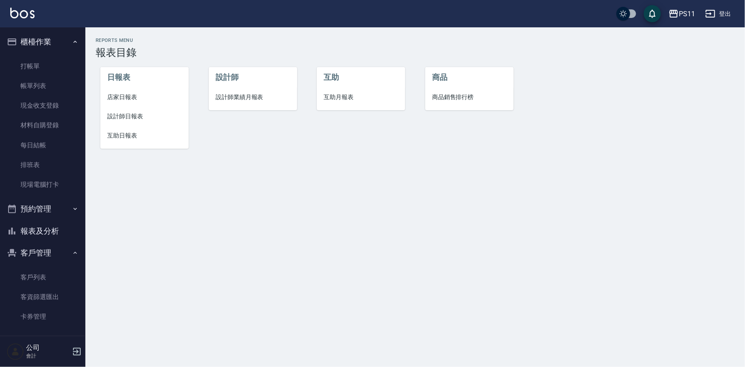
click at [112, 152] on div "日報表 店家日報表 設計師日報表 互助日報表" at bounding box center [139, 102] width 108 height 109
click at [120, 143] on li "互助日報表" at bounding box center [144, 135] width 88 height 19
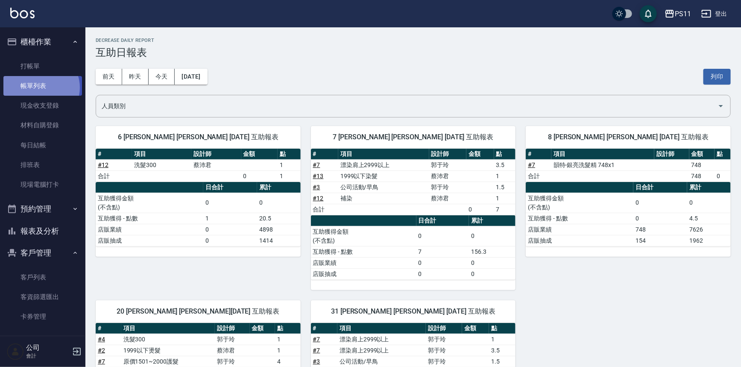
click at [40, 88] on link "帳單列表" at bounding box center [42, 86] width 79 height 20
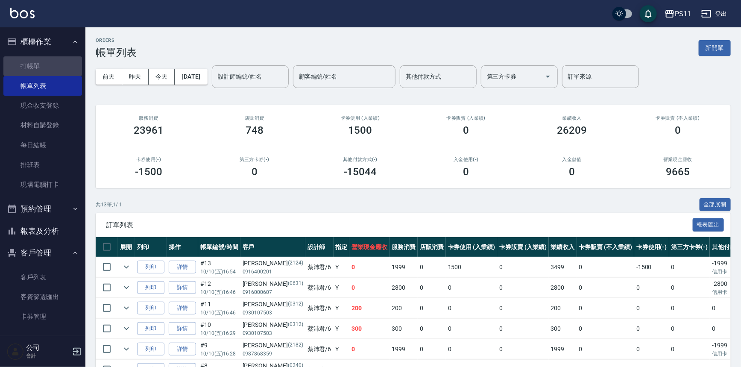
drag, startPoint x: 71, startPoint y: 59, endPoint x: 74, endPoint y: 54, distance: 5.6
click at [71, 59] on link "打帳單" at bounding box center [42, 66] width 79 height 20
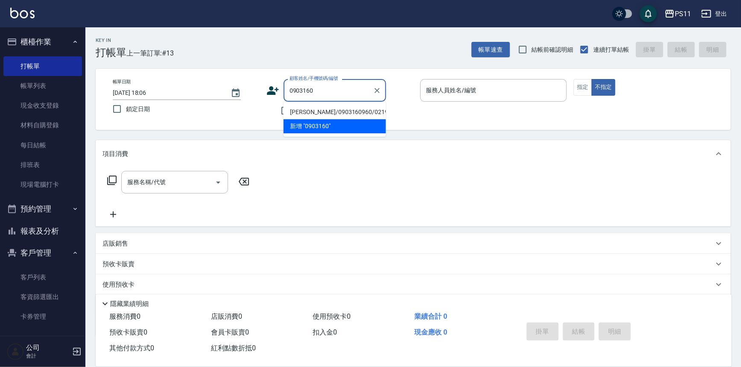
click at [365, 111] on li "[PERSON_NAME]/0903160960/0219" at bounding box center [334, 112] width 102 height 14
type input "[PERSON_NAME]/0903160960/0219"
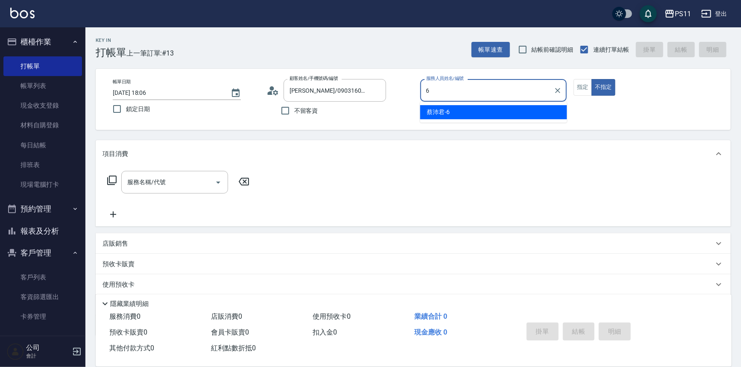
type input "[PERSON_NAME]6"
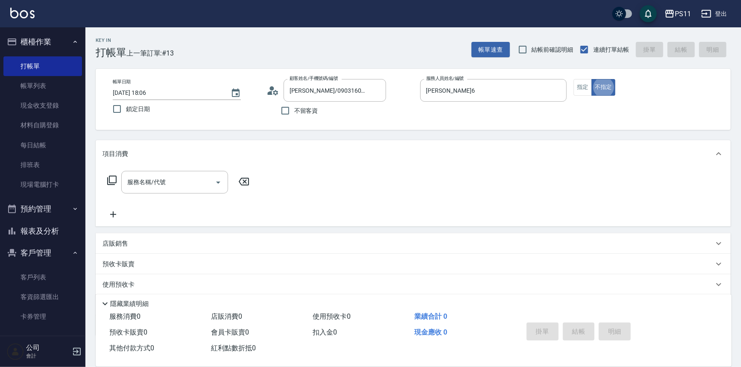
type button "false"
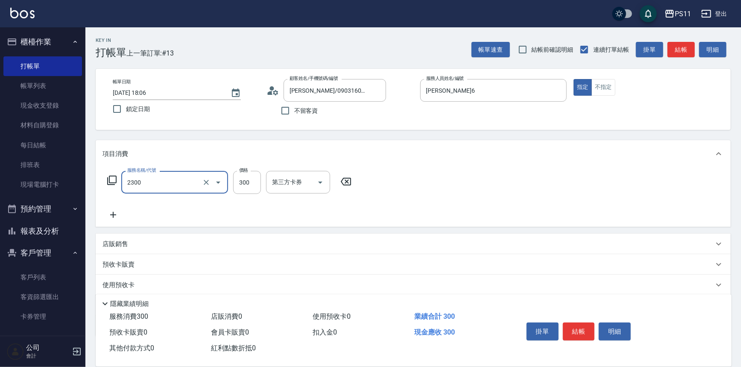
type input "剪髮(2300)"
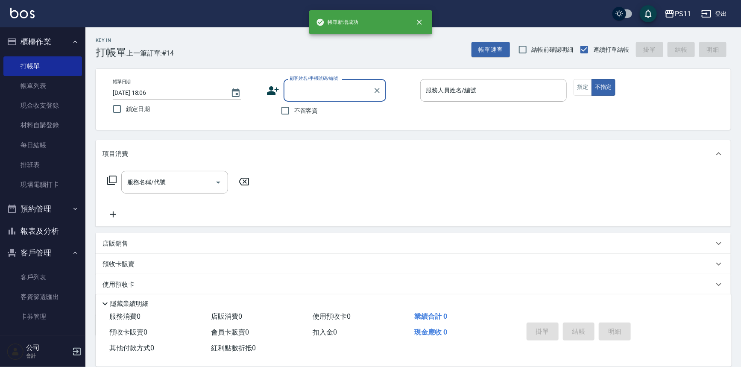
click at [64, 231] on button "報表及分析" at bounding box center [42, 231] width 79 height 22
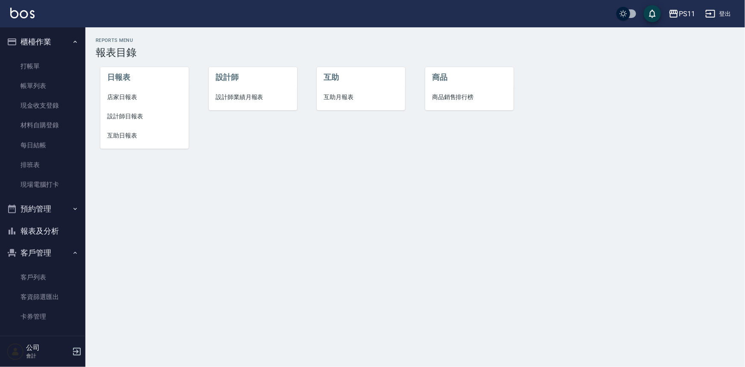
click at [120, 114] on span "設計師日報表" at bounding box center [144, 116] width 75 height 9
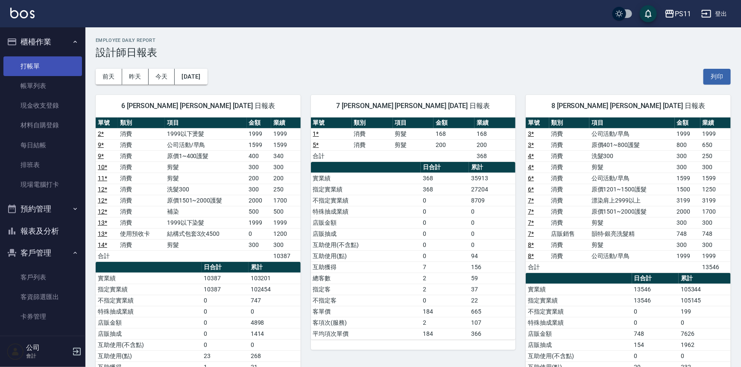
click at [47, 58] on link "打帳單" at bounding box center [42, 66] width 79 height 20
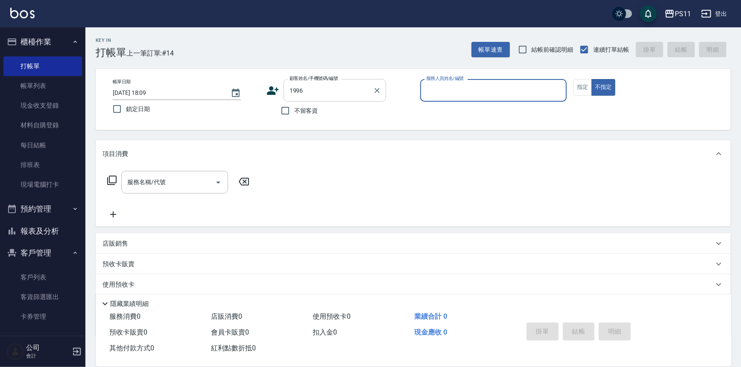
type input "[PERSON_NAME]/0938978976/1996"
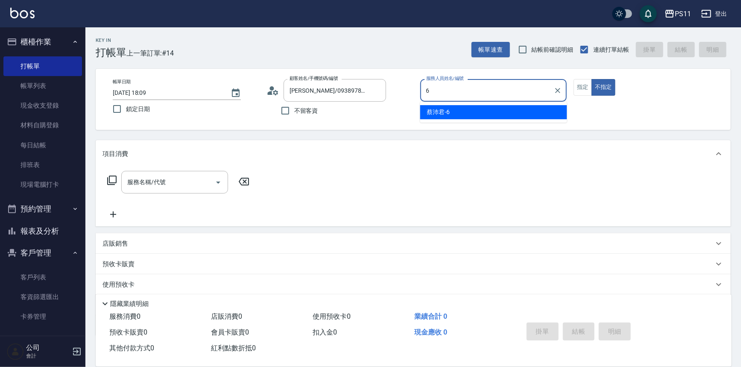
type input "[PERSON_NAME]6"
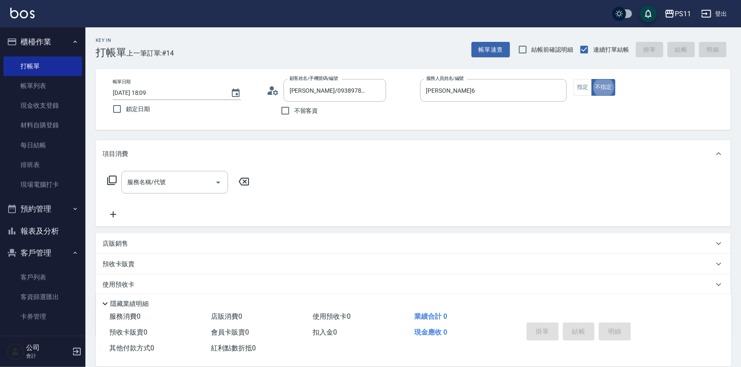
type button "false"
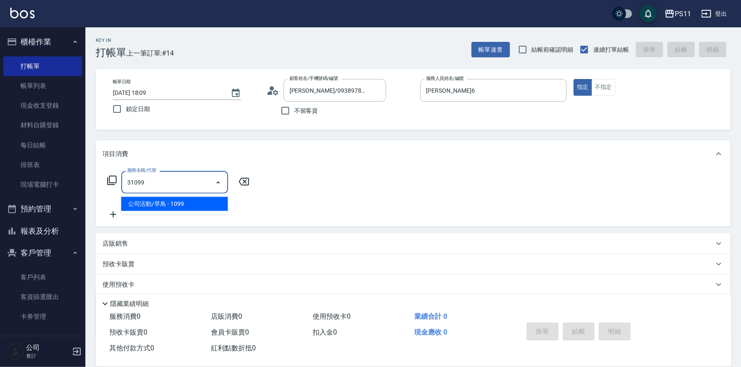
type input "公司活動/早鳥(31099)"
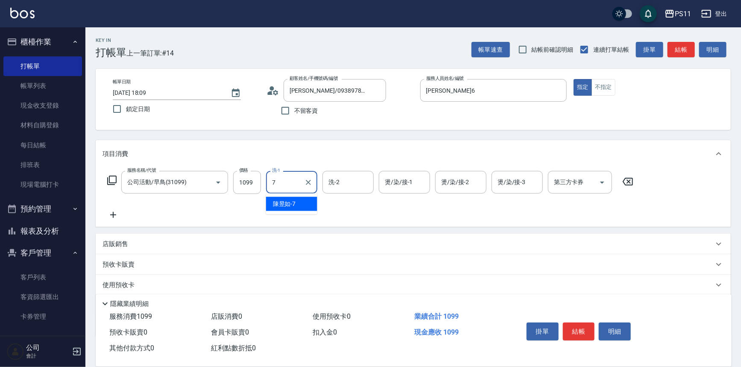
type input "[PERSON_NAME]-7"
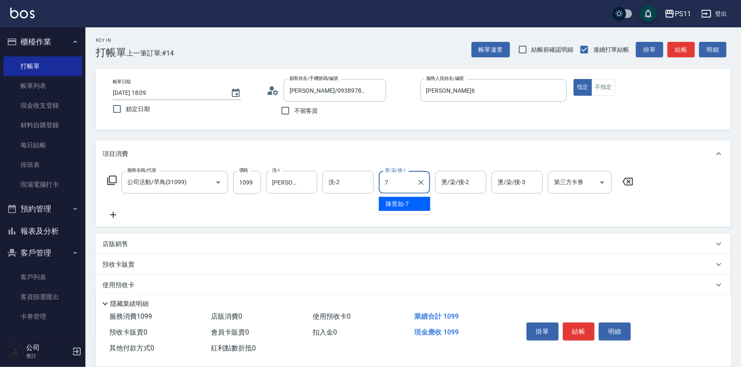
type input "[PERSON_NAME]-7"
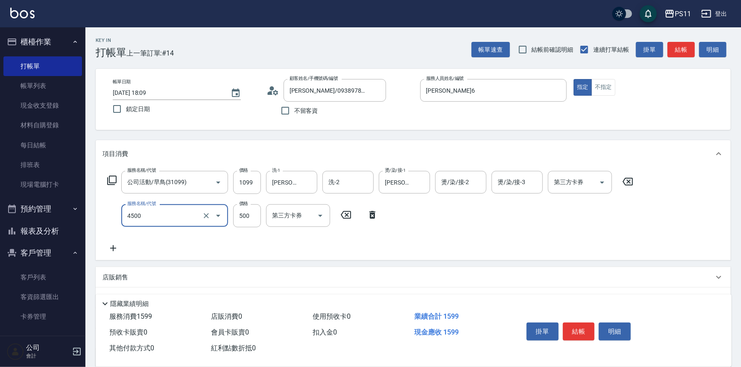
type input "補染(4500)"
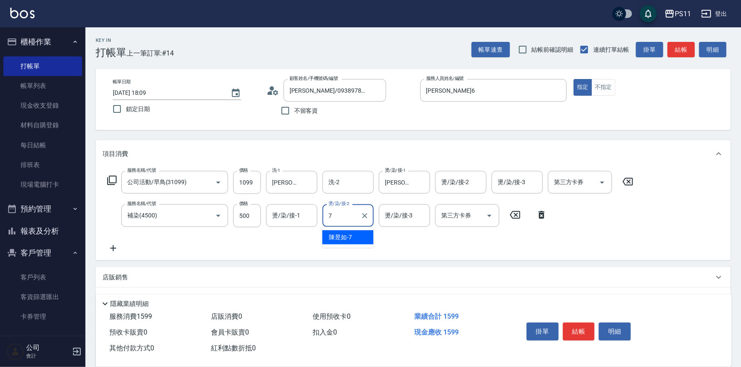
type input "[PERSON_NAME]-7"
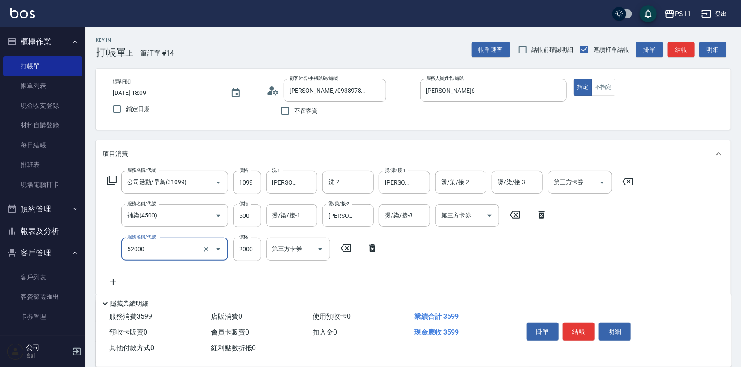
type input "原價1501~2000護髮(52000)"
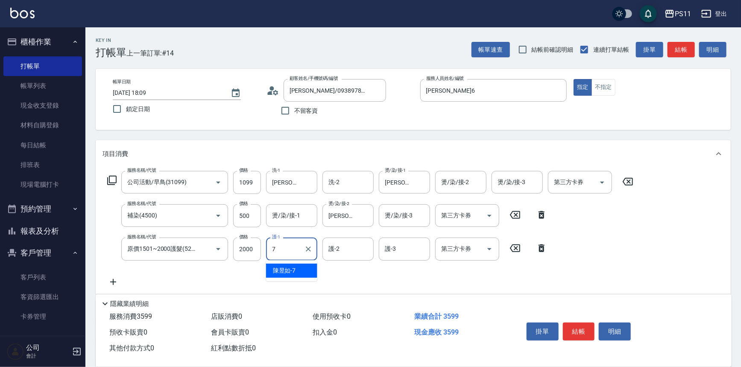
type input "[PERSON_NAME]-7"
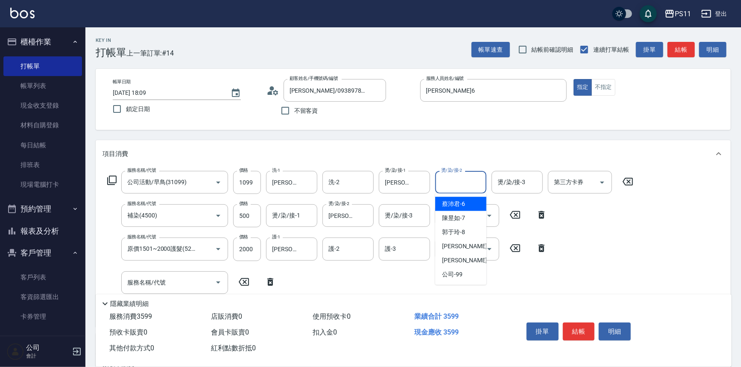
click at [470, 179] on input "燙/染/接-2" at bounding box center [461, 182] width 44 height 15
type input "[PERSON_NAME]-31"
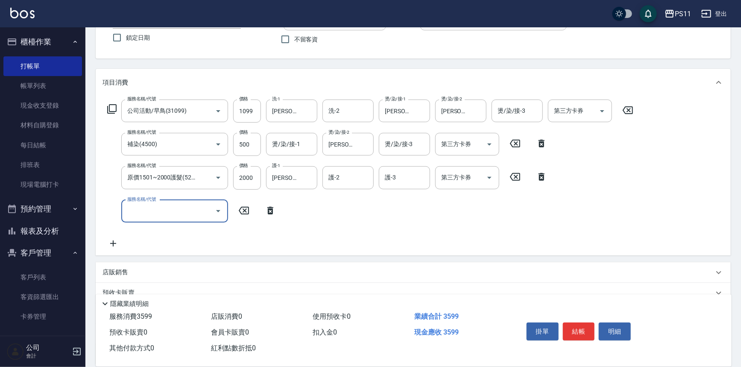
scroll to position [149, 0]
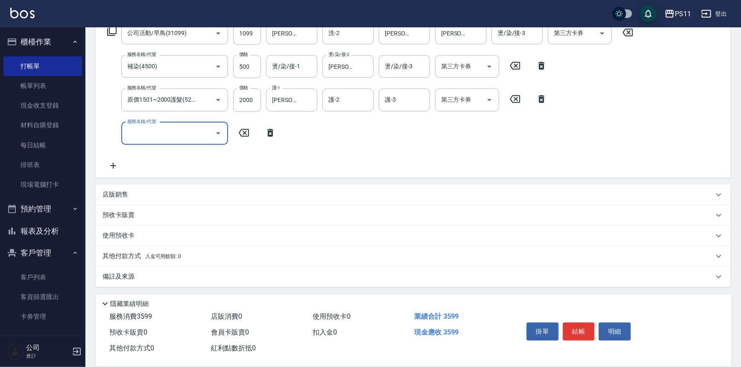
drag, startPoint x: 120, startPoint y: 260, endPoint x: 137, endPoint y: 243, distance: 23.5
click at [121, 258] on p "其他付款方式 入金可用餘額: 0" at bounding box center [141, 255] width 79 height 9
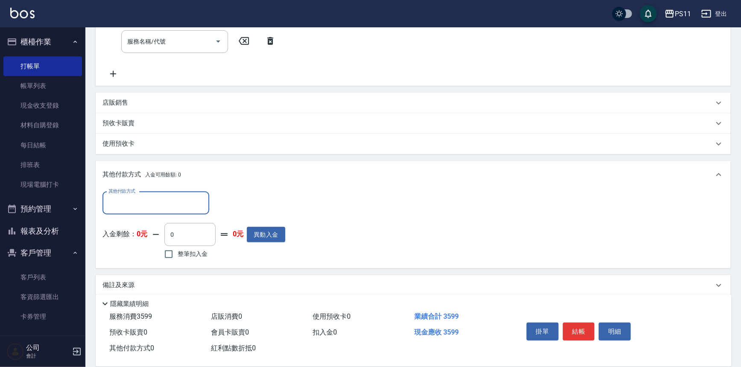
scroll to position [243, 0]
click at [166, 201] on input "其他付款方式" at bounding box center [155, 200] width 99 height 15
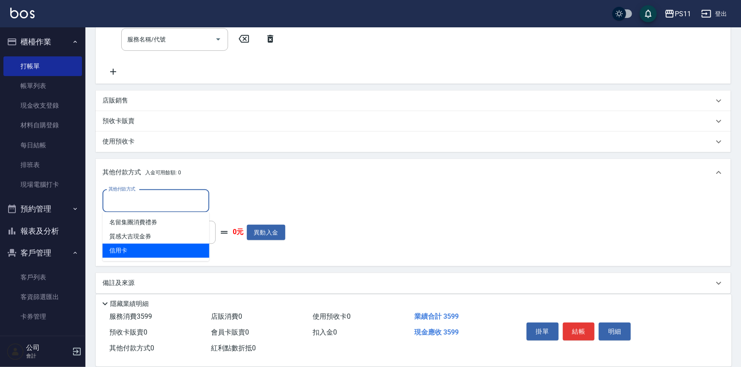
click at [176, 248] on span "信用卡" at bounding box center [155, 250] width 107 height 14
type input "信用卡"
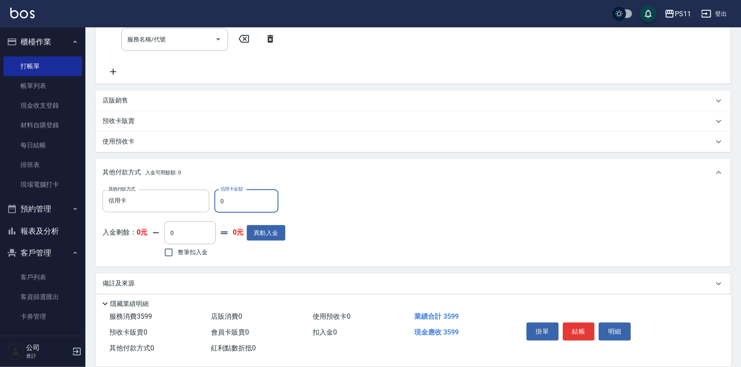
drag, startPoint x: 238, startPoint y: 203, endPoint x: 216, endPoint y: 200, distance: 22.9
click at [216, 200] on input "0" at bounding box center [246, 201] width 64 height 23
type input "3599"
type input "[DATE] 18:10"
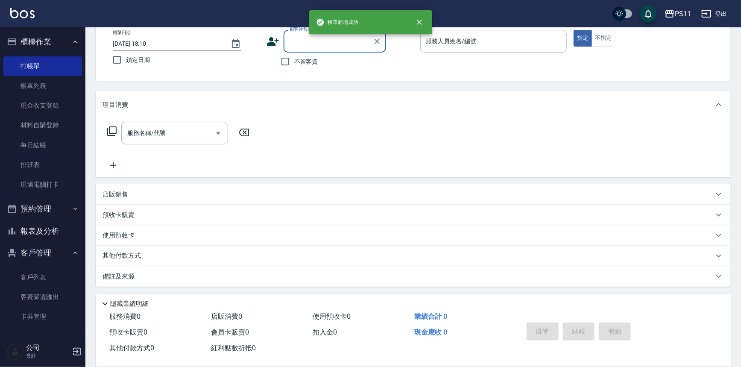
scroll to position [0, 0]
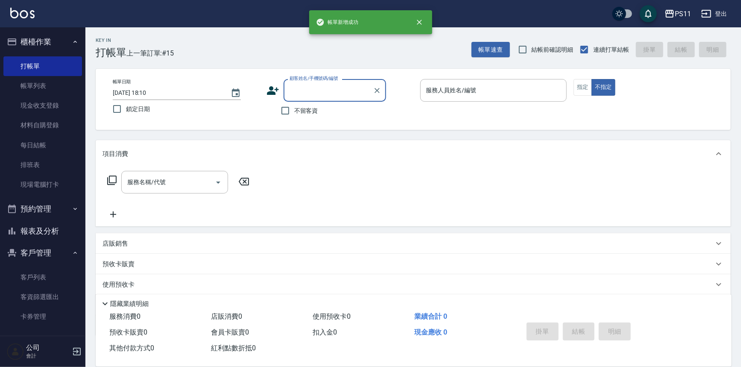
click at [38, 234] on button "報表及分析" at bounding box center [42, 231] width 79 height 22
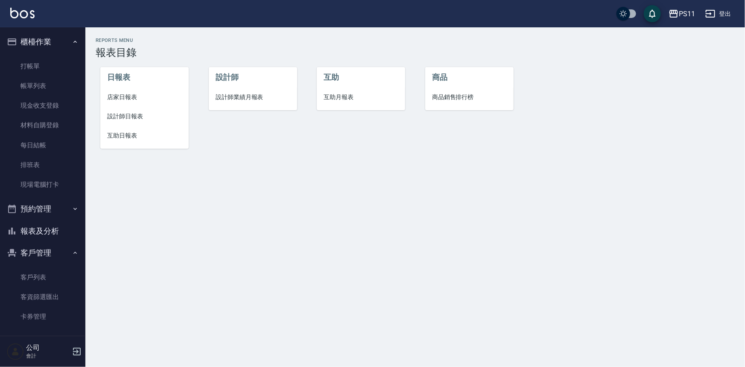
click at [115, 112] on span "設計師日報表" at bounding box center [144, 116] width 75 height 9
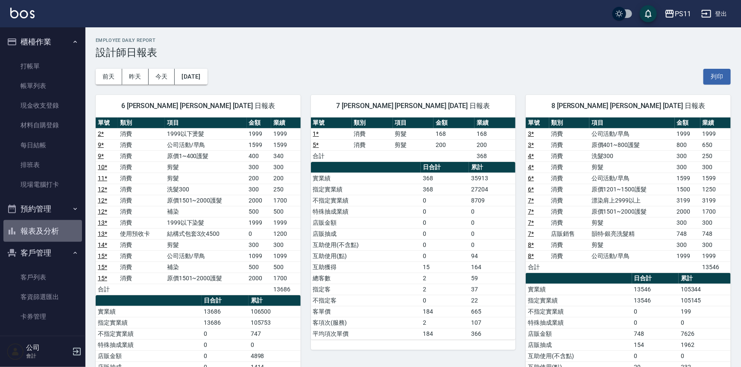
click at [53, 235] on button "報表及分析" at bounding box center [42, 231] width 79 height 22
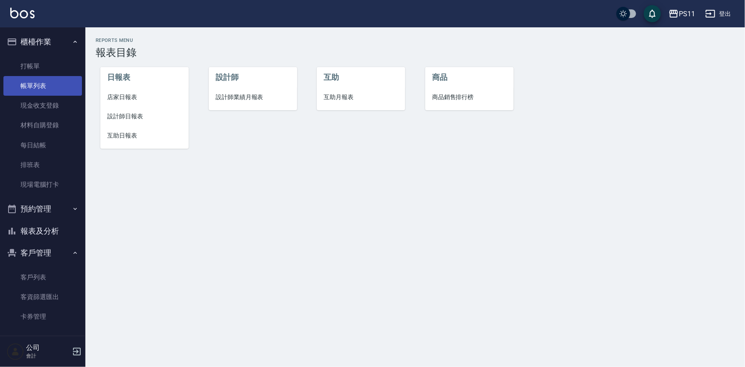
click at [20, 79] on link "帳單列表" at bounding box center [42, 86] width 79 height 20
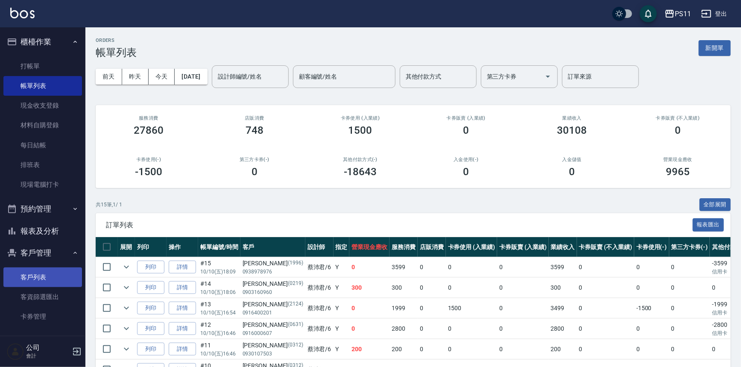
click at [36, 269] on link "客戶列表" at bounding box center [42, 277] width 79 height 20
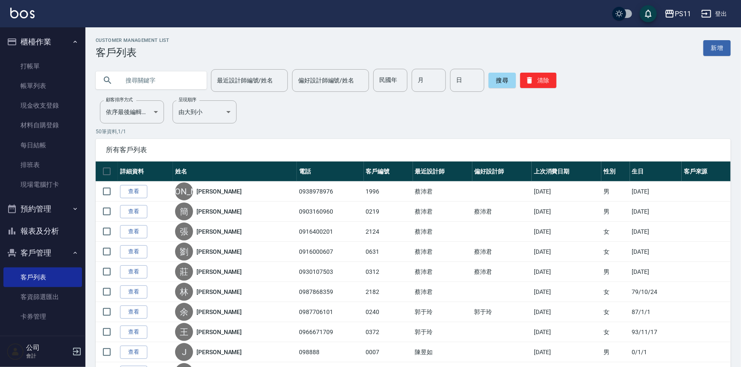
click at [174, 80] on input "text" at bounding box center [160, 80] width 80 height 23
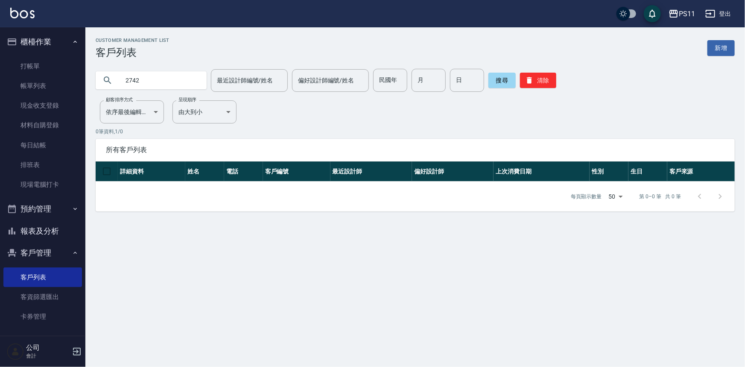
type input "2742"
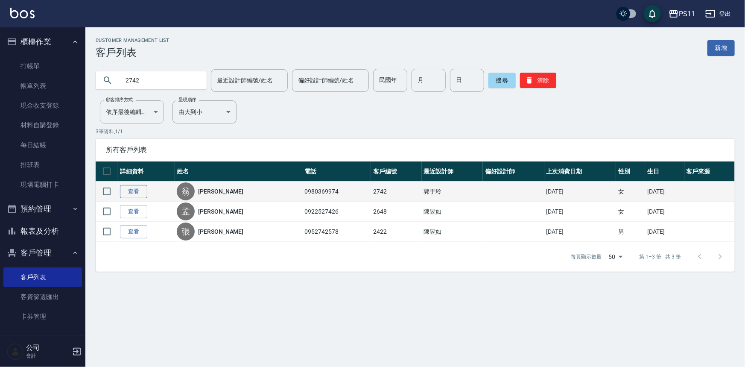
click at [133, 192] on link "查看" at bounding box center [133, 191] width 27 height 13
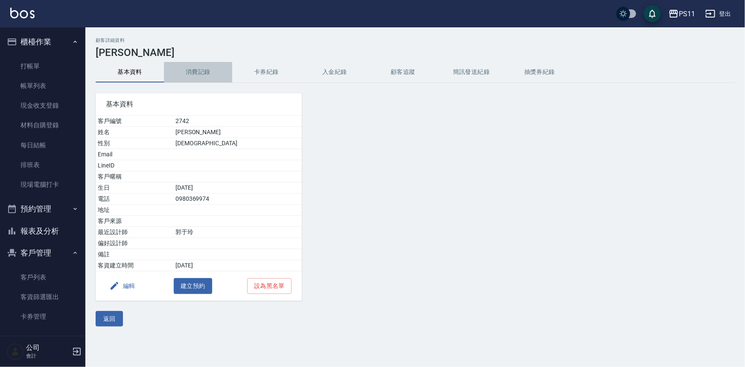
click at [213, 72] on button "消費記錄" at bounding box center [198, 72] width 68 height 20
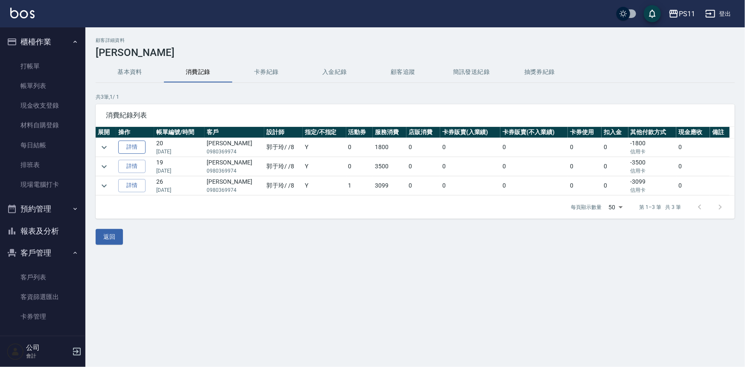
click at [139, 153] on link "詳情" at bounding box center [131, 146] width 27 height 13
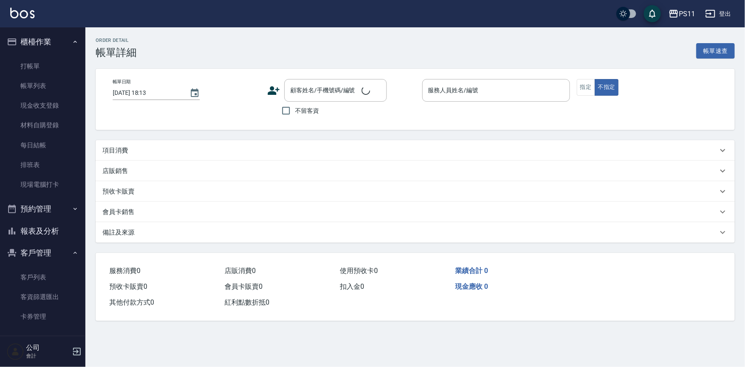
type input "[DATE] 18:32"
type input "郭于玲-8"
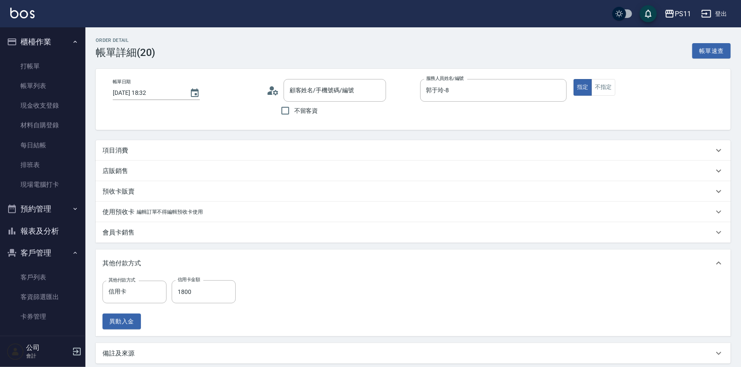
type input "[PERSON_NAME]/0980369974/2742"
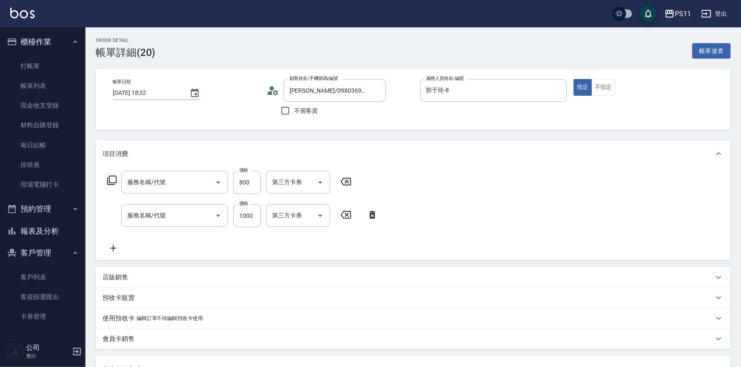
type input "原價401~800護髮(50800)"
type input "1999以下染髮(41999)"
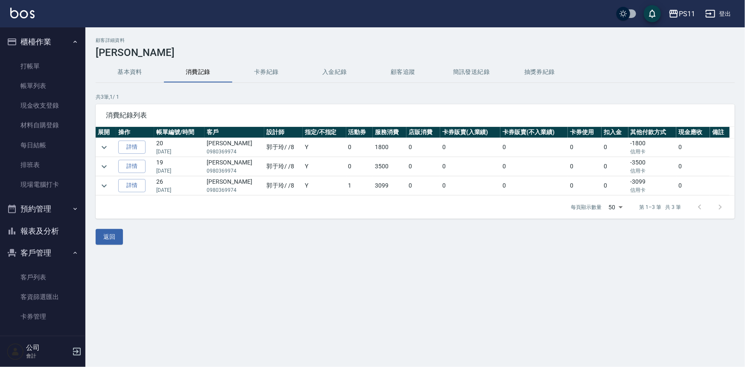
click at [53, 235] on button "報表及分析" at bounding box center [42, 231] width 79 height 22
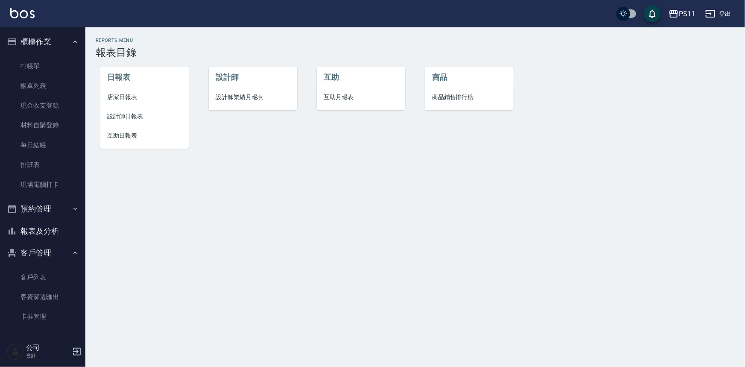
click at [106, 136] on li "互助日報表" at bounding box center [144, 135] width 88 height 19
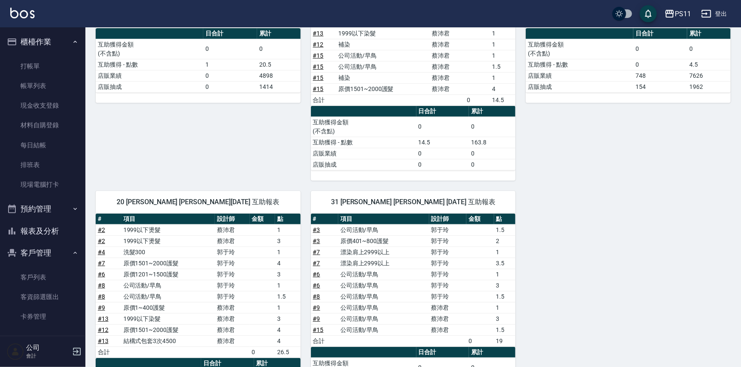
scroll to position [194, 0]
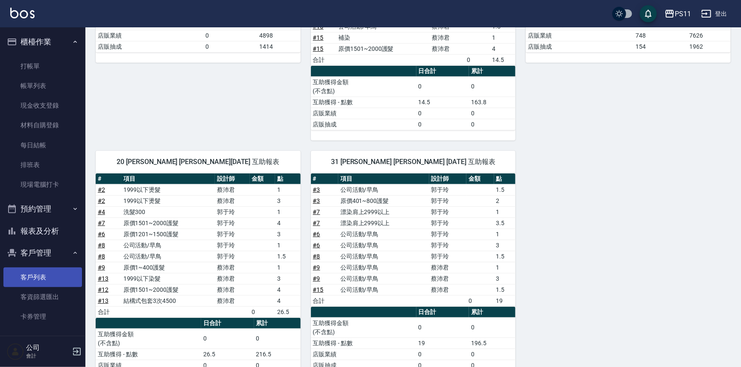
click at [31, 275] on link "客戶列表" at bounding box center [42, 277] width 79 height 20
